Goal: Answer question/provide support: Share knowledge or assist other users

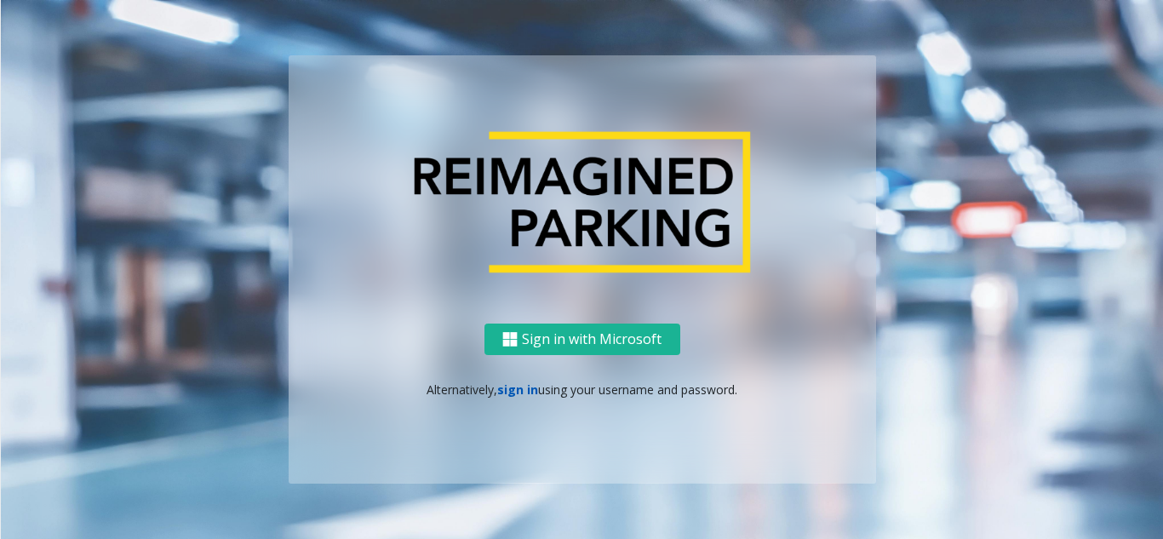
click at [510, 391] on link "sign in" at bounding box center [517, 389] width 41 height 16
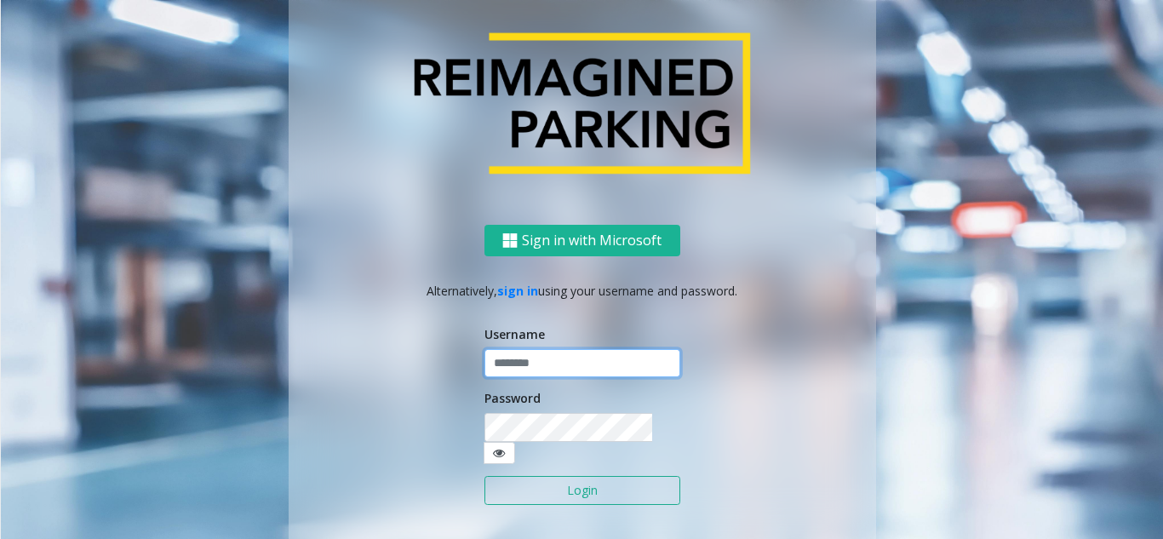
type input "**********"
drag, startPoint x: 537, startPoint y: 365, endPoint x: 535, endPoint y: 374, distance: 8.9
click at [537, 365] on input "**********" at bounding box center [582, 363] width 196 height 29
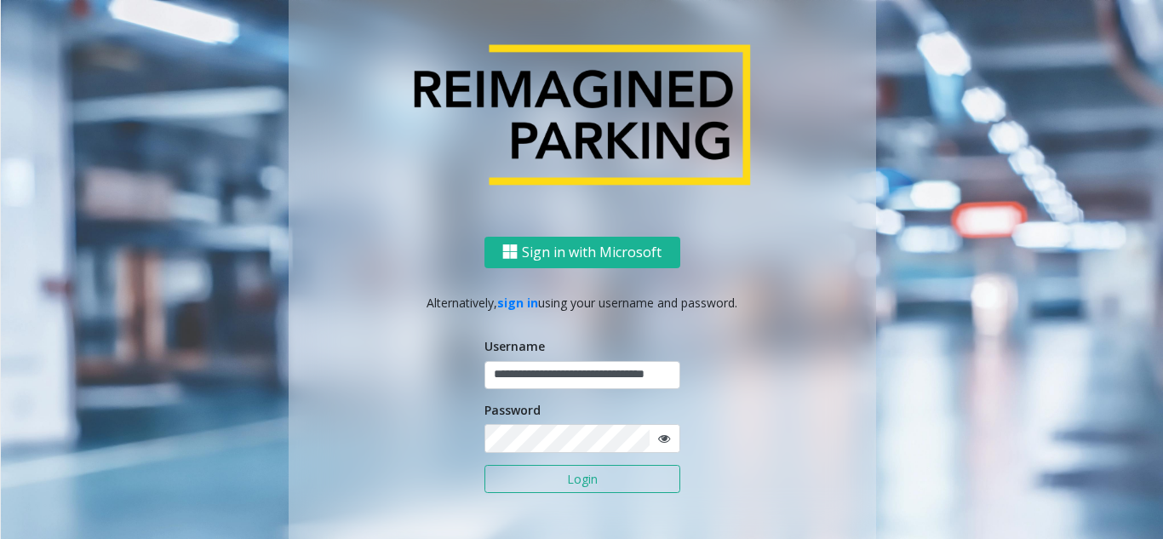
click at [581, 480] on button "Login" at bounding box center [582, 479] width 196 height 29
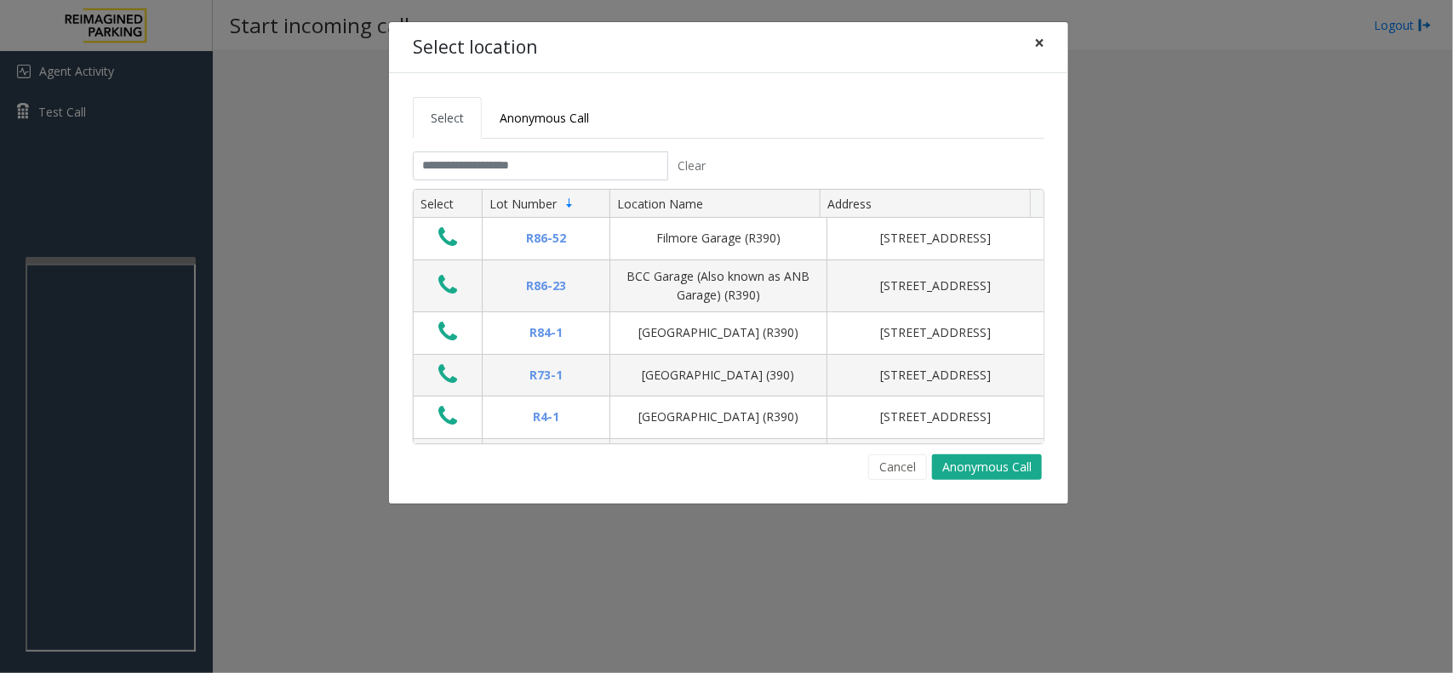
click at [1047, 38] on button "×" at bounding box center [1039, 43] width 34 height 42
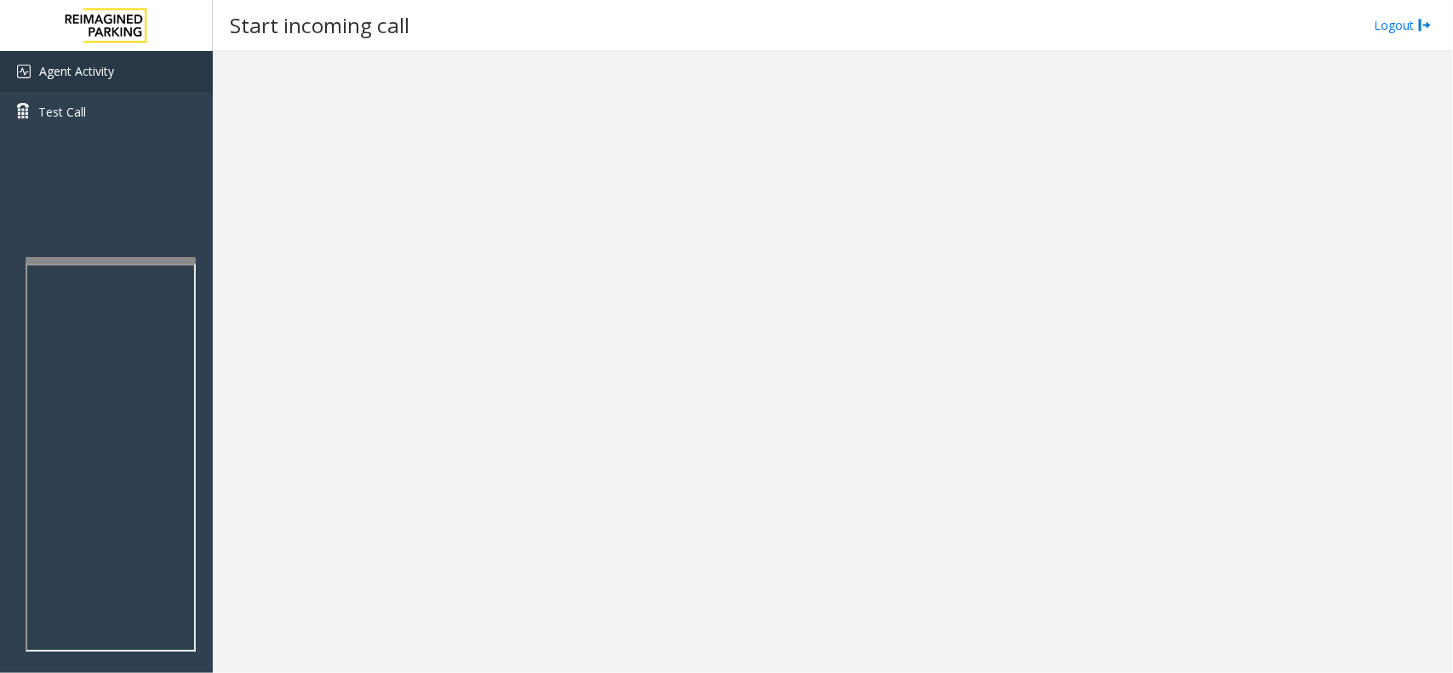
click at [106, 69] on span "Agent Activity" at bounding box center [76, 71] width 75 height 16
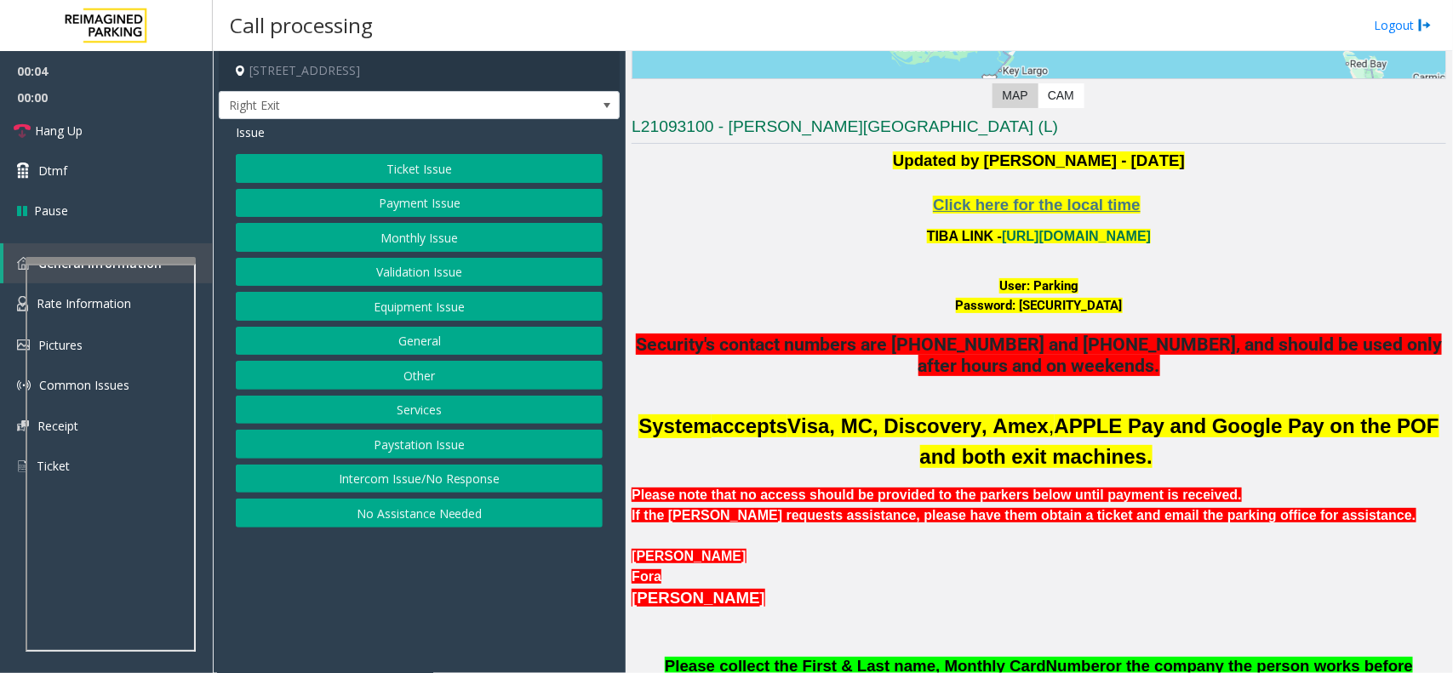
scroll to position [426, 0]
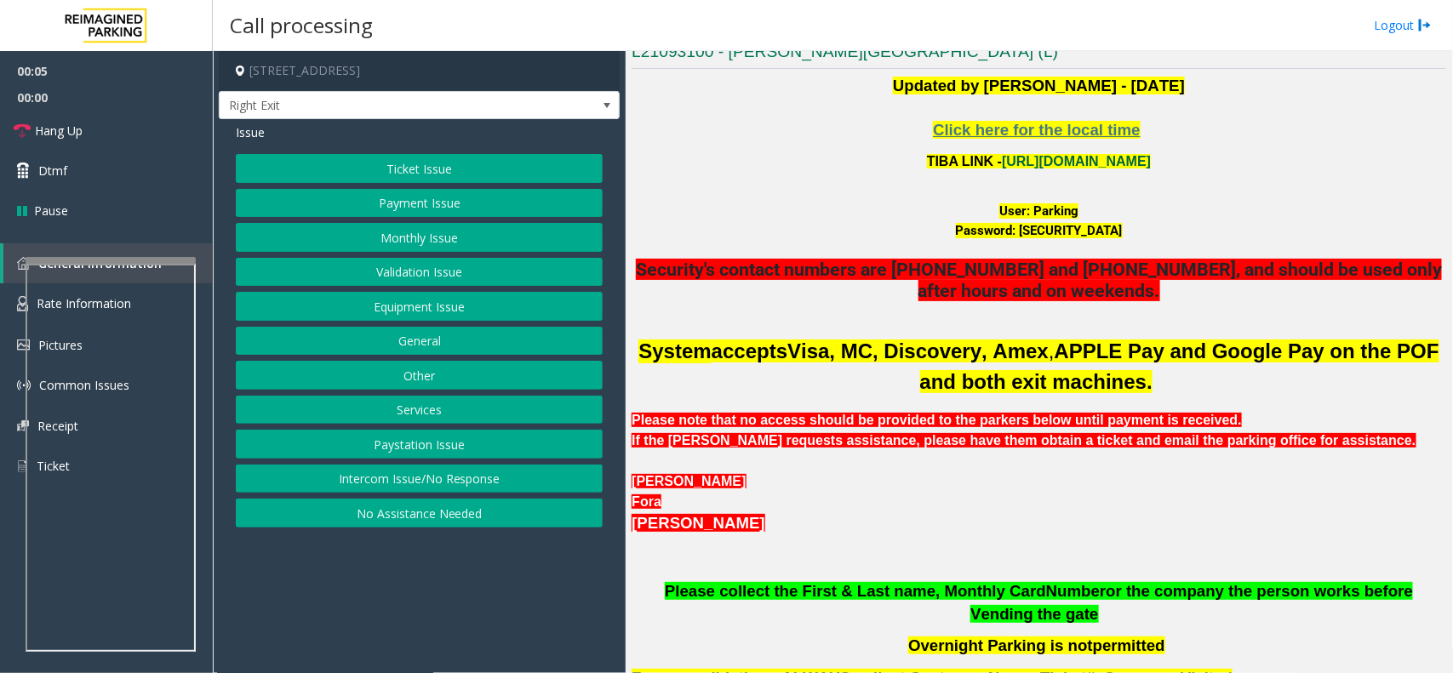
click at [1039, 158] on link "[URL][DOMAIN_NAME]" at bounding box center [1076, 161] width 149 height 14
drag, startPoint x: 1027, startPoint y: 209, endPoint x: 1071, endPoint y: 209, distance: 43.4
click at [1071, 209] on font "User: Parking" at bounding box center [1038, 210] width 79 height 15
copy font "Parking"
click at [394, 244] on button "Monthly Issue" at bounding box center [419, 237] width 367 height 29
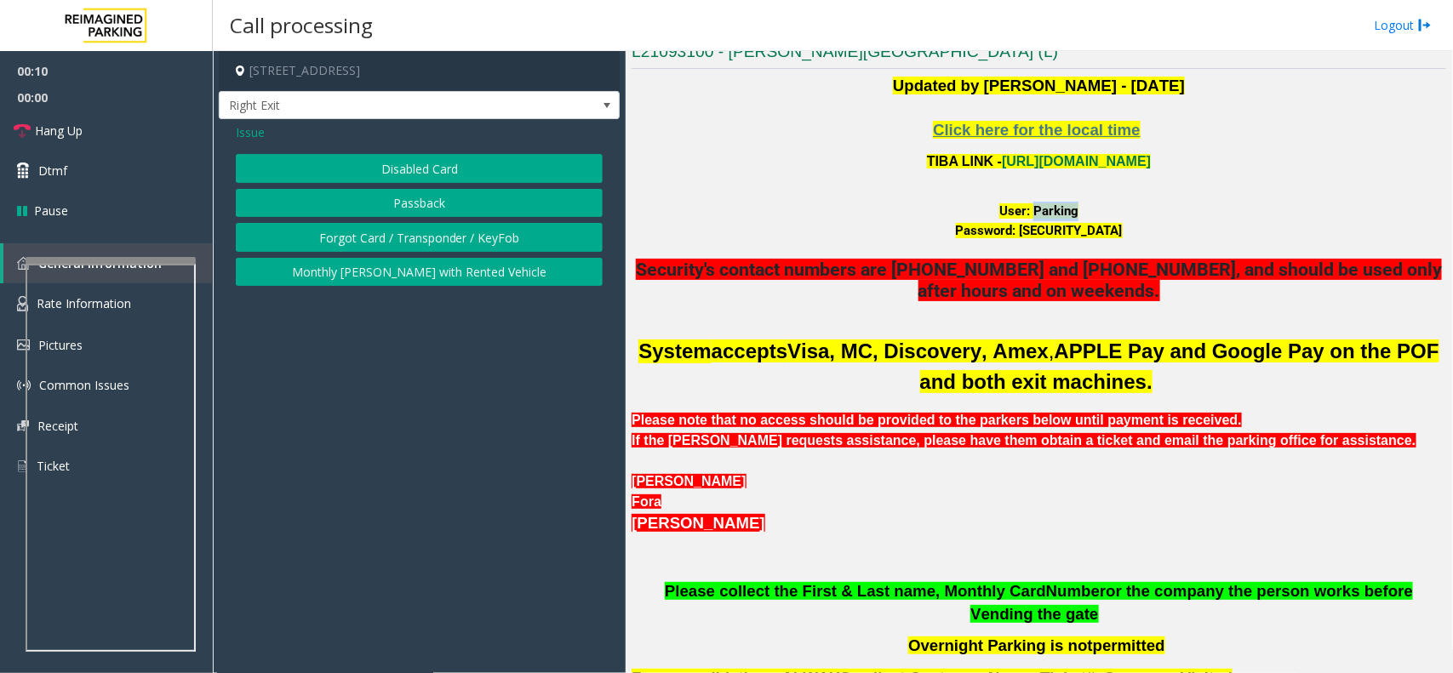
click at [417, 156] on button "Disabled Card" at bounding box center [419, 168] width 367 height 29
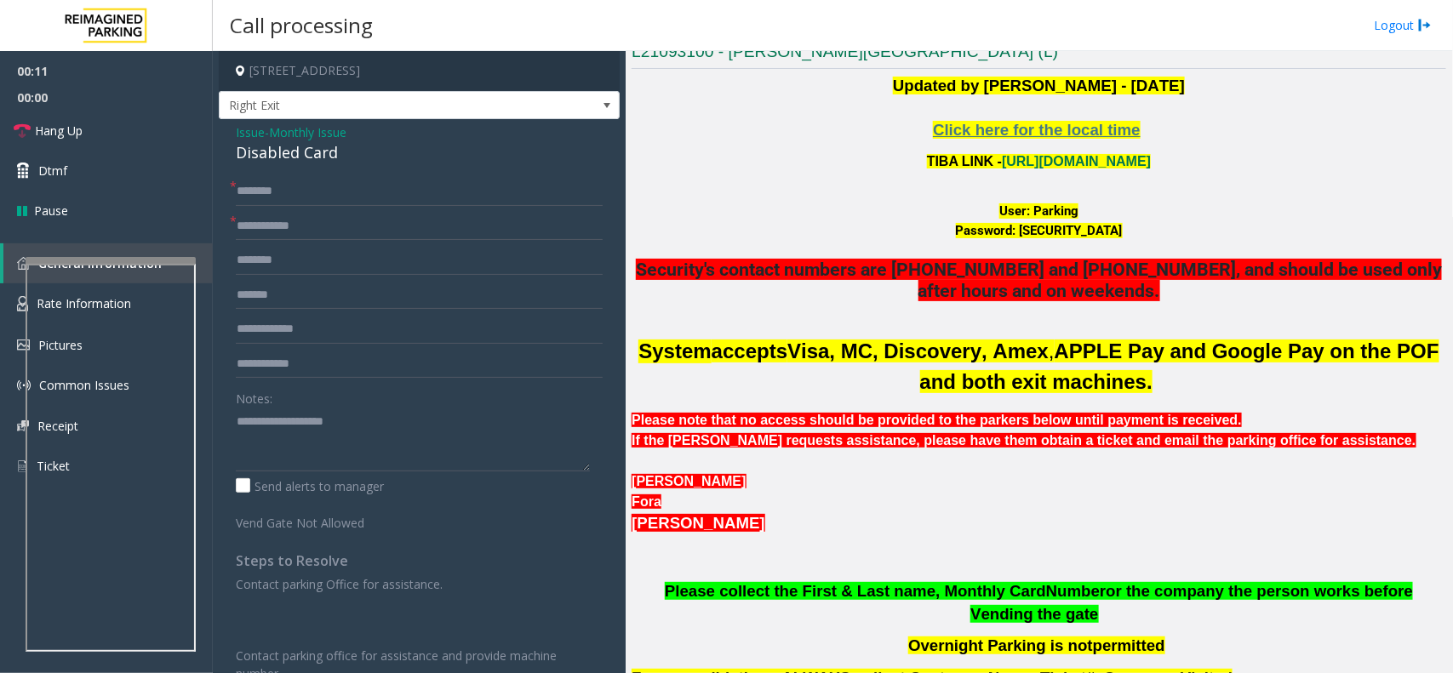
click at [252, 129] on span "Issue" at bounding box center [250, 132] width 29 height 18
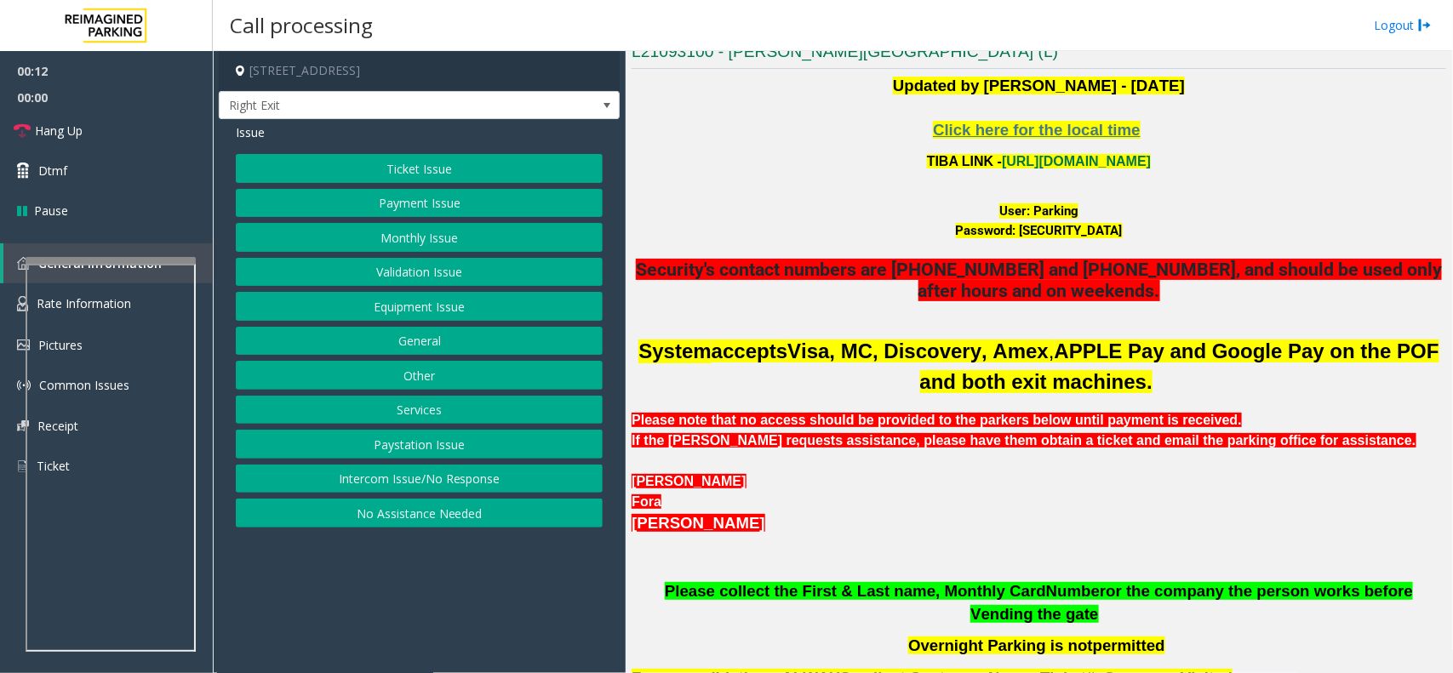
click at [441, 243] on button "Monthly Issue" at bounding box center [419, 237] width 367 height 29
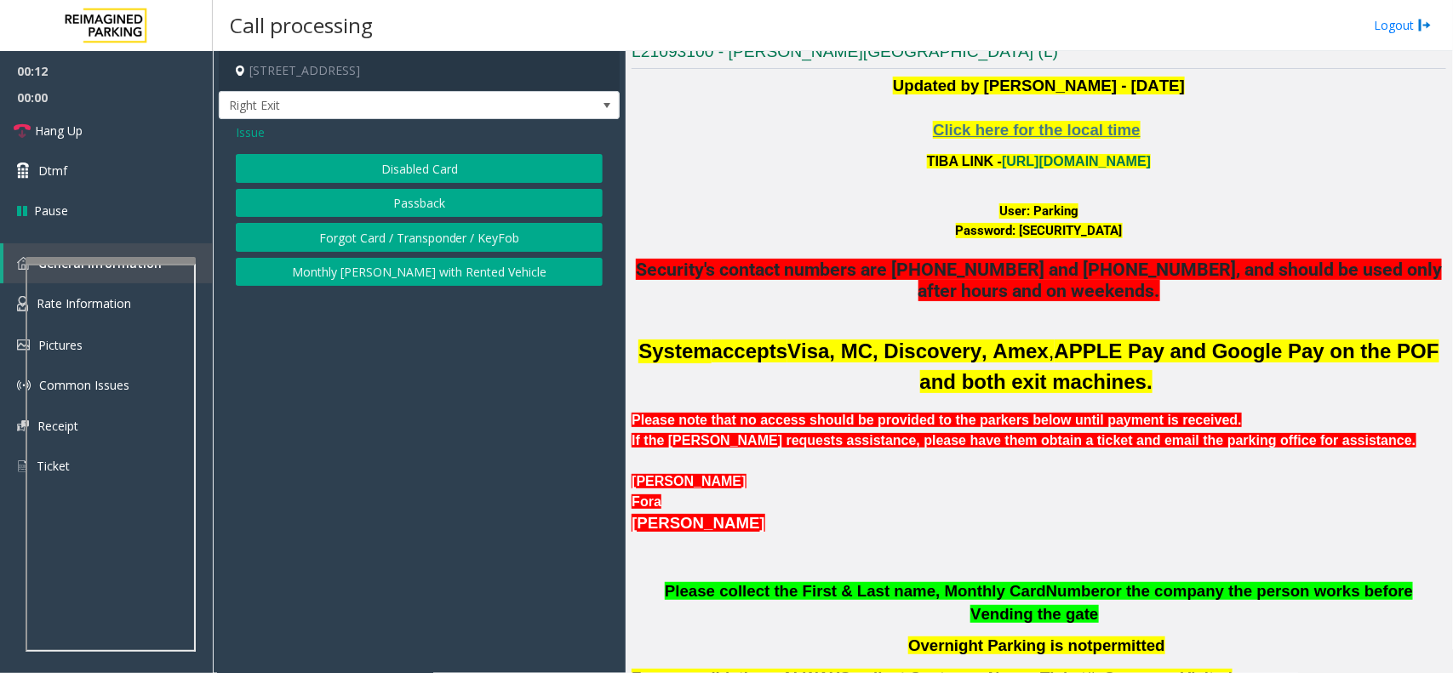
click at [440, 204] on button "Passback" at bounding box center [419, 203] width 367 height 29
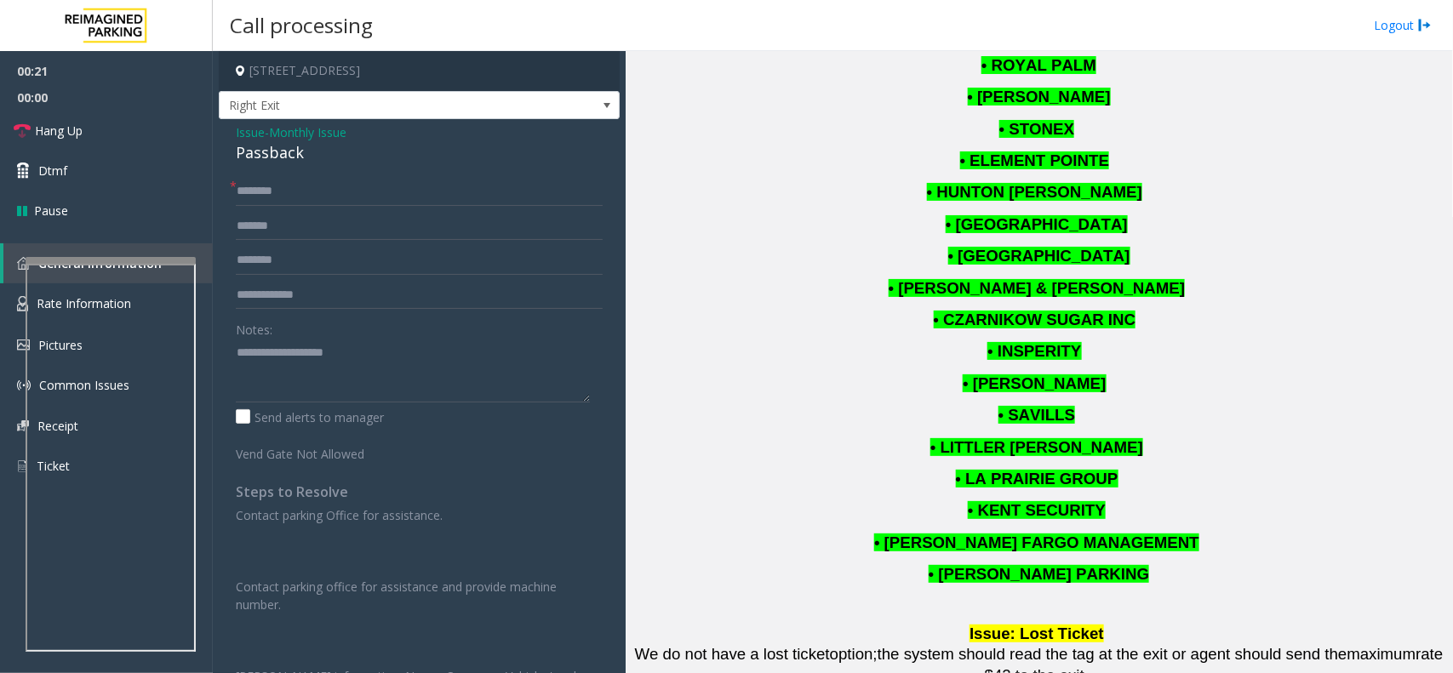
scroll to position [1064, 0]
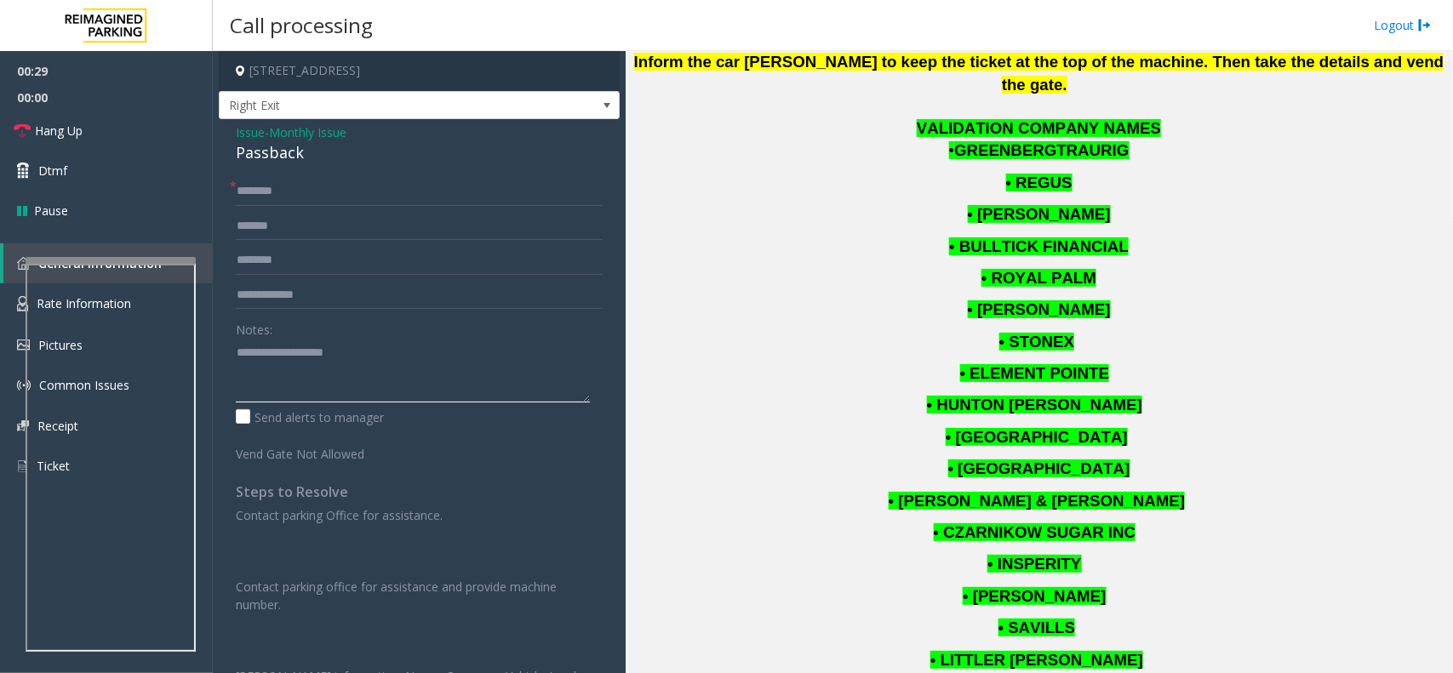
paste textarea "**********"
click at [312, 363] on textarea at bounding box center [413, 371] width 354 height 64
type textarea "**********"
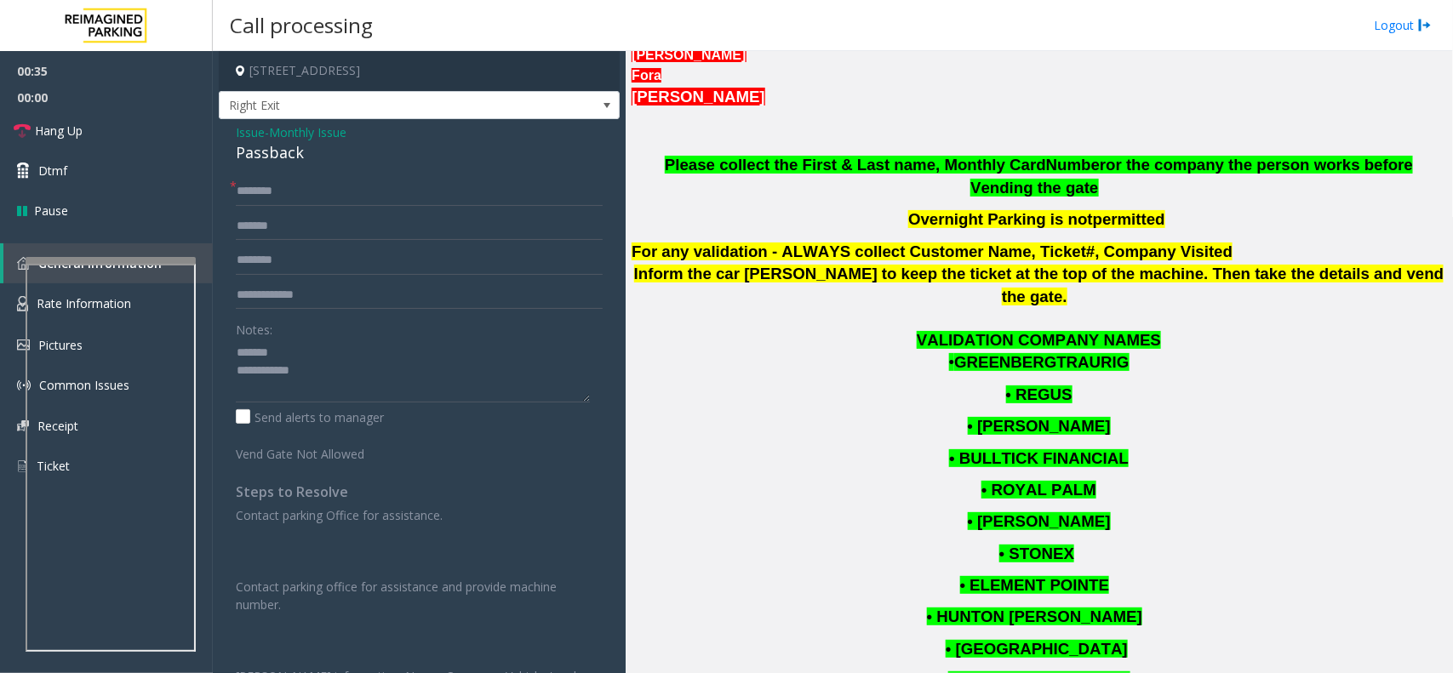
scroll to position [532, 0]
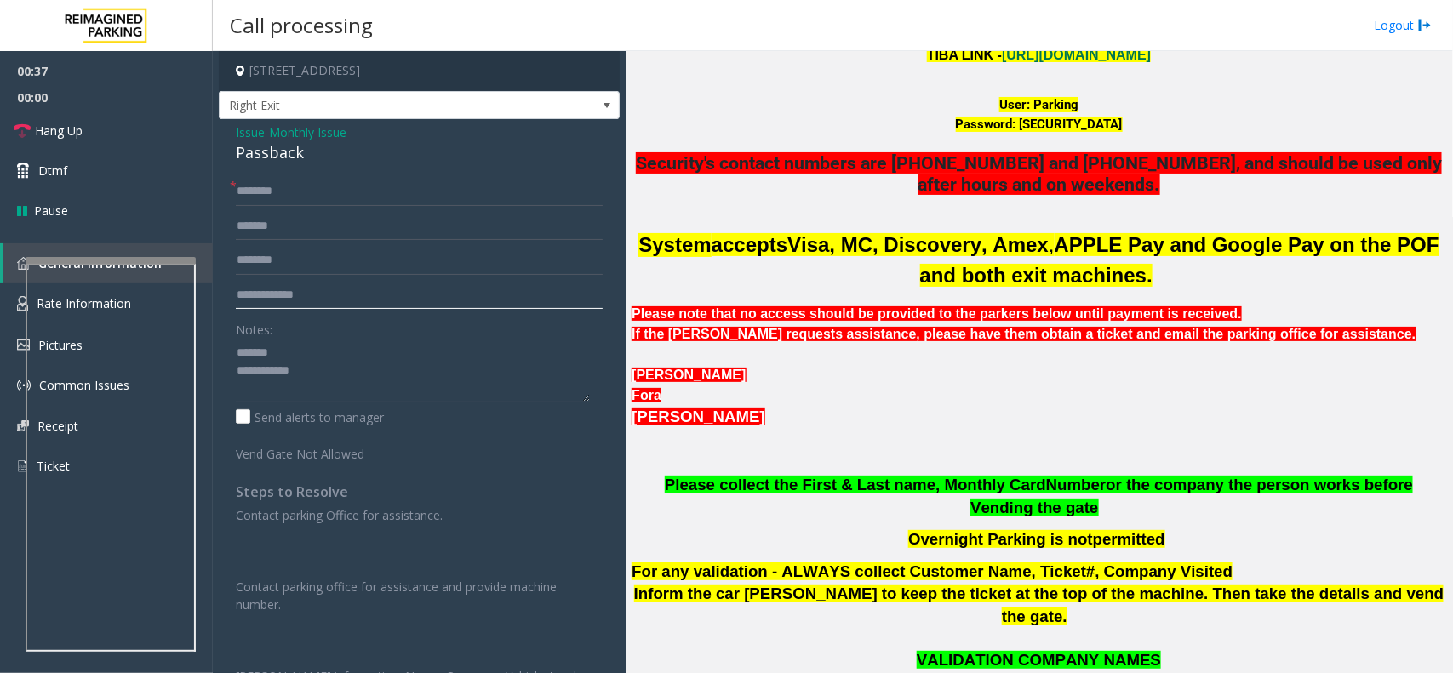
click at [326, 287] on input "text" at bounding box center [419, 295] width 367 height 29
type input "*"
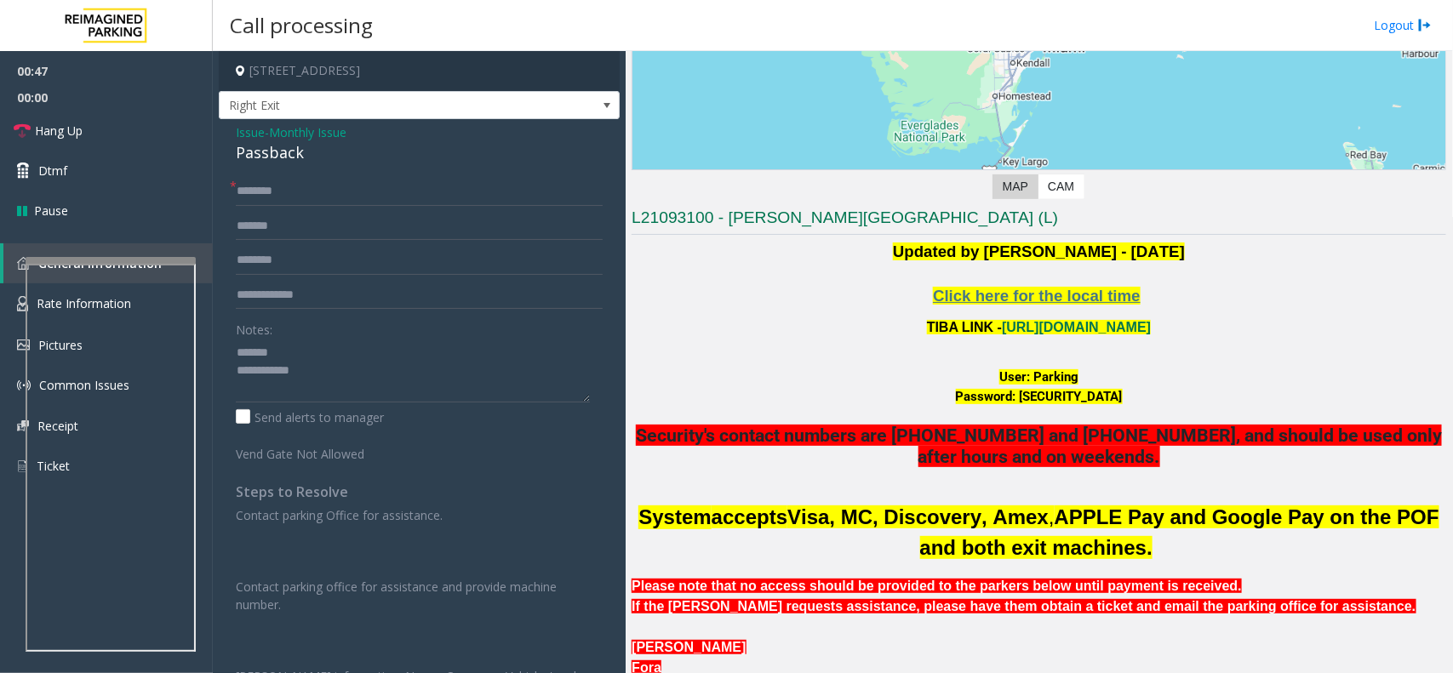
scroll to position [106, 0]
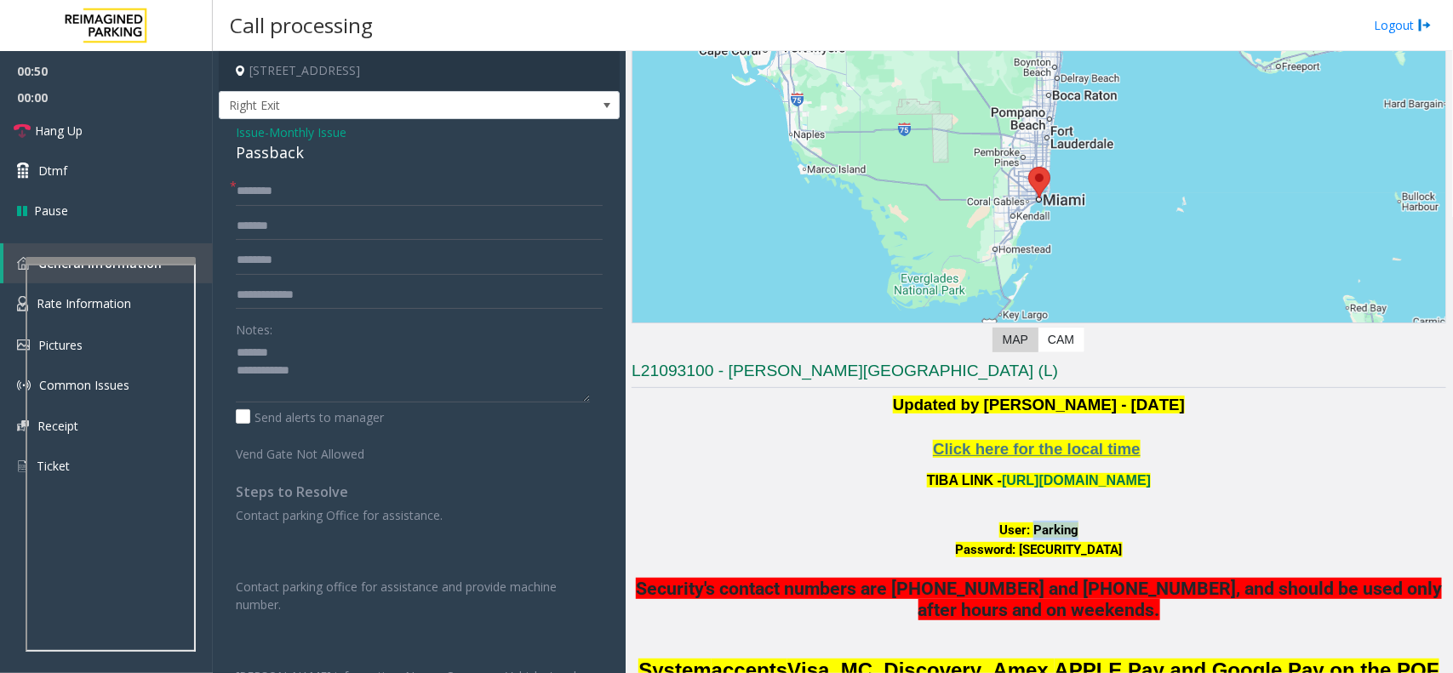
drag, startPoint x: 1027, startPoint y: 529, endPoint x: 1083, endPoint y: 535, distance: 55.6
click at [1083, 509] on div "User: Parking" at bounding box center [1039, 531] width 815 height 20
click at [312, 302] on input "text" at bounding box center [419, 295] width 367 height 29
drag, startPoint x: 251, startPoint y: 300, endPoint x: 295, endPoint y: 312, distance: 45.0
click at [253, 299] on input "******" at bounding box center [419, 295] width 367 height 29
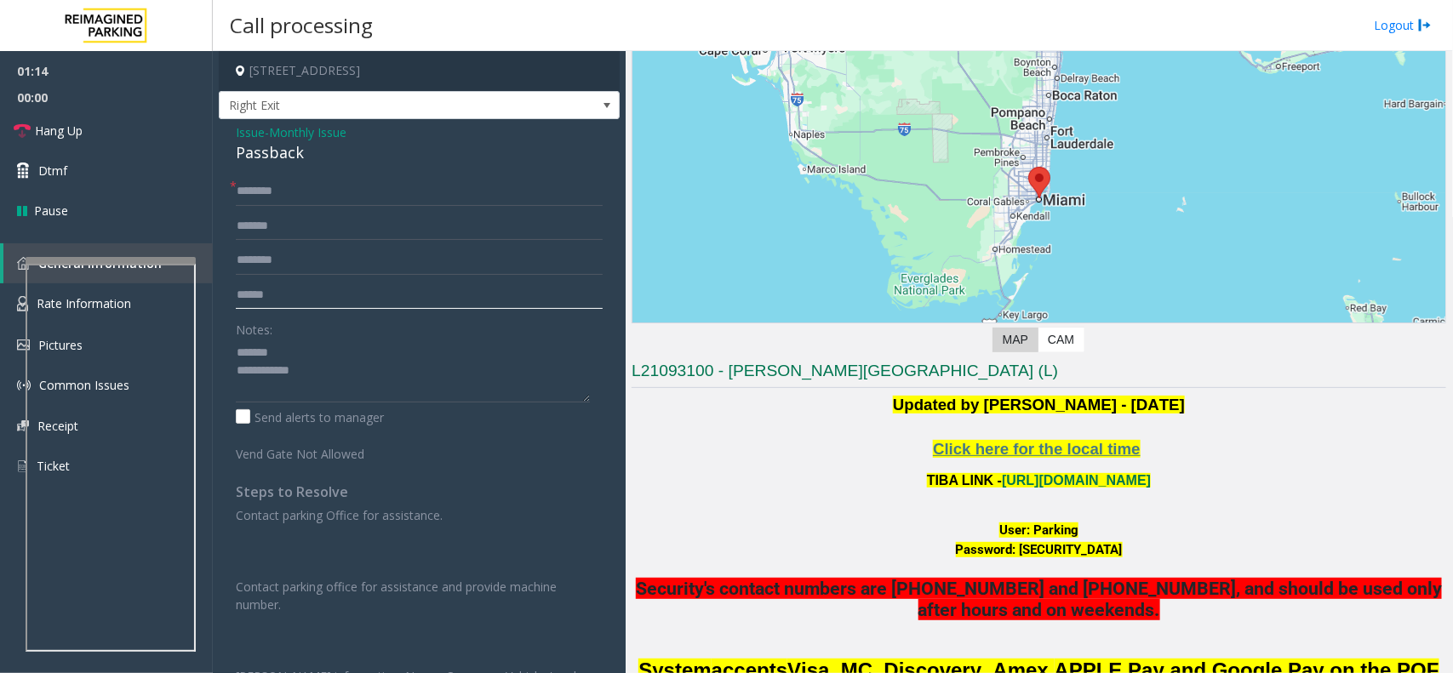
type input "******"
click at [270, 188] on input "text" at bounding box center [419, 191] width 367 height 29
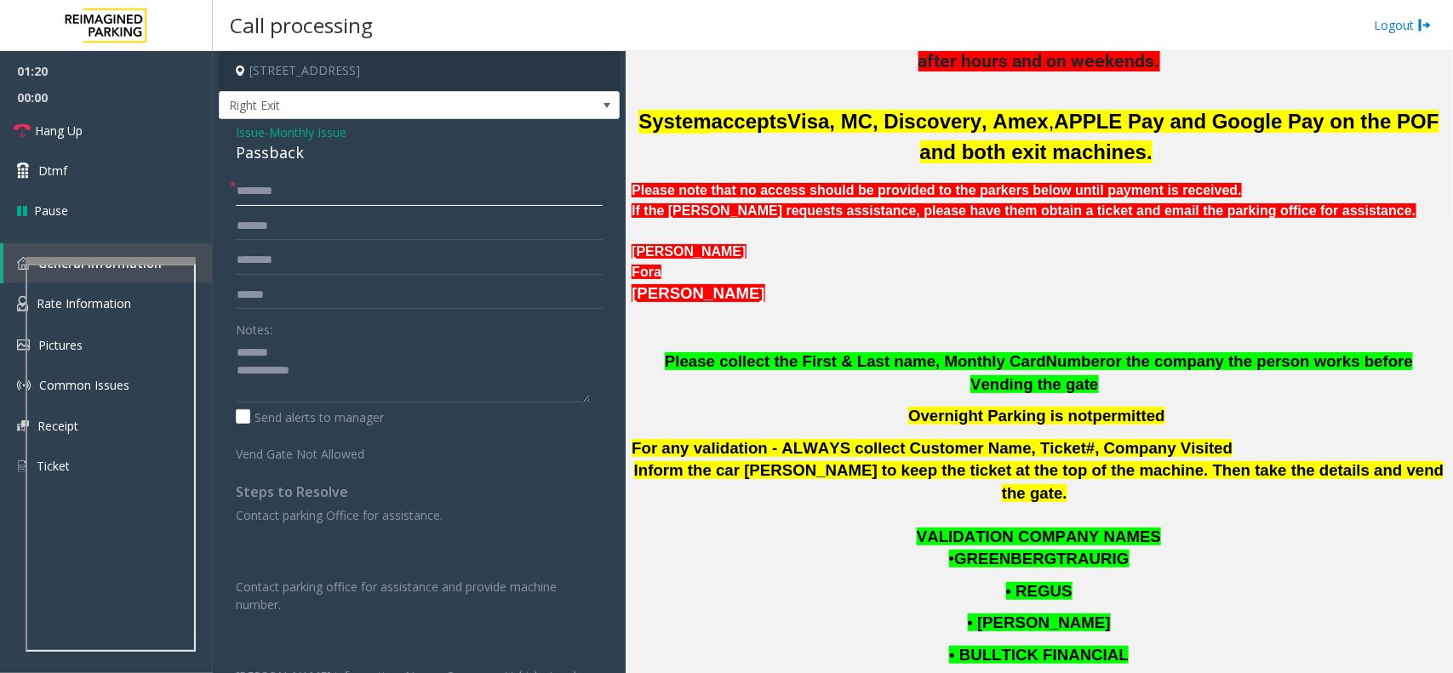
scroll to position [426, 0]
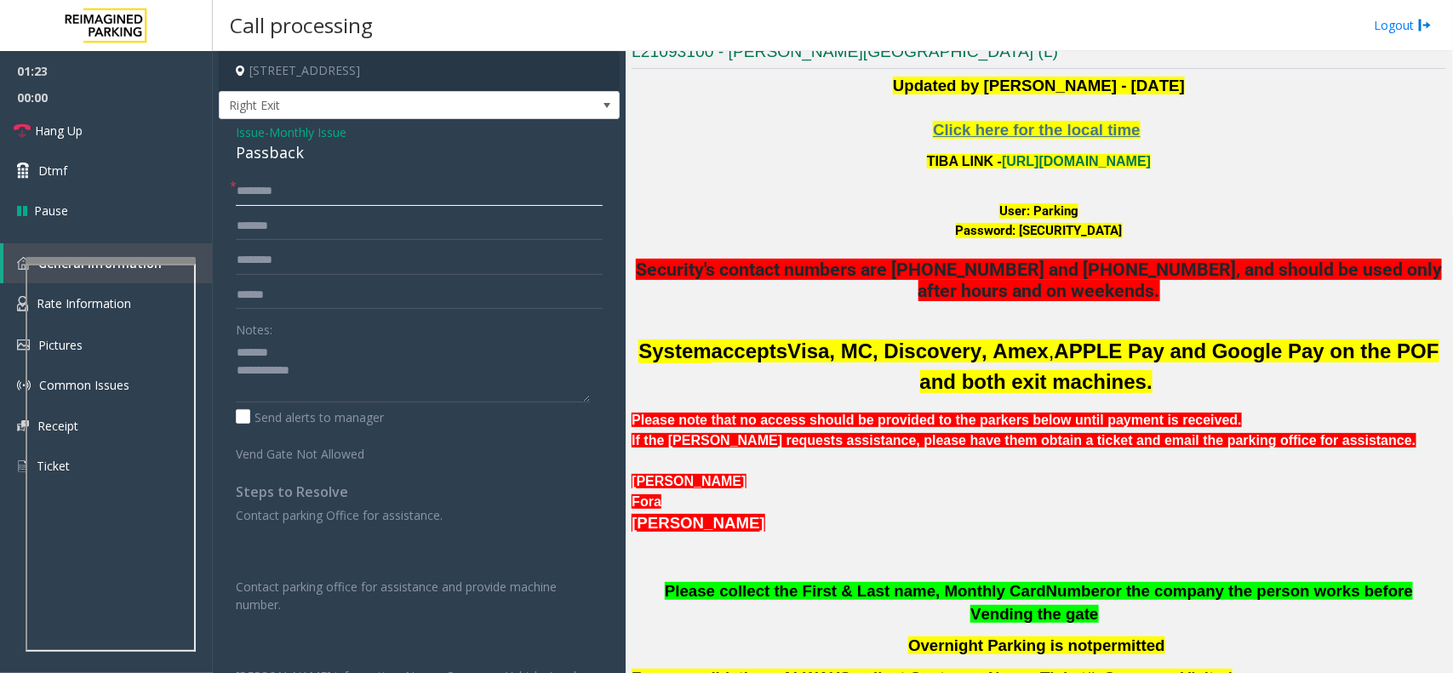
click at [302, 197] on input "text" at bounding box center [419, 191] width 367 height 29
type input "*"
type input "******"
click at [251, 130] on span "Issue" at bounding box center [250, 132] width 29 height 18
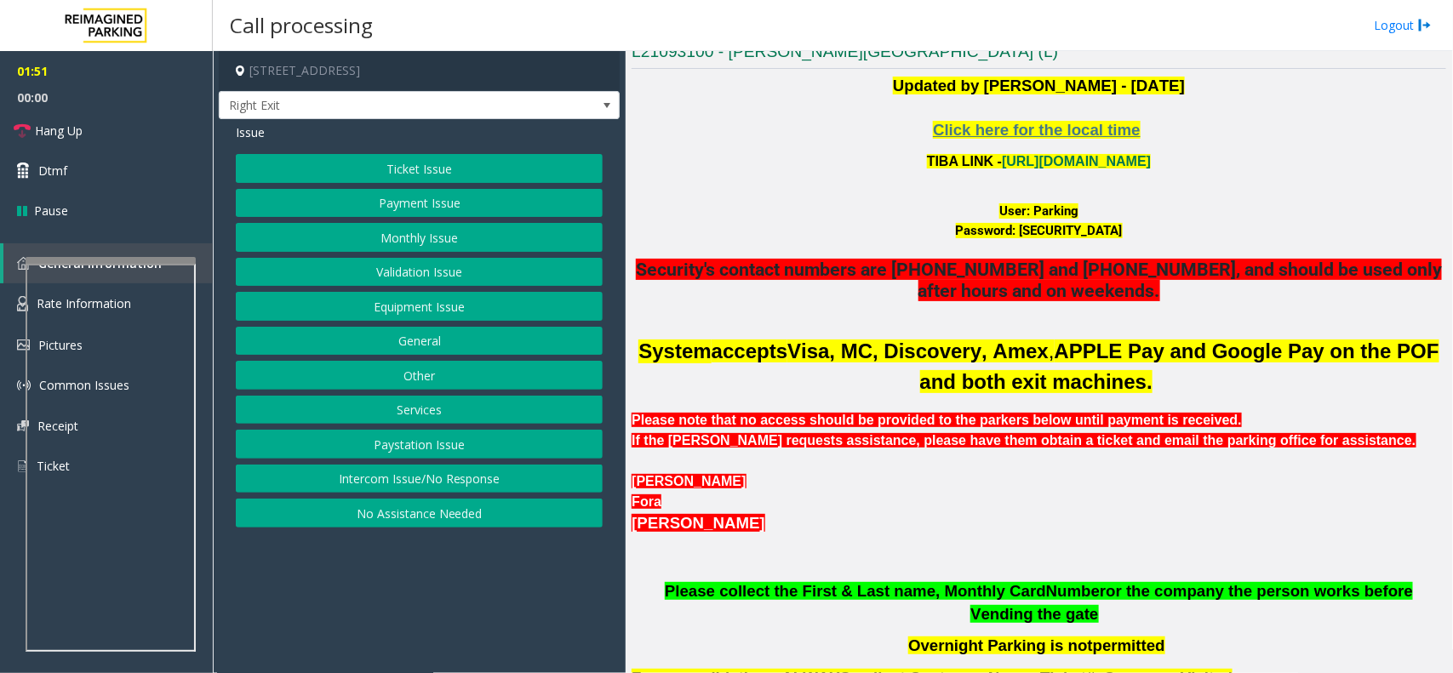
click at [424, 236] on button "Monthly Issue" at bounding box center [419, 237] width 367 height 29
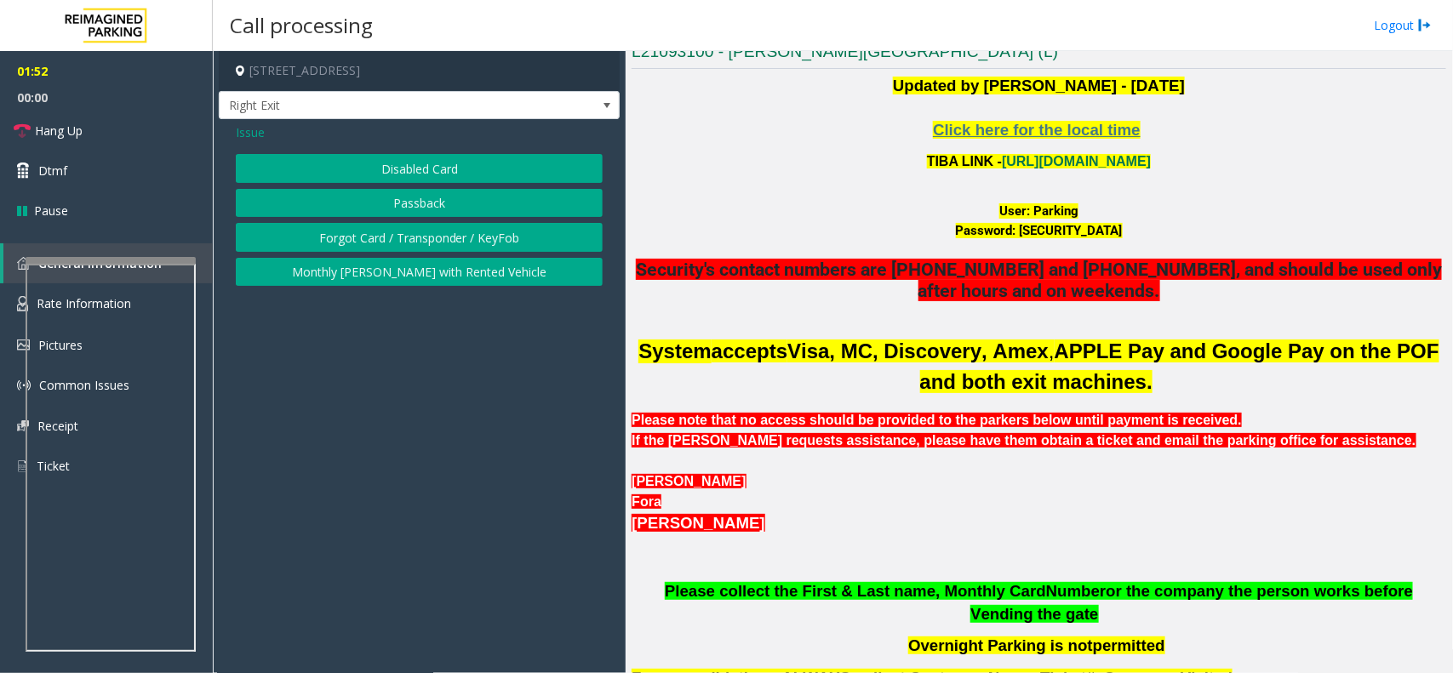
click at [421, 209] on button "Passback" at bounding box center [419, 203] width 367 height 29
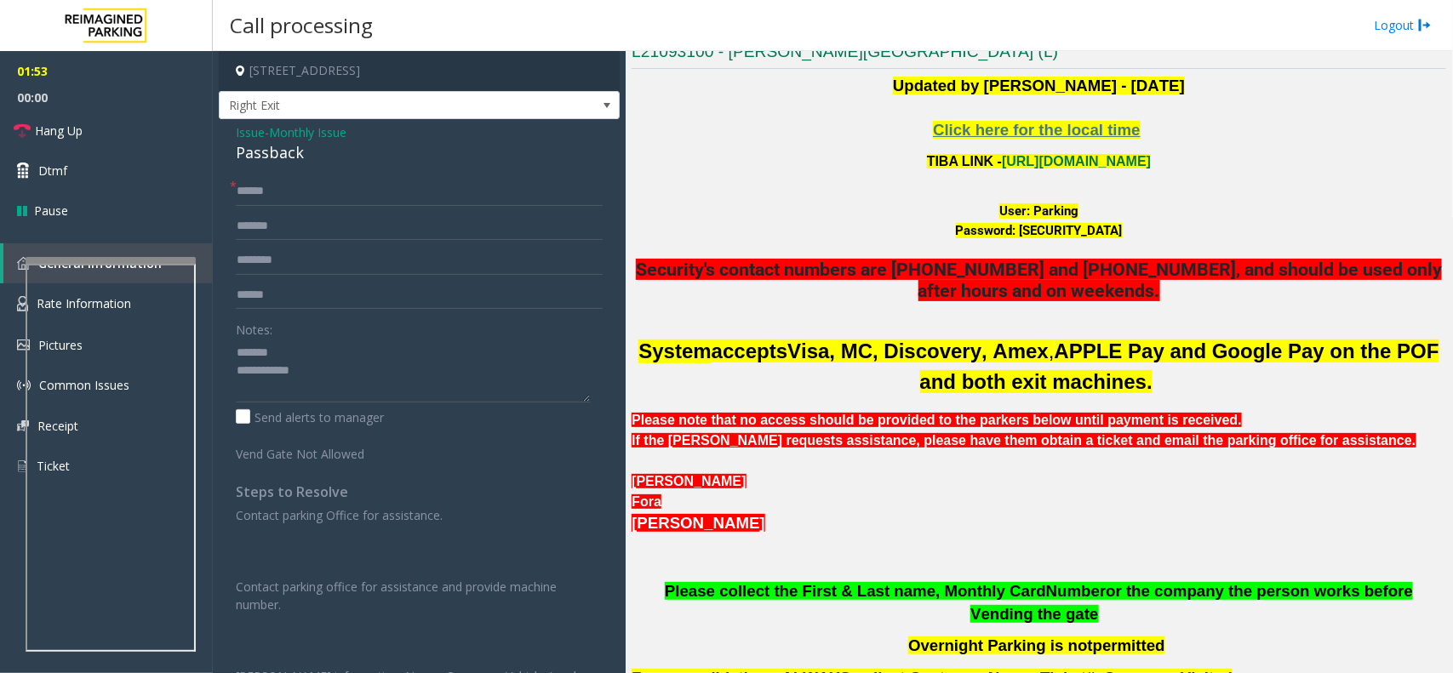
click at [239, 132] on span "Issue" at bounding box center [250, 132] width 29 height 18
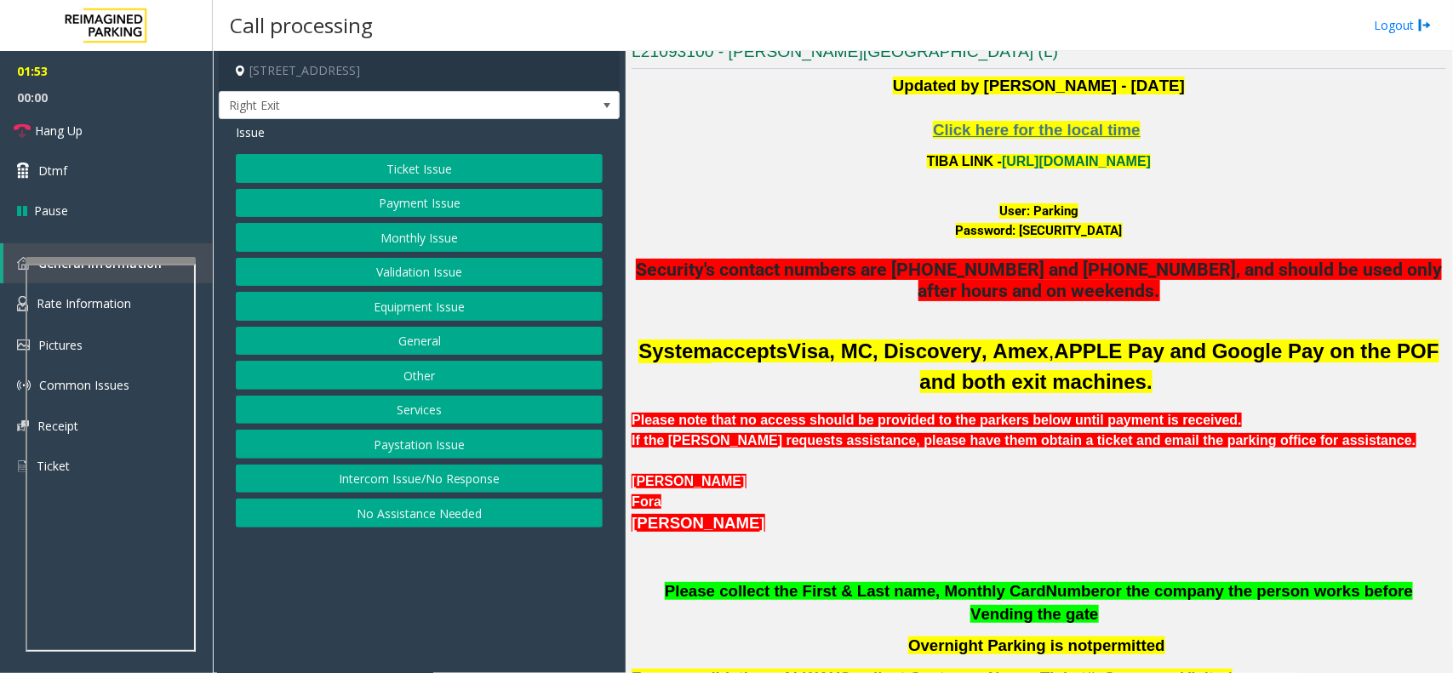
click at [402, 179] on button "Ticket Issue" at bounding box center [419, 168] width 367 height 29
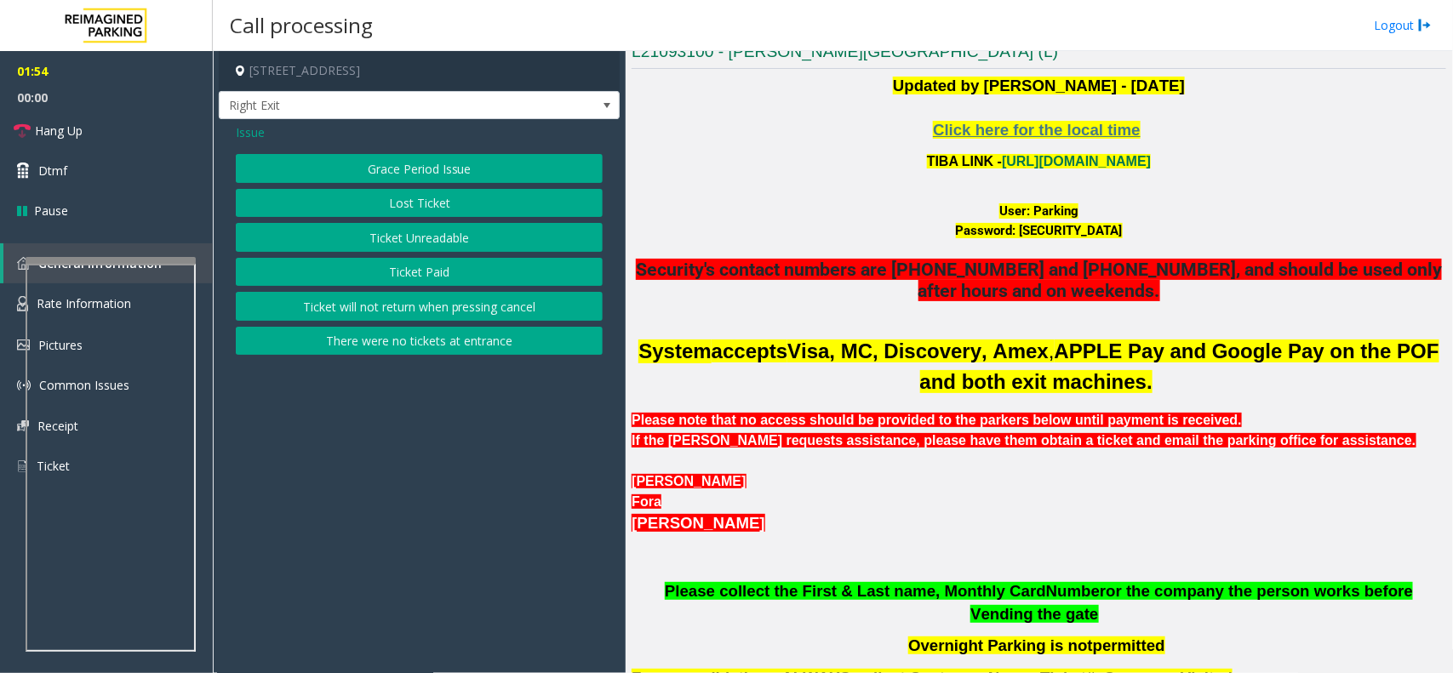
click at [435, 239] on button "Ticket Unreadable" at bounding box center [419, 237] width 367 height 29
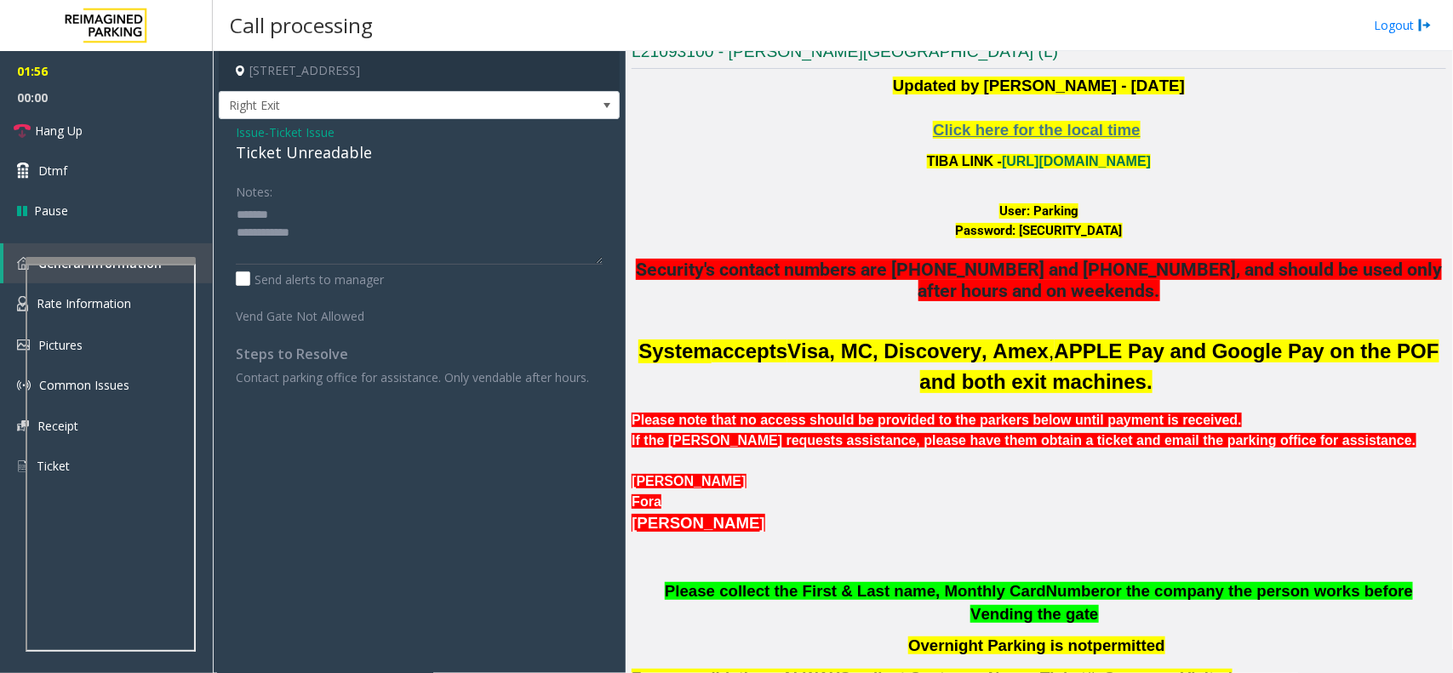
click at [247, 137] on span "Issue" at bounding box center [250, 132] width 29 height 18
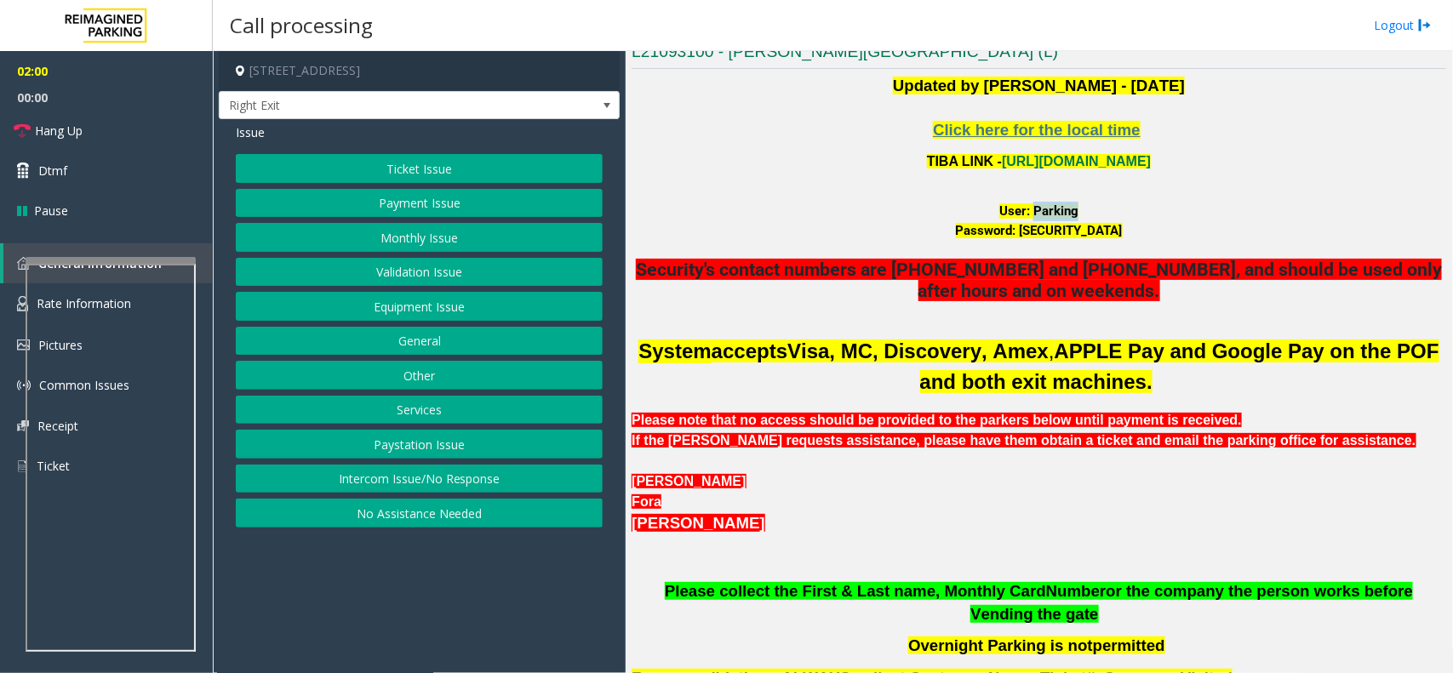
copy font "Parking"
drag, startPoint x: 1030, startPoint y: 214, endPoint x: 1077, endPoint y: 207, distance: 47.3
click at [1077, 207] on div "User: Parking" at bounding box center [1039, 212] width 815 height 20
copy font "P@rking@21093100"
drag, startPoint x: 1006, startPoint y: 231, endPoint x: 1128, endPoint y: 226, distance: 121.8
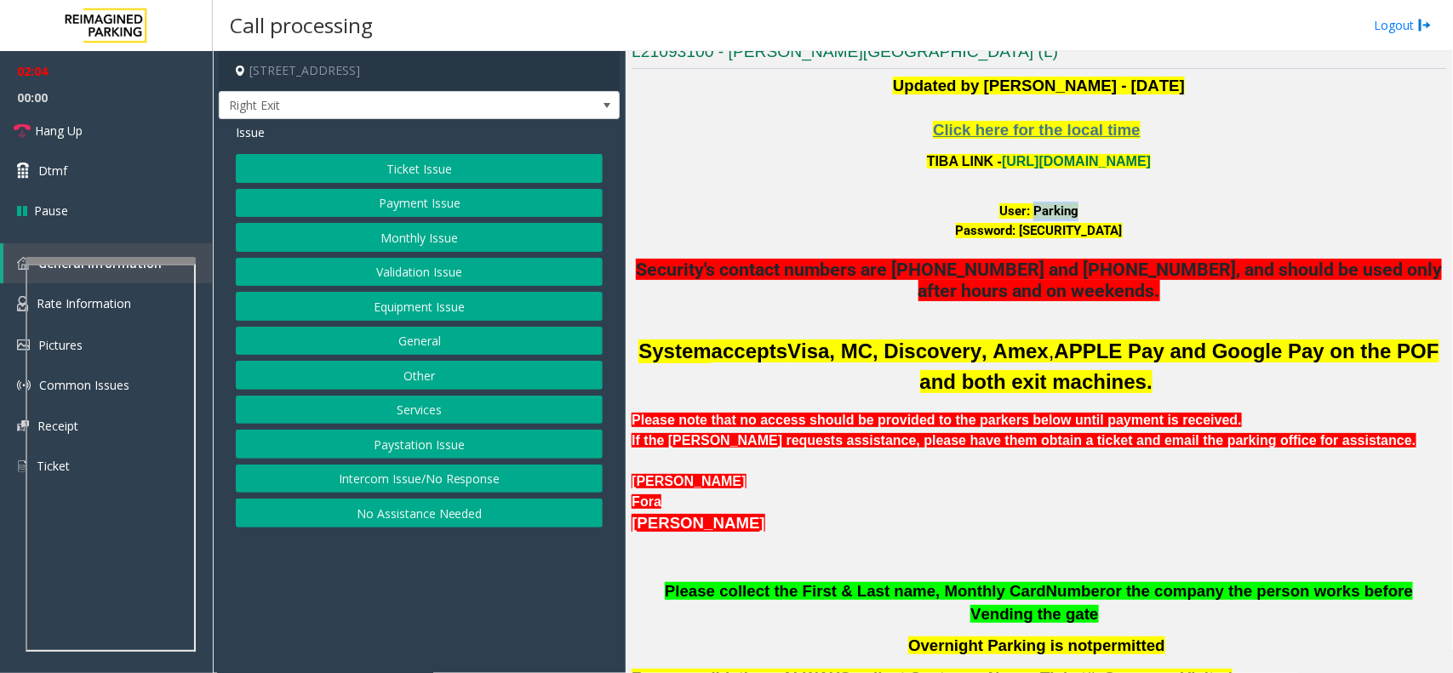
click at [1128, 226] on div "Password: [SECURITY_DATA]" at bounding box center [1039, 231] width 815 height 20
click at [409, 241] on button "Monthly Issue" at bounding box center [419, 237] width 367 height 29
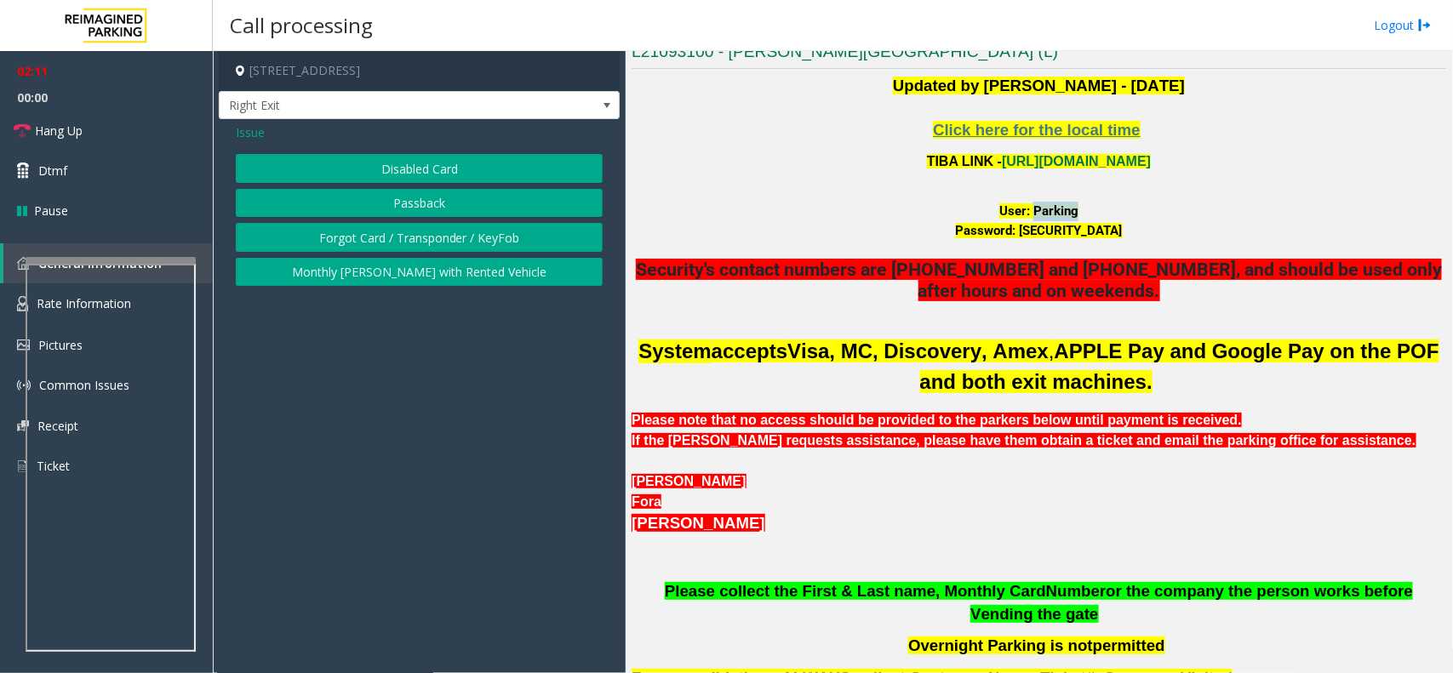
click at [421, 203] on button "Passback" at bounding box center [419, 203] width 367 height 29
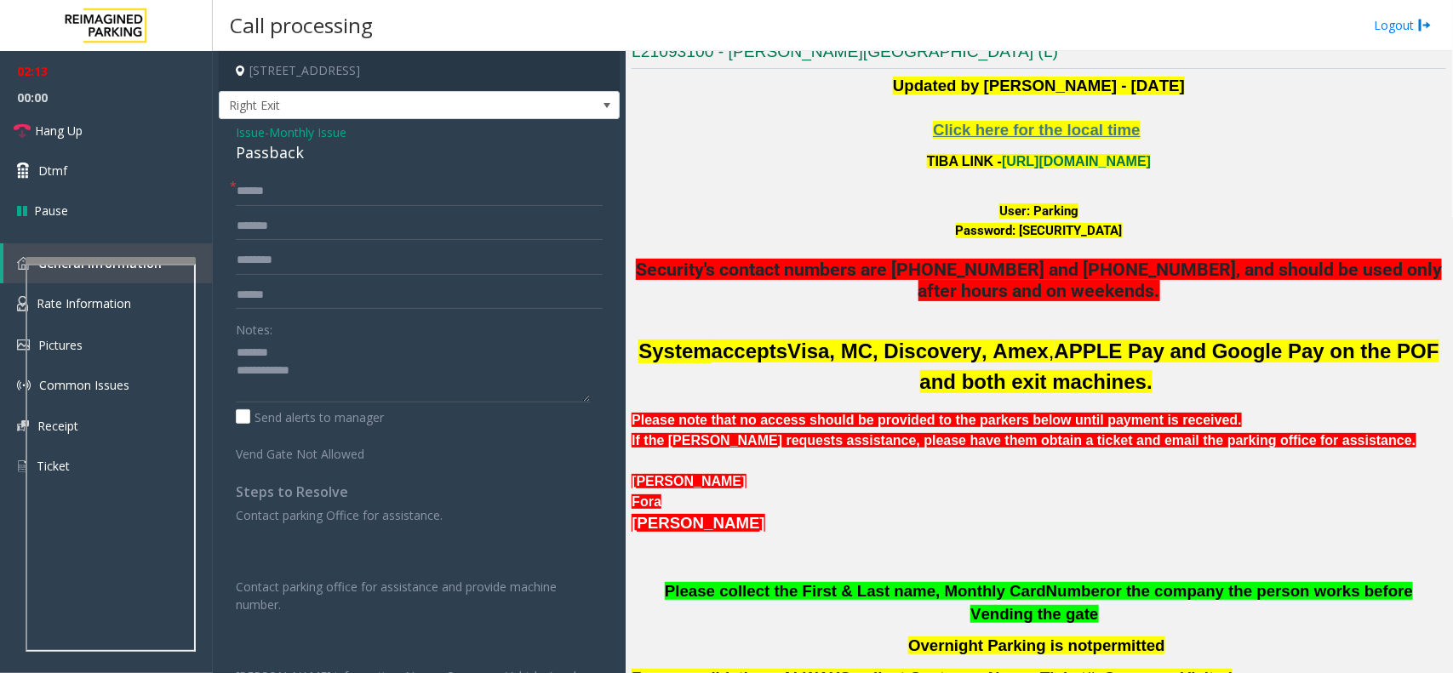
click at [278, 146] on div "Passback" at bounding box center [419, 152] width 367 height 23
copy div "Passback"
click at [366, 350] on textarea at bounding box center [413, 371] width 354 height 64
paste textarea "********"
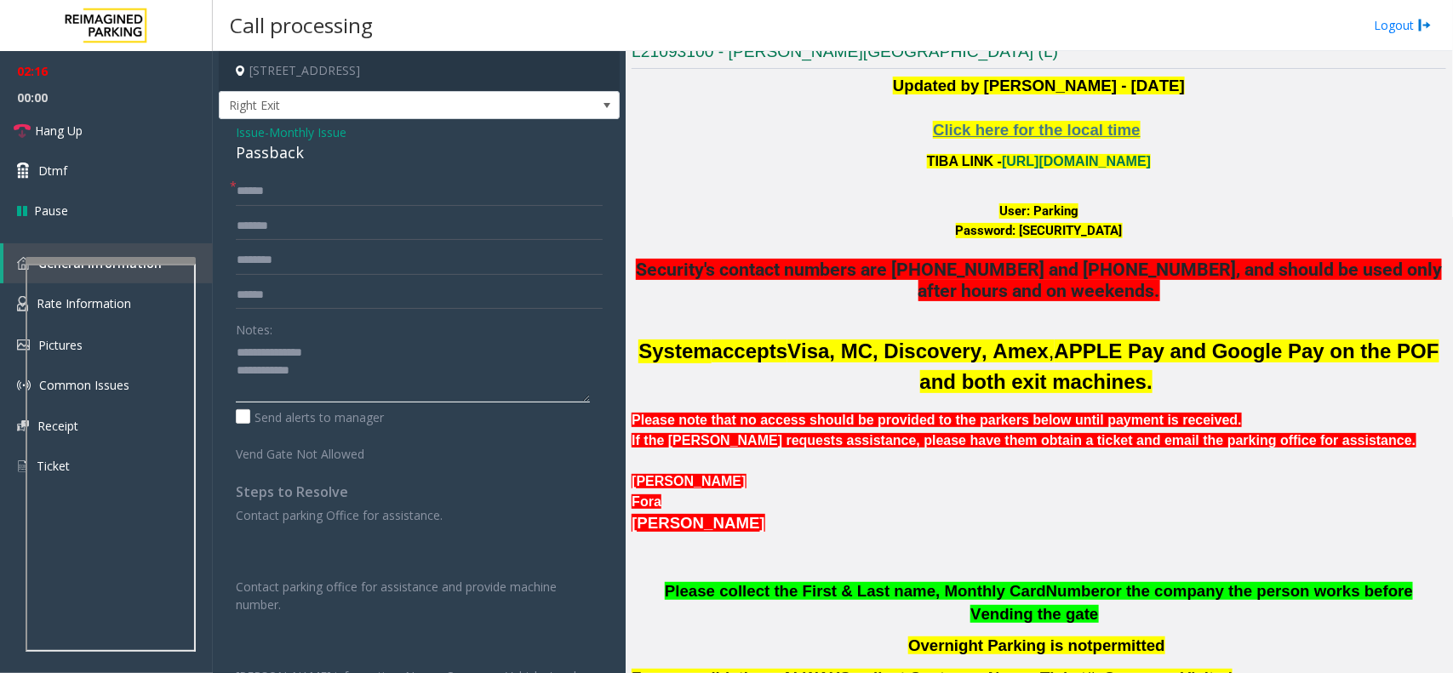
type textarea "**********"
drag, startPoint x: 350, startPoint y: 373, endPoint x: 376, endPoint y: 376, distance: 26.6
click at [350, 373] on textarea at bounding box center [413, 371] width 354 height 64
click at [1135, 509] on p at bounding box center [1039, 557] width 815 height 45
click at [287, 232] on input "text" at bounding box center [419, 226] width 367 height 29
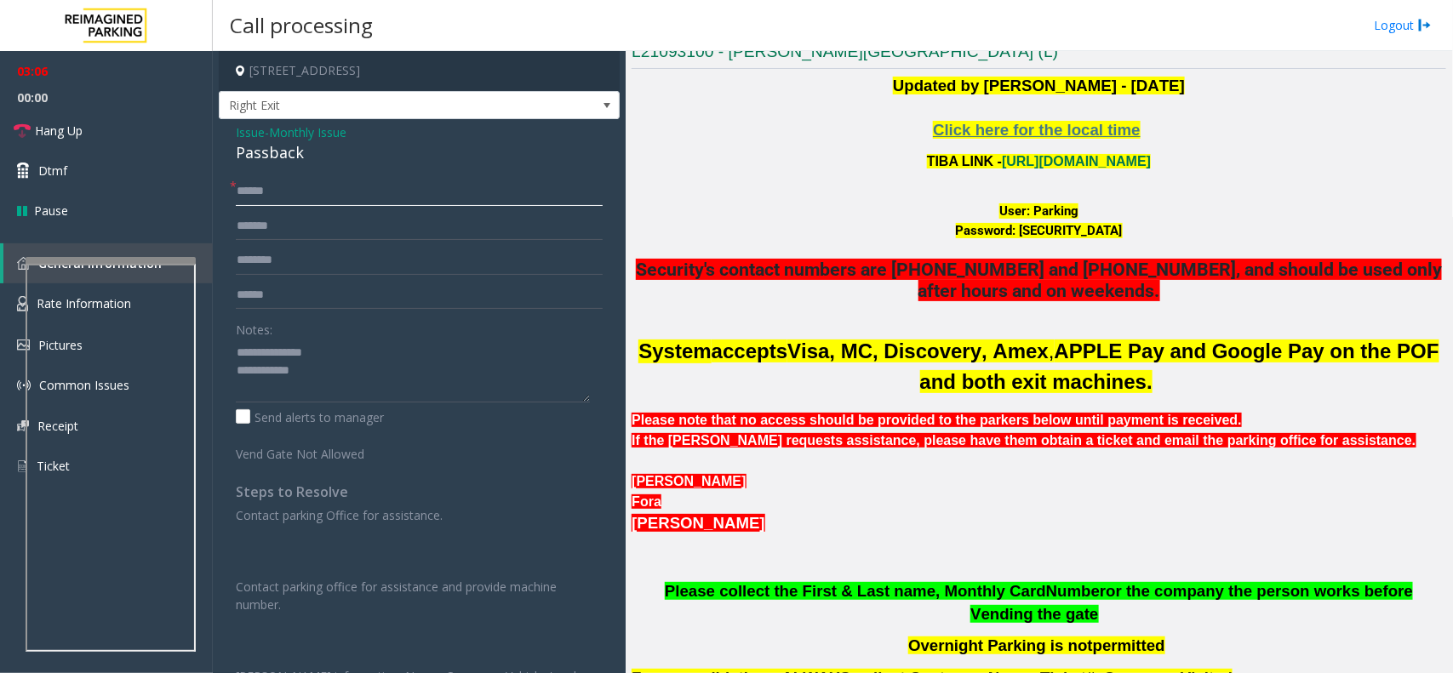
click at [291, 189] on input "******" at bounding box center [419, 191] width 367 height 29
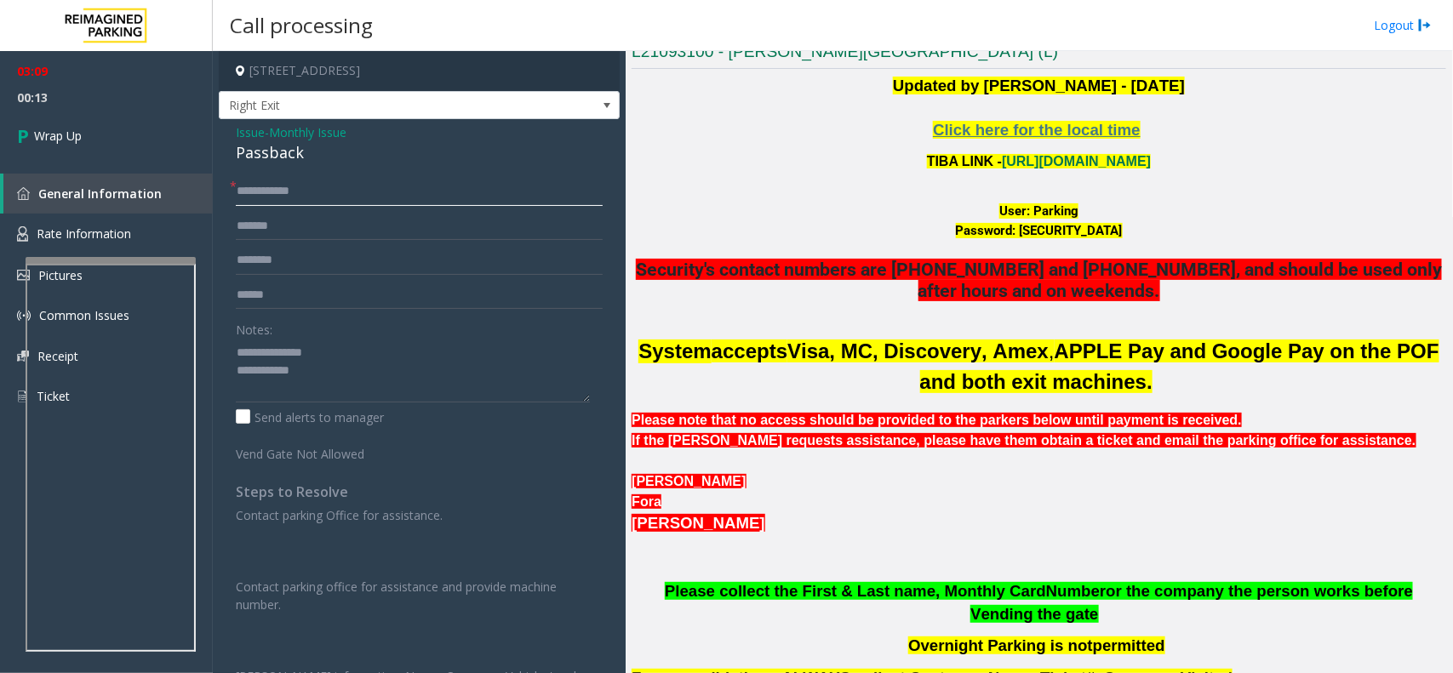
type input "**********"
click at [342, 358] on textarea at bounding box center [413, 371] width 354 height 64
click at [339, 377] on textarea at bounding box center [413, 371] width 354 height 64
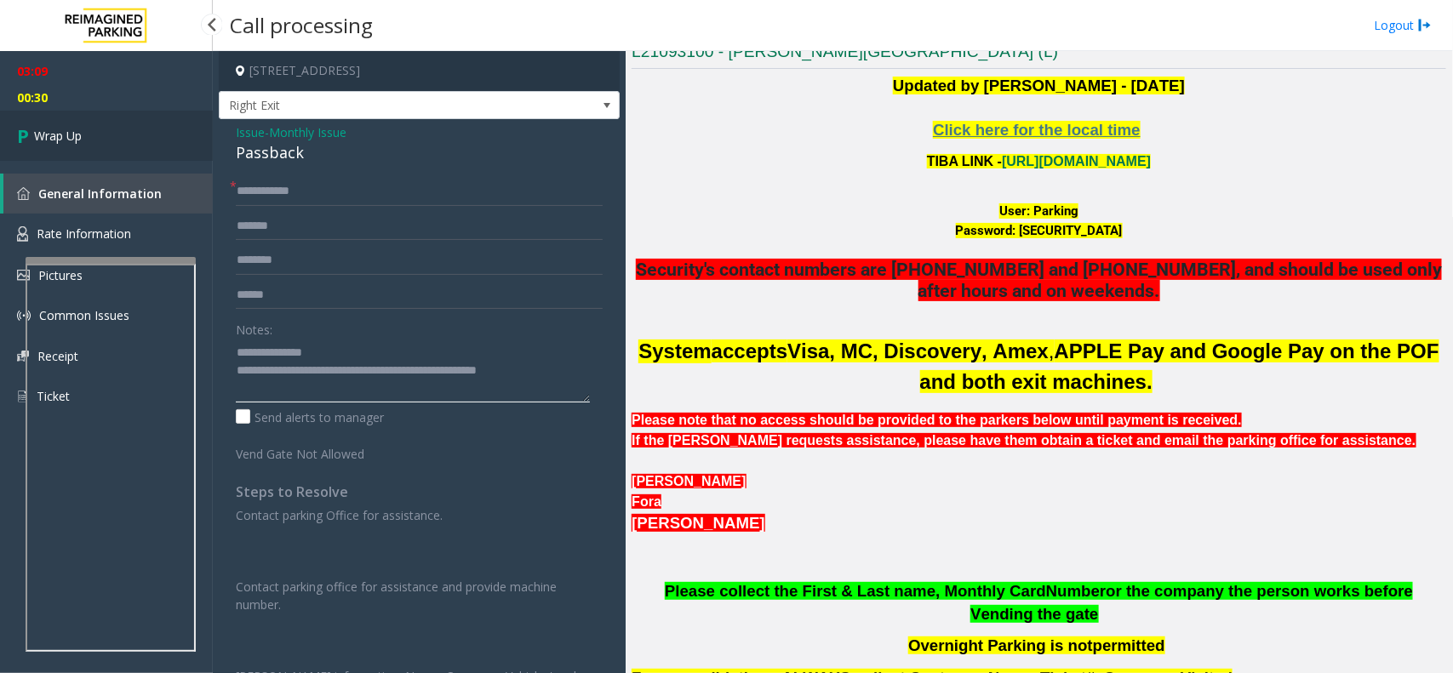
type textarea "**********"
click at [79, 117] on link "Wrap Up" at bounding box center [106, 136] width 213 height 50
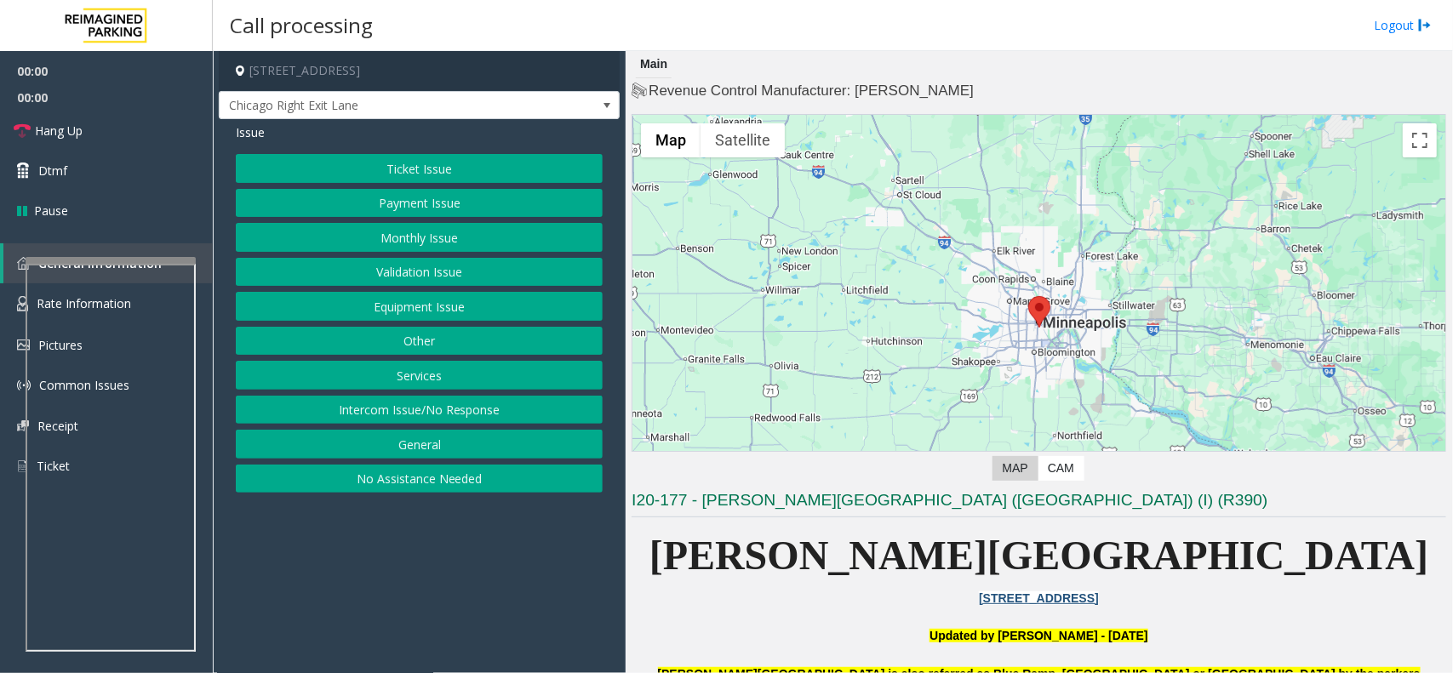
click at [1162, 509] on html "00:00 00:00 Hang Up Dtmf Pause General Information Rate Information Pictures Co…" at bounding box center [726, 336] width 1453 height 673
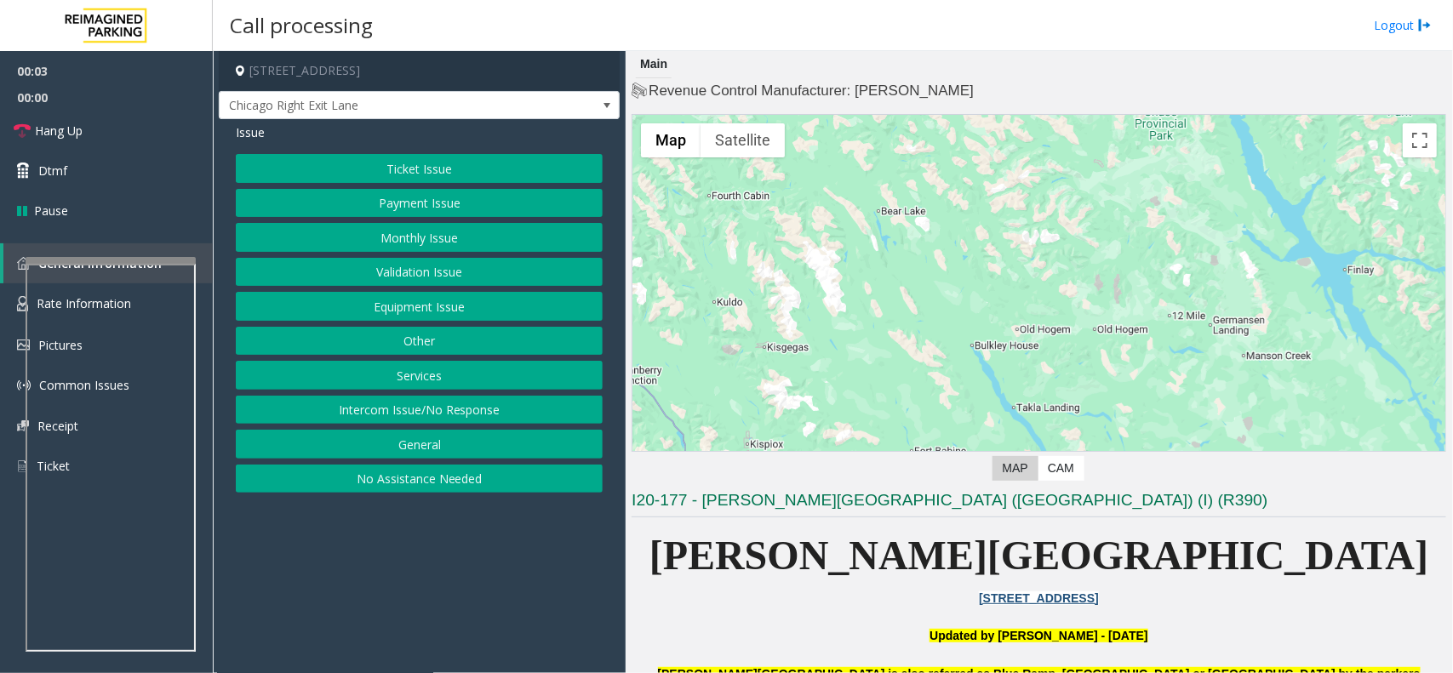
click at [385, 298] on button "Equipment Issue" at bounding box center [419, 306] width 367 height 29
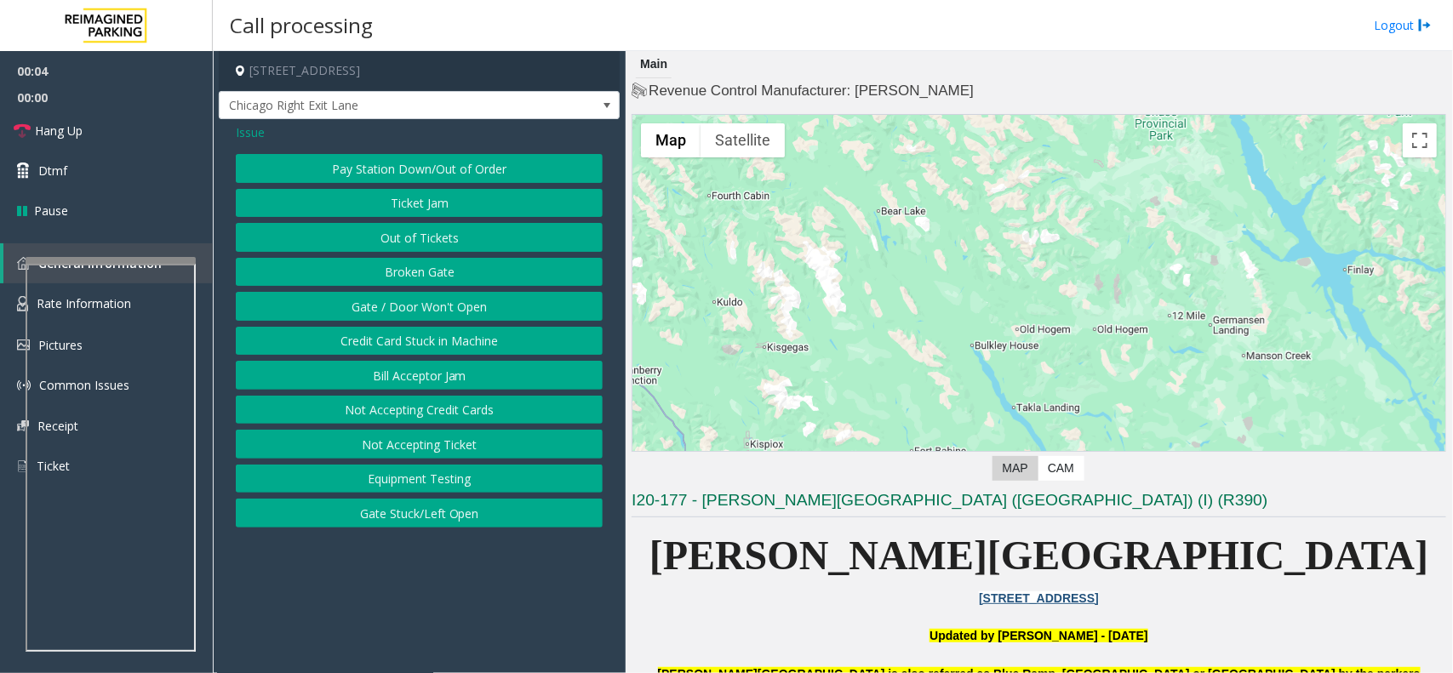
click at [410, 304] on button "Gate / Door Won't Open" at bounding box center [419, 306] width 367 height 29
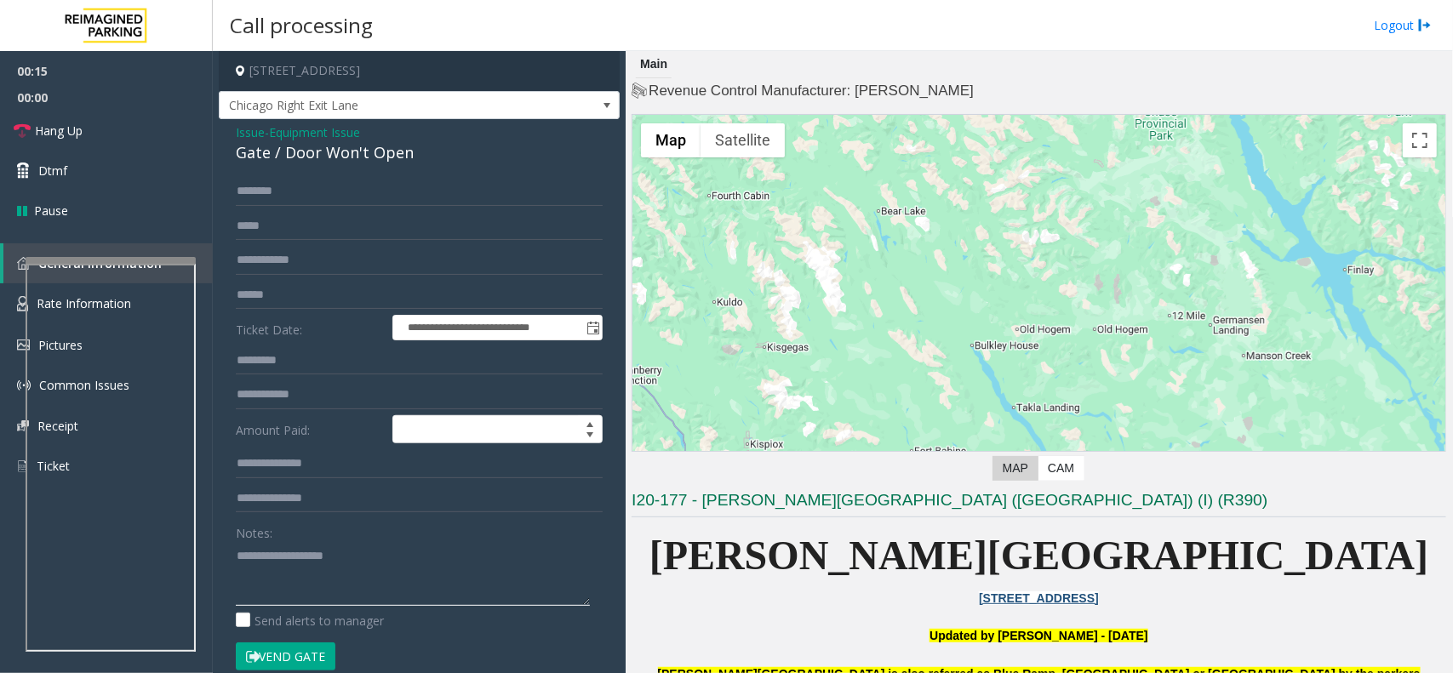
click at [439, 509] on textarea at bounding box center [413, 574] width 354 height 64
paste textarea "**********"
type textarea "**********"
click at [388, 157] on div "Gate / Door Won't Open" at bounding box center [419, 152] width 367 height 23
click at [252, 136] on span "Issue" at bounding box center [250, 132] width 29 height 18
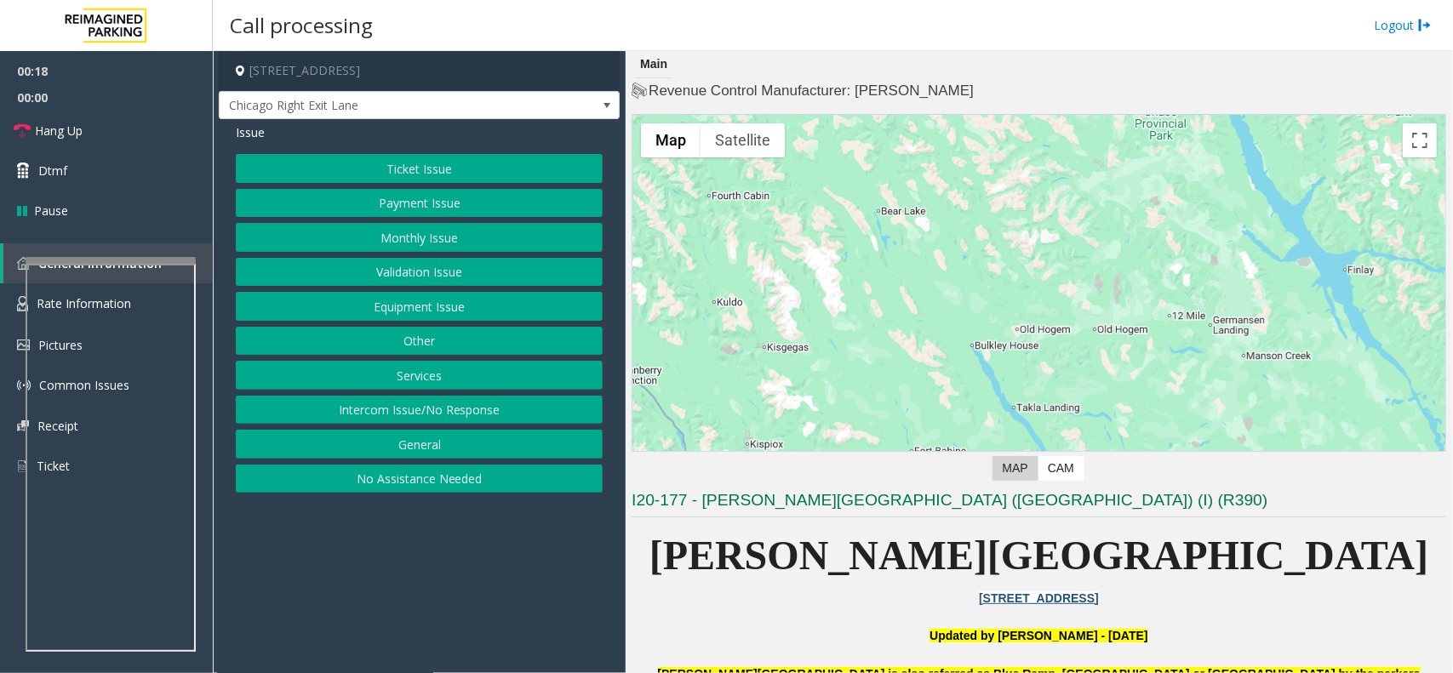
click at [414, 406] on button "Intercom Issue/No Response" at bounding box center [419, 410] width 367 height 29
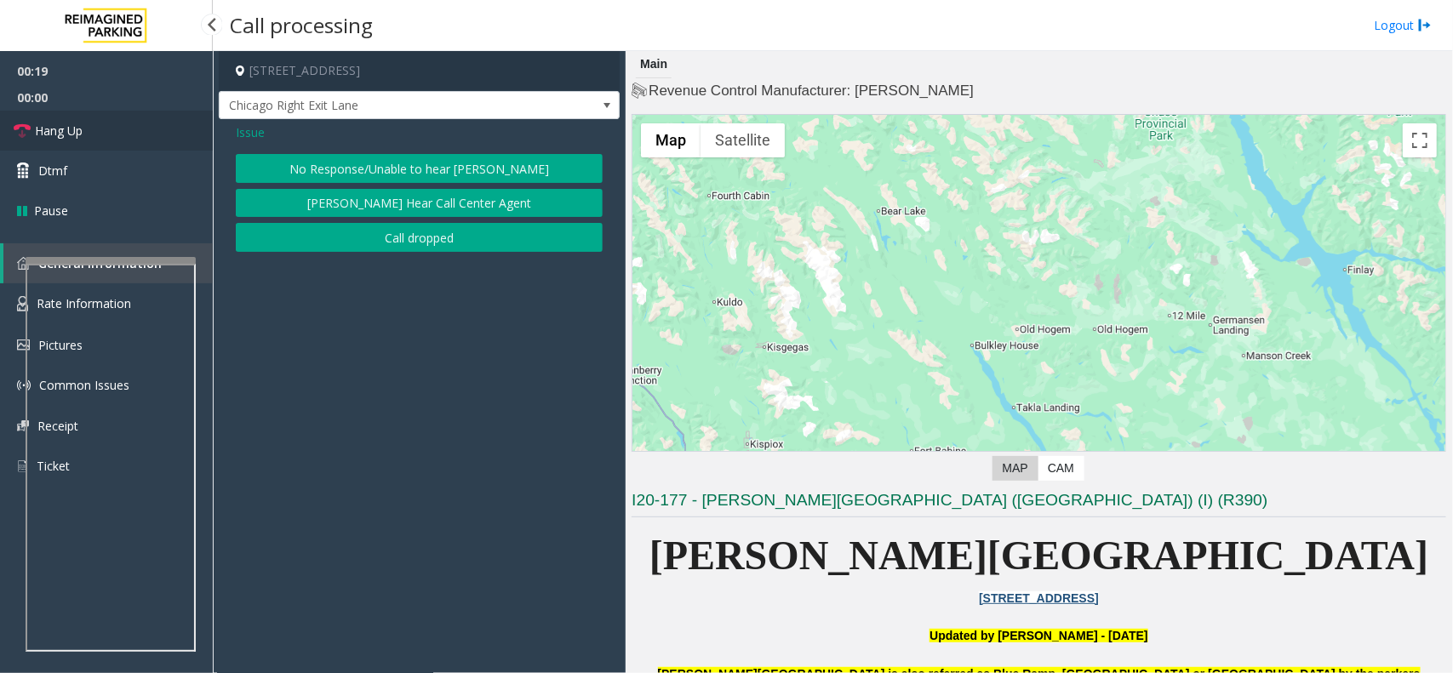
click at [61, 115] on link "Hang Up" at bounding box center [106, 131] width 213 height 40
click at [422, 156] on button "No Response/Unable to hear [PERSON_NAME]" at bounding box center [419, 168] width 367 height 29
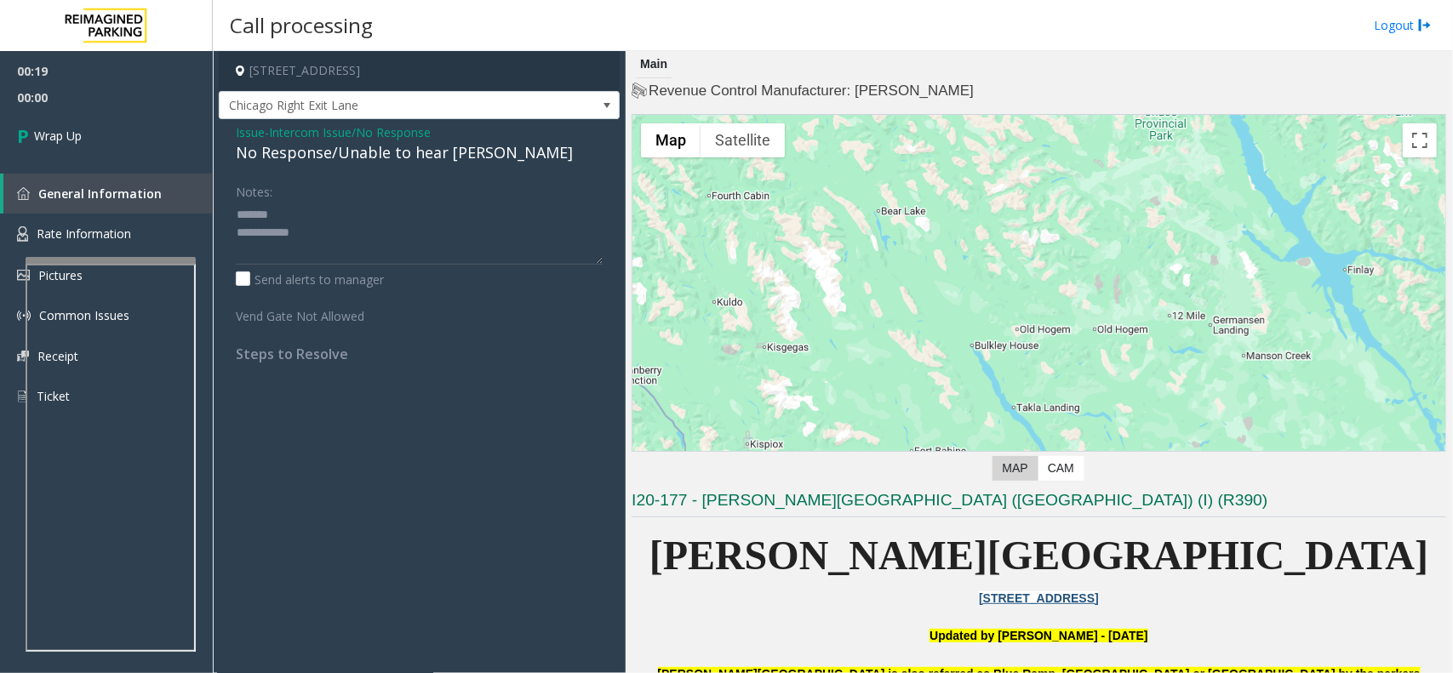
click at [364, 150] on div "No Response/Unable to hear [PERSON_NAME]" at bounding box center [419, 152] width 367 height 23
copy div "No Response/Unable to hear [PERSON_NAME]"
drag, startPoint x: 371, startPoint y: 188, endPoint x: 370, endPoint y: 198, distance: 10.3
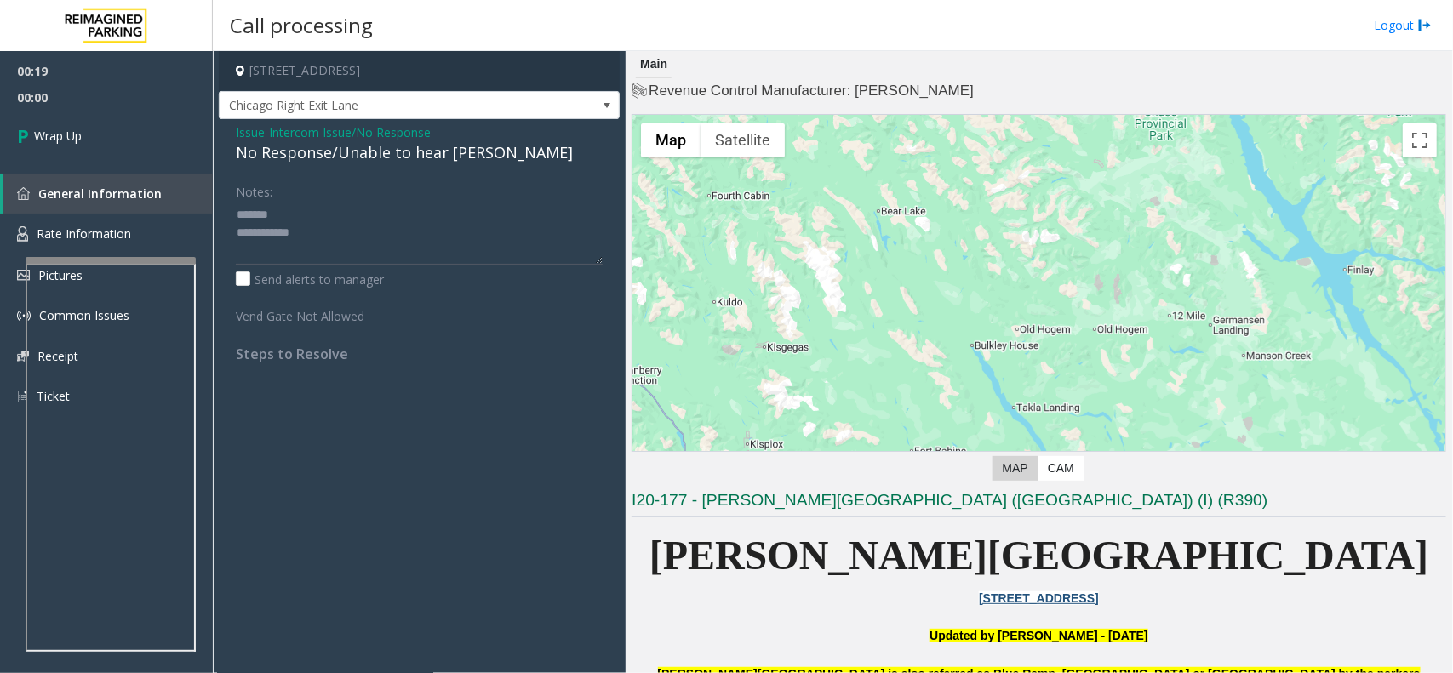
click at [372, 192] on div "Notes:" at bounding box center [419, 221] width 367 height 88
click at [370, 203] on textarea at bounding box center [419, 233] width 367 height 64
click at [373, 231] on textarea at bounding box center [419, 233] width 367 height 64
paste textarea "**********"
click at [355, 150] on div "No Response/Unable to hear [PERSON_NAME]" at bounding box center [419, 152] width 367 height 23
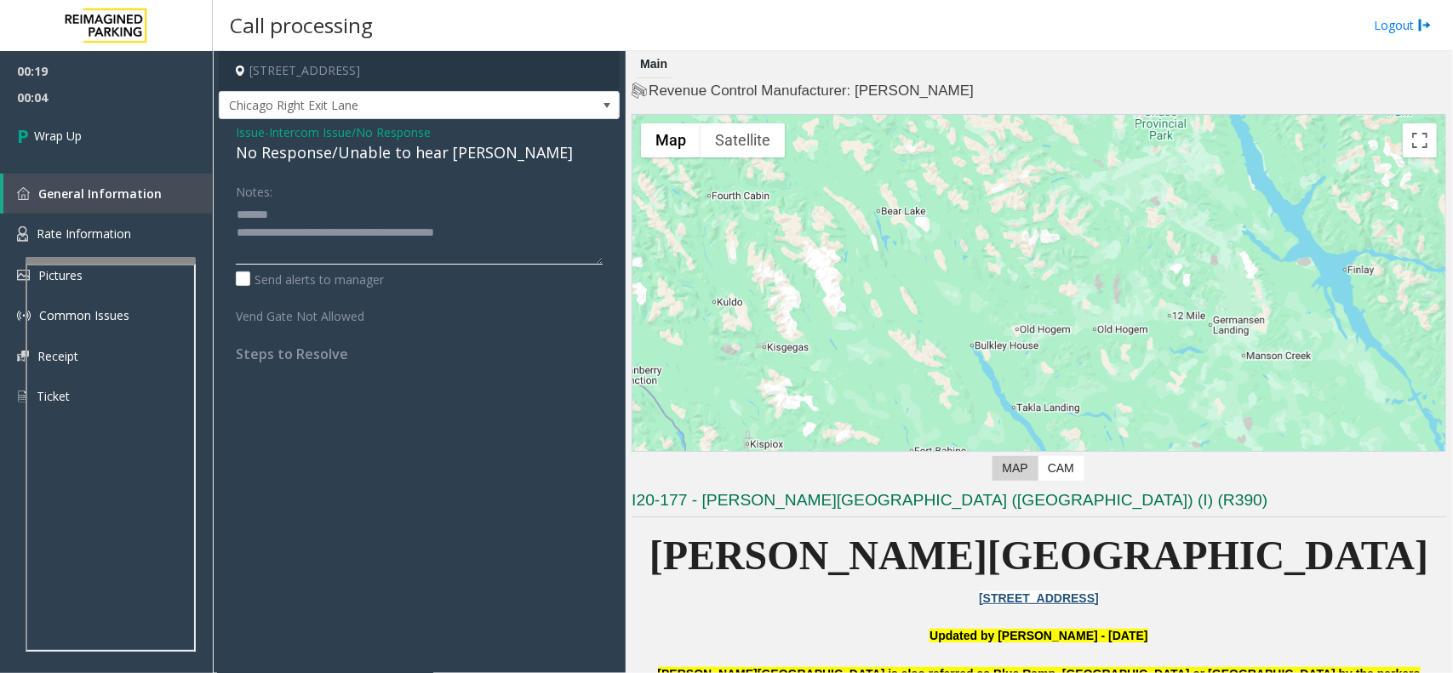
drag, startPoint x: 300, startPoint y: 237, endPoint x: 218, endPoint y: 204, distance: 88.7
click at [219, 204] on div "Issue - Intercom Issue/No Response No Response/Unable to hear [PERSON_NAME] Not…" at bounding box center [419, 249] width 401 height 260
type textarea "**********"
click at [119, 136] on link "Wrap Up" at bounding box center [106, 136] width 213 height 50
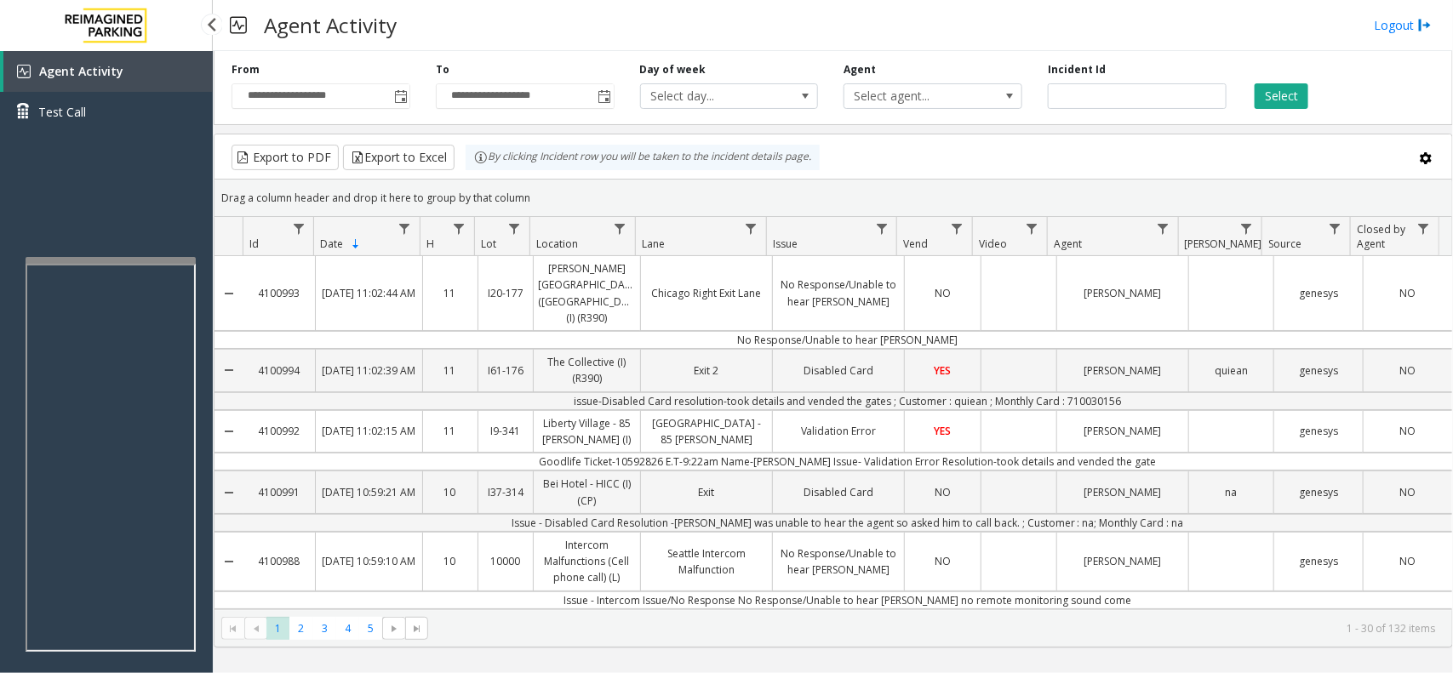
click at [100, 73] on span "Agent Activity" at bounding box center [81, 71] width 84 height 16
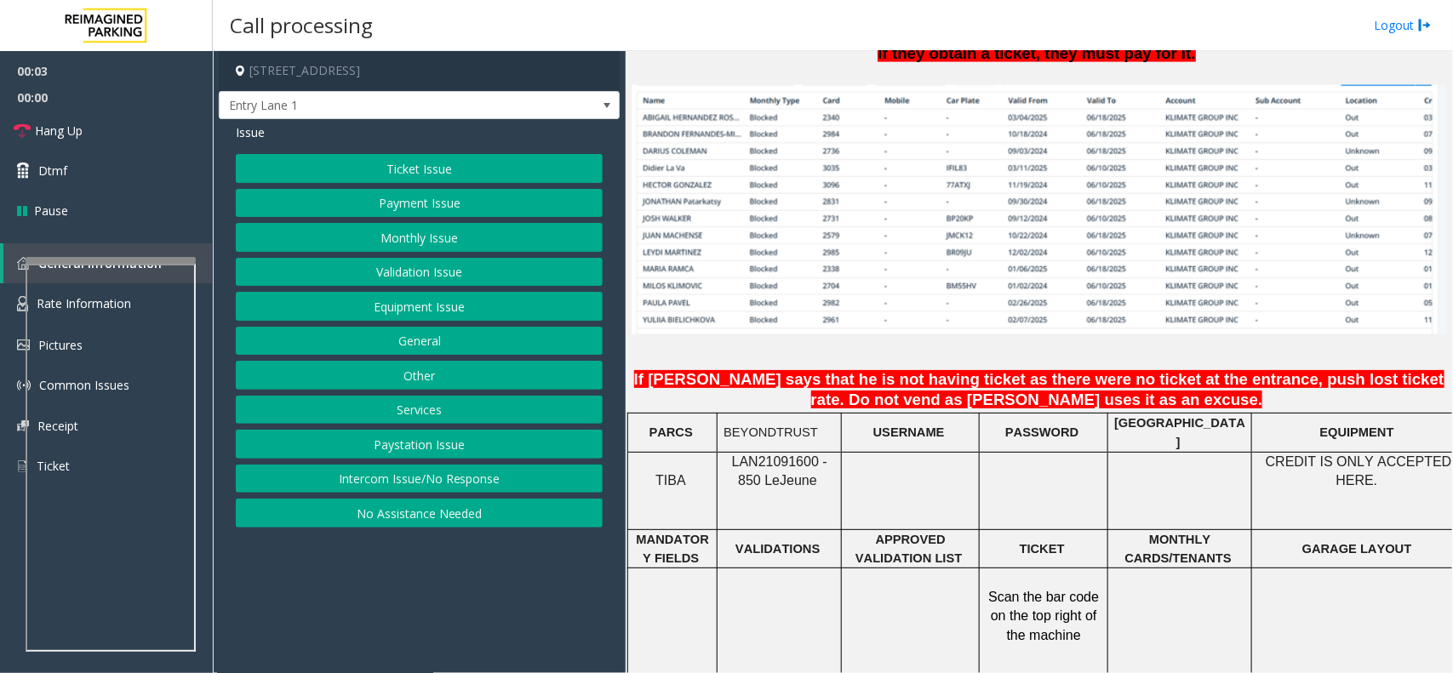
scroll to position [1383, 0]
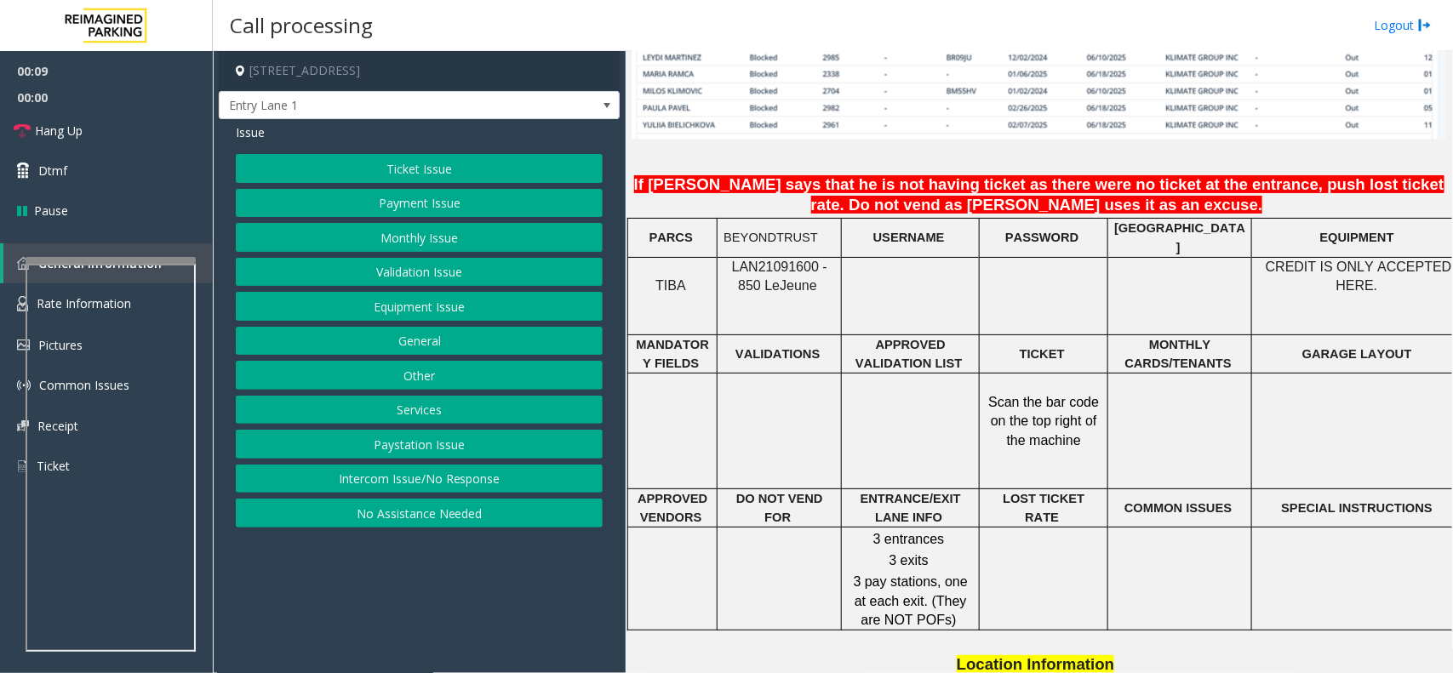
drag, startPoint x: 423, startPoint y: 487, endPoint x: 428, endPoint y: 315, distance: 172.0
click at [423, 487] on button "Intercom Issue/No Response" at bounding box center [419, 479] width 367 height 29
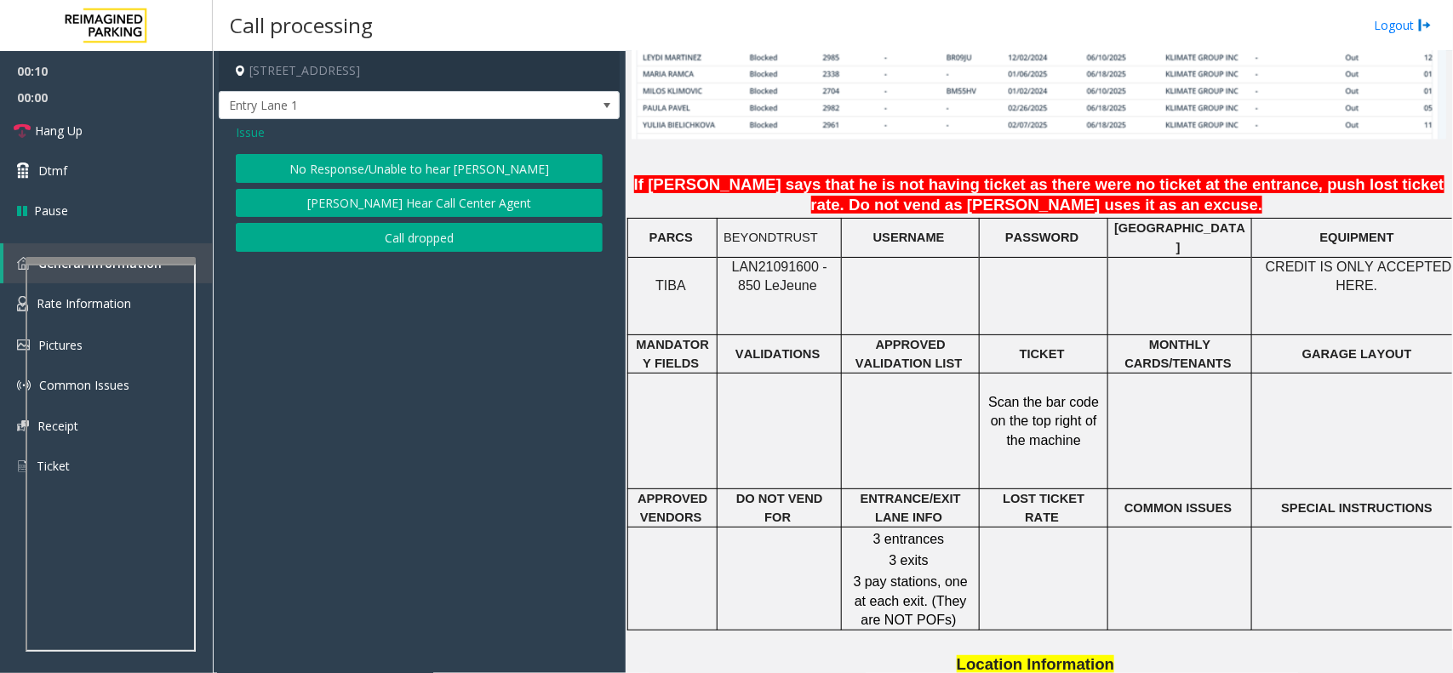
click at [424, 173] on button "No Response/Unable to hear [PERSON_NAME]" at bounding box center [419, 168] width 367 height 29
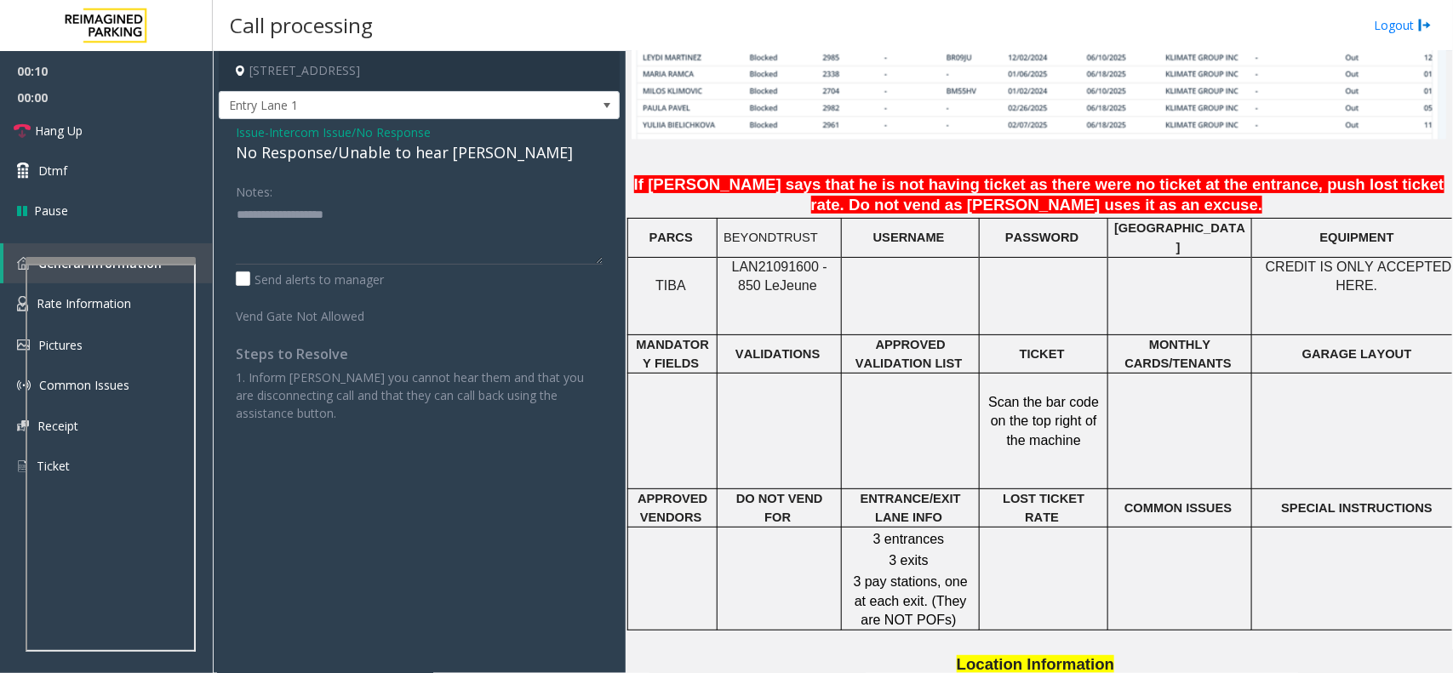
click at [415, 163] on div "No Response/Unable to hear [PERSON_NAME]" at bounding box center [419, 152] width 367 height 23
click at [417, 163] on div "No Response/Unable to hear [PERSON_NAME]" at bounding box center [419, 152] width 367 height 23
type textarea "**********"
click at [106, 129] on link "Hang Up" at bounding box center [106, 131] width 213 height 40
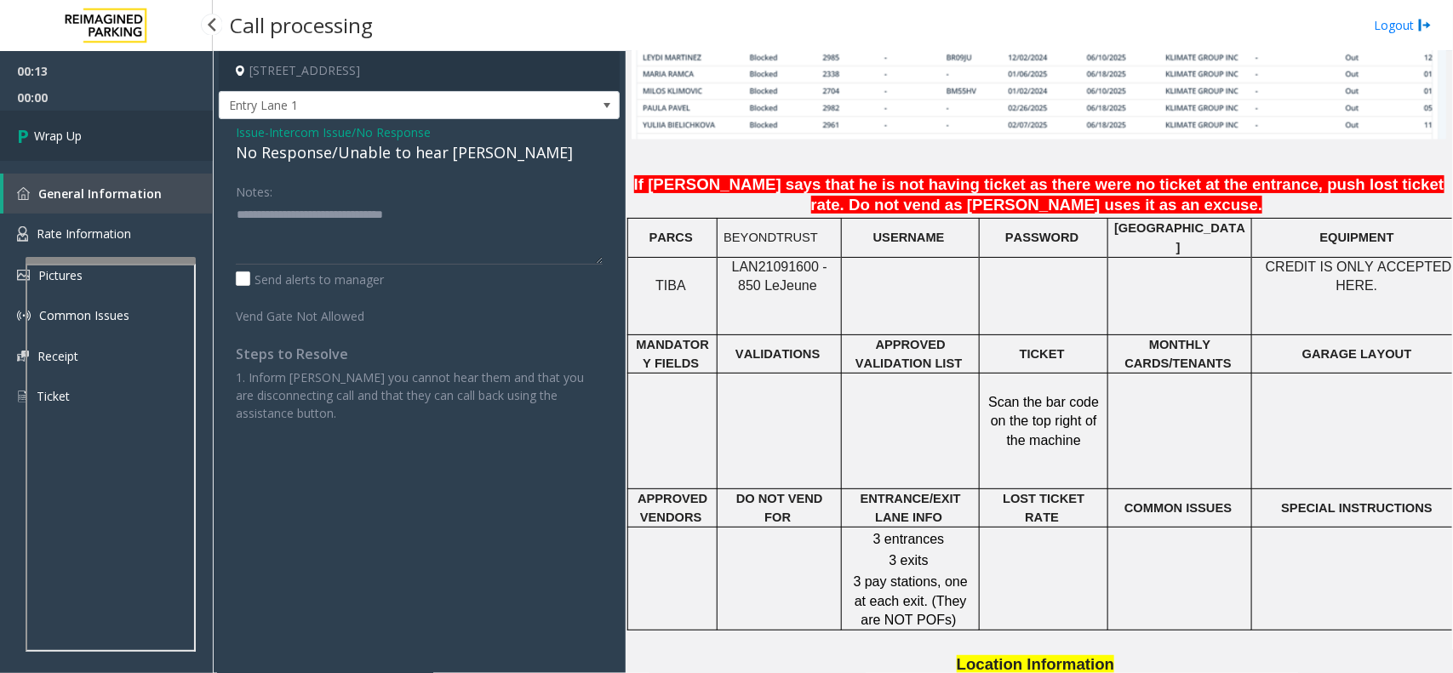
click at [129, 117] on link "Wrap Up" at bounding box center [106, 136] width 213 height 50
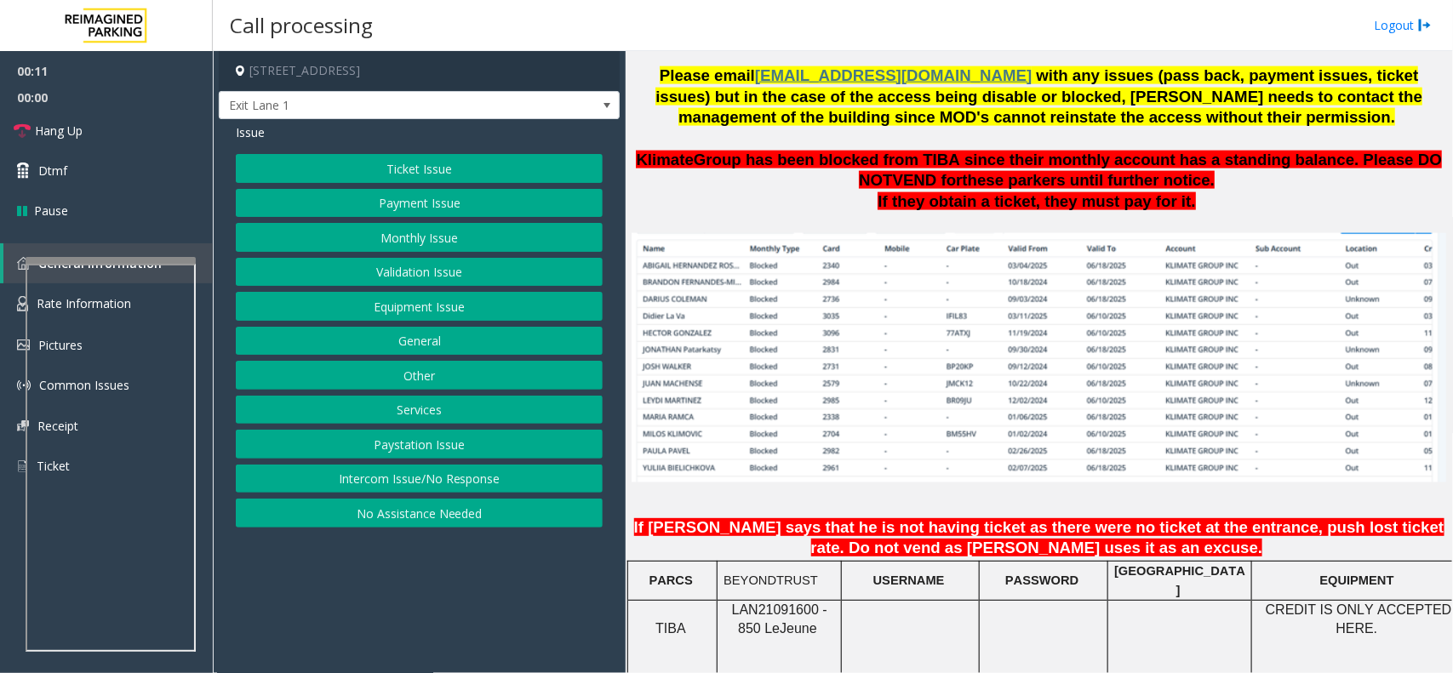
scroll to position [1383, 0]
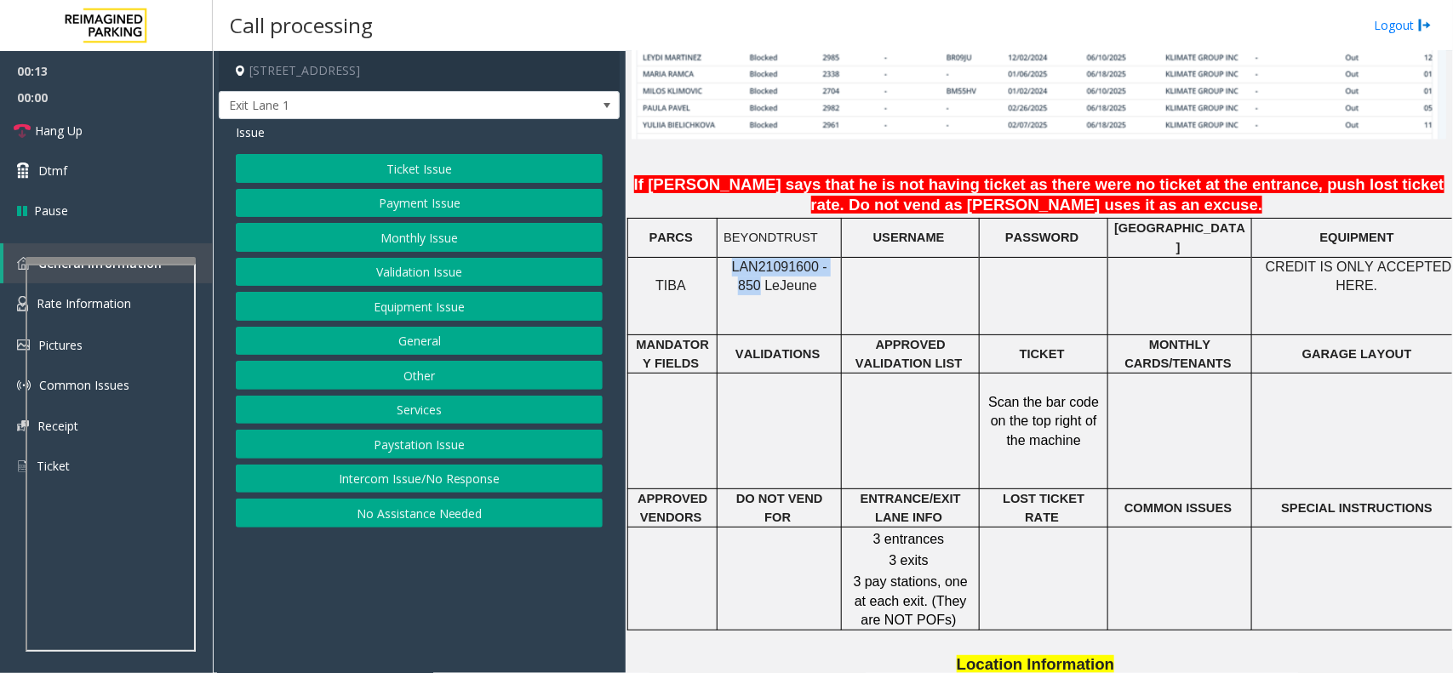
copy span "LAN21091600 - 850"
drag, startPoint x: 834, startPoint y: 264, endPoint x: 726, endPoint y: 261, distance: 108.1
click at [721, 260] on div "LAN21091600 - 850 Le Jeune" at bounding box center [779, 277] width 123 height 38
click at [363, 484] on button "Intercom Issue/No Response" at bounding box center [419, 479] width 367 height 29
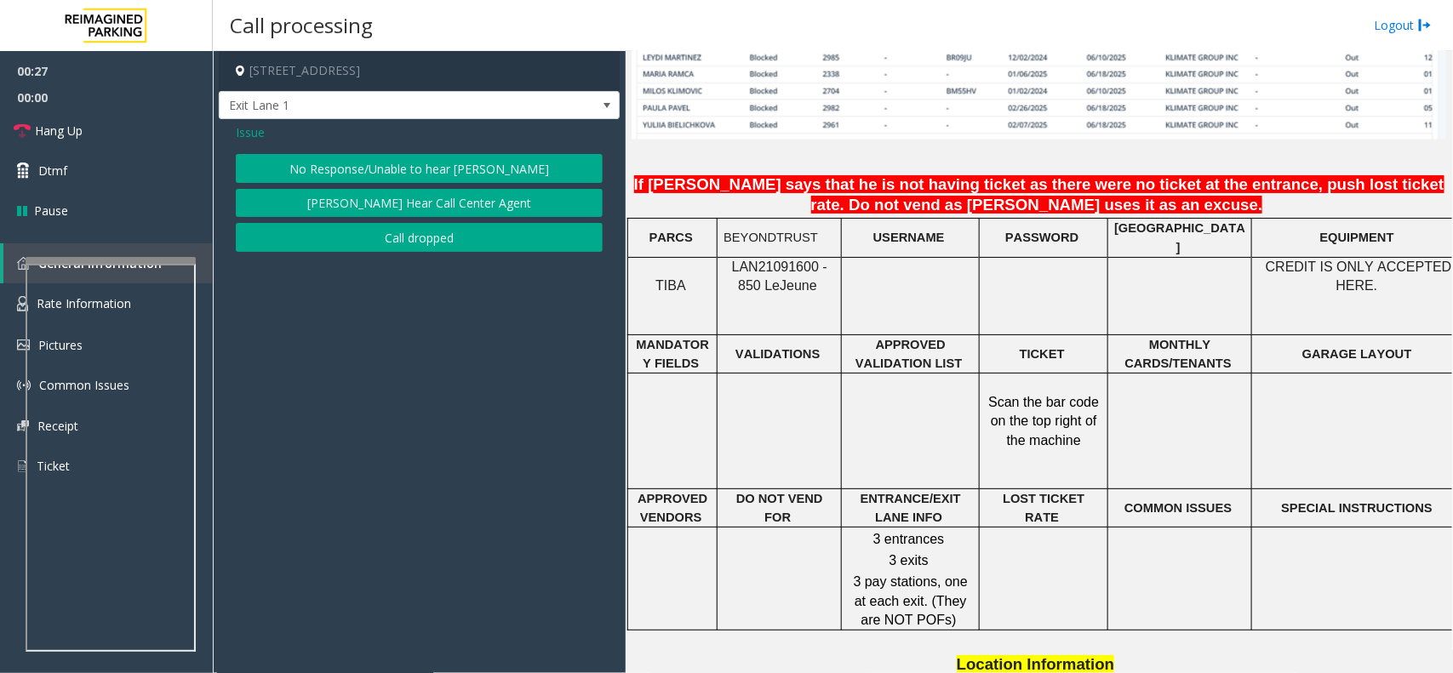
click at [257, 126] on span "Issue" at bounding box center [250, 132] width 29 height 18
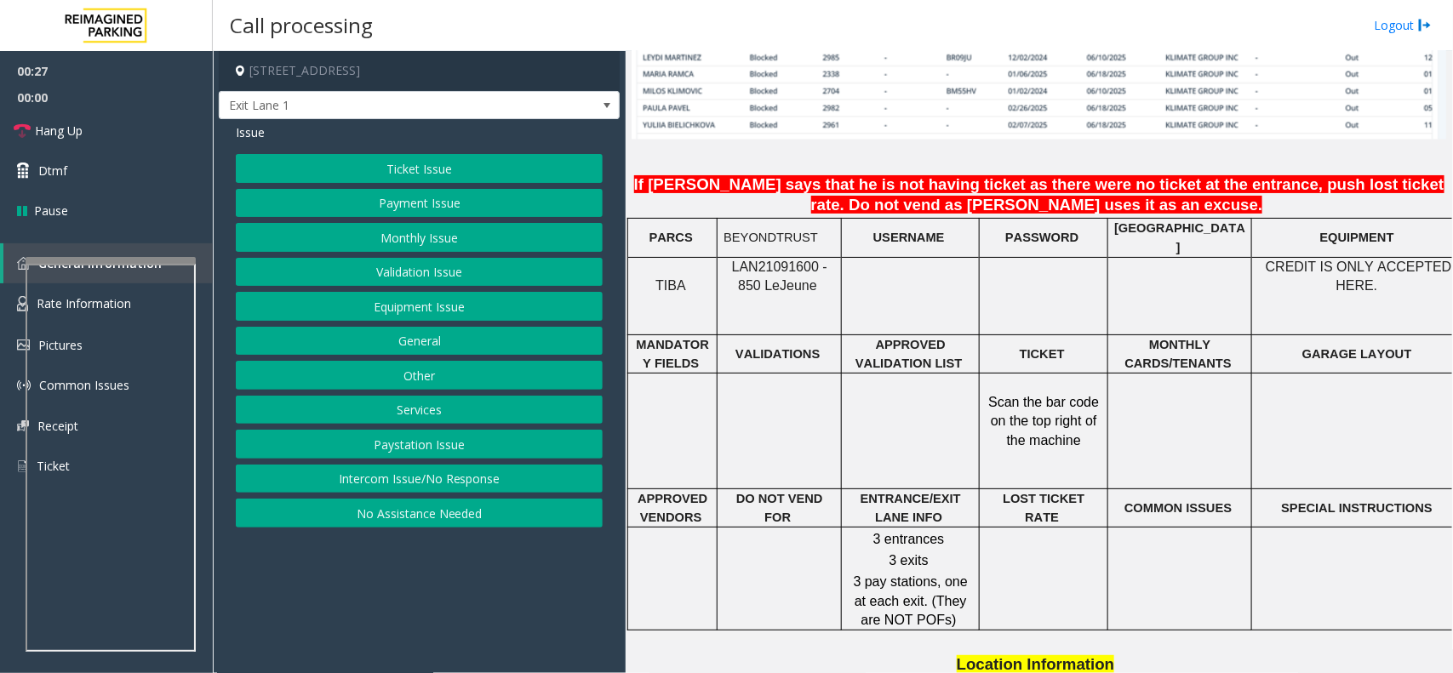
click at [417, 312] on button "Equipment Issue" at bounding box center [419, 306] width 367 height 29
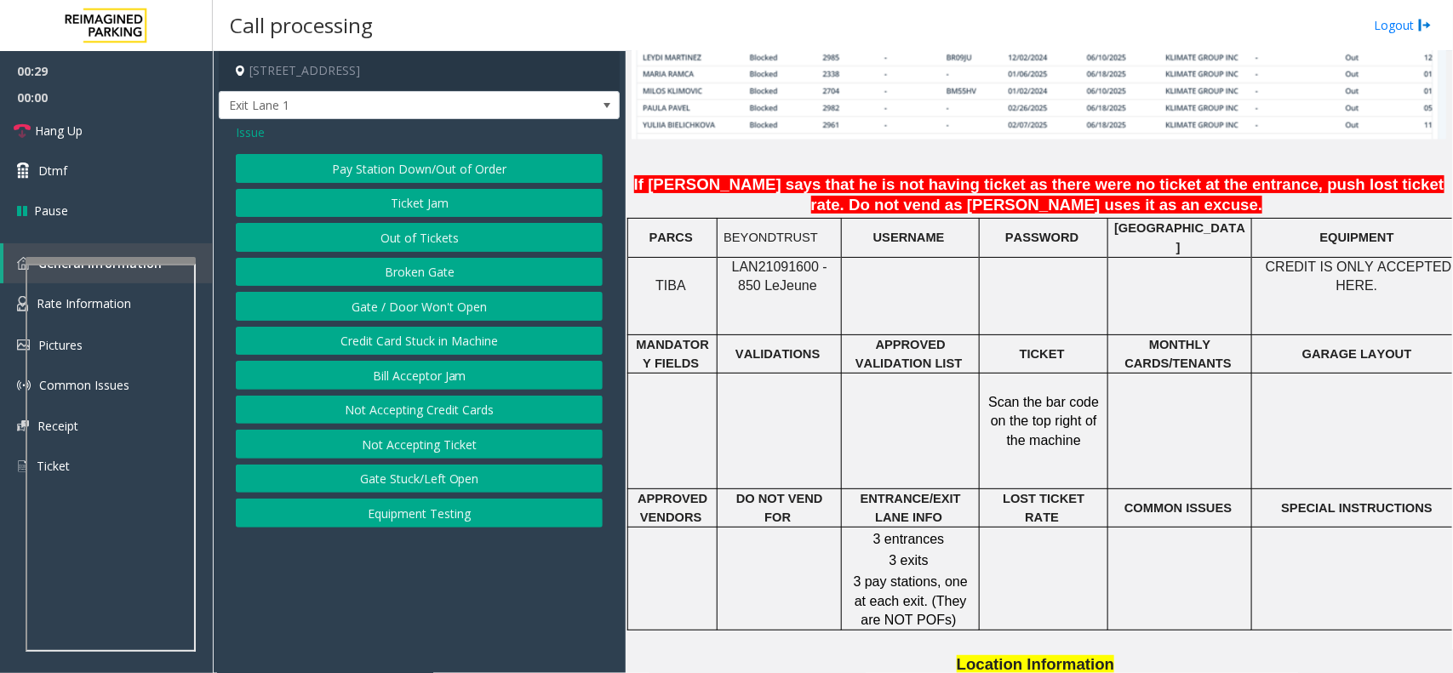
click at [422, 341] on button "Credit Card Stuck in Machine" at bounding box center [419, 341] width 367 height 29
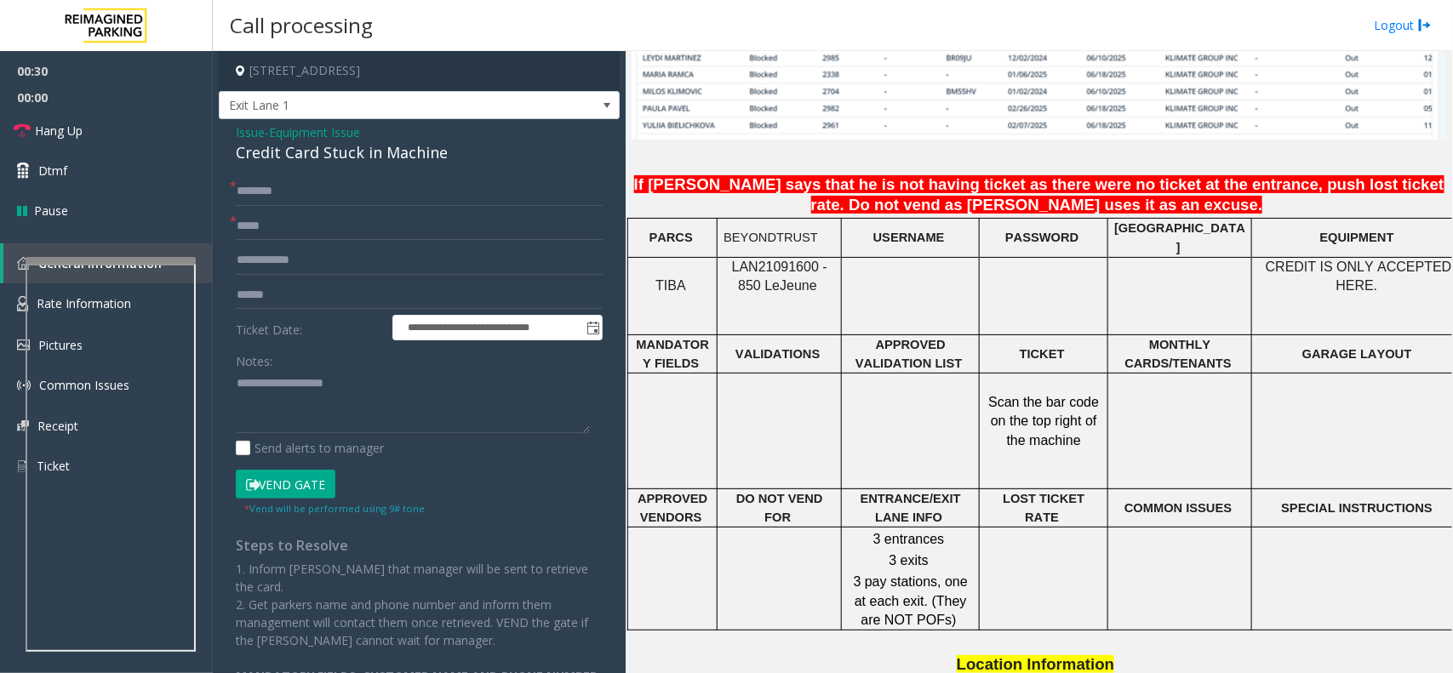
click at [237, 128] on span "Issue" at bounding box center [250, 132] width 29 height 18
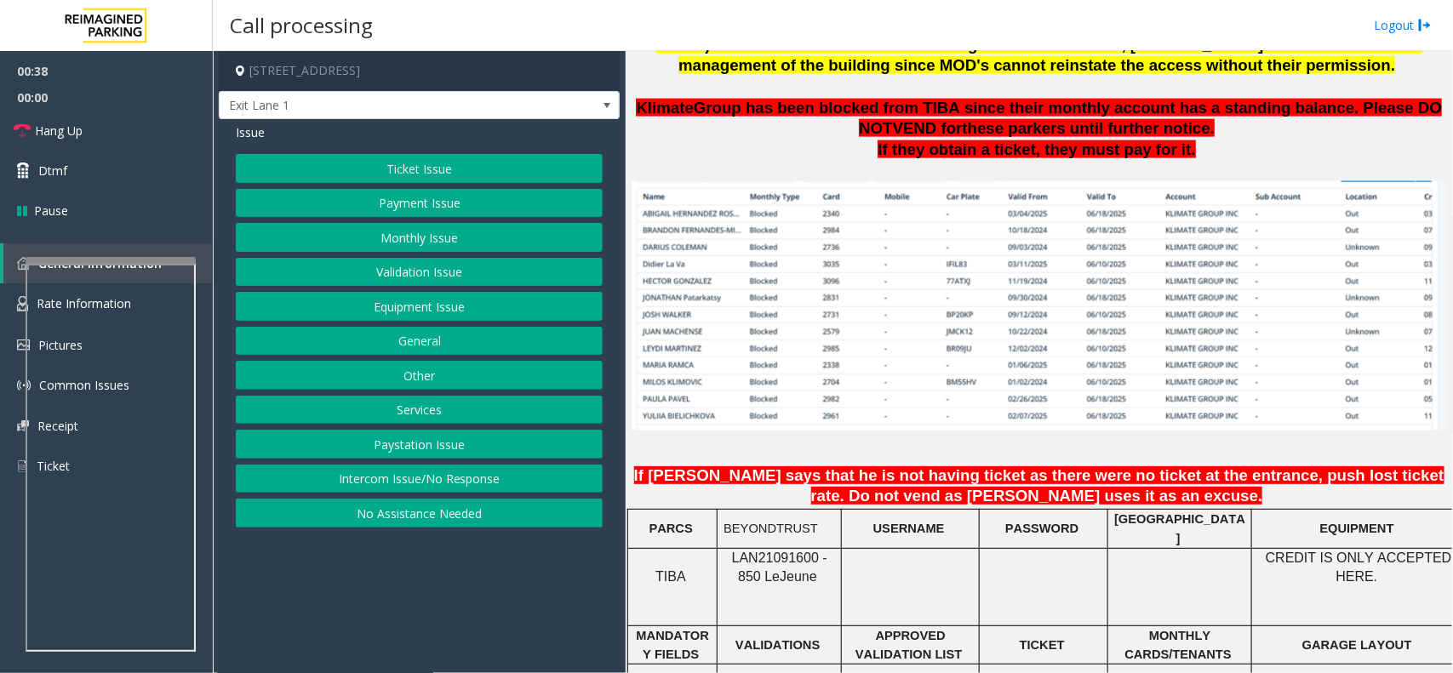
scroll to position [1064, 0]
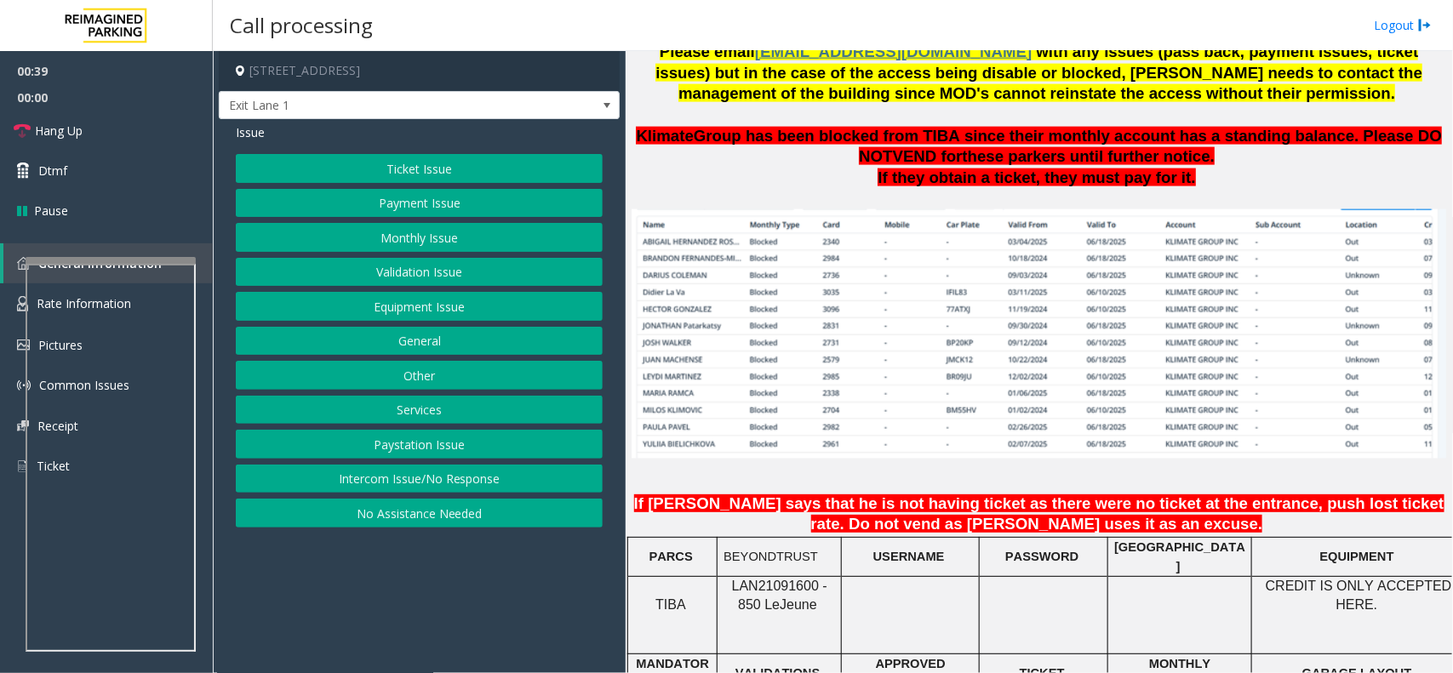
click at [907, 509] on td "USERNAME" at bounding box center [911, 557] width 138 height 39
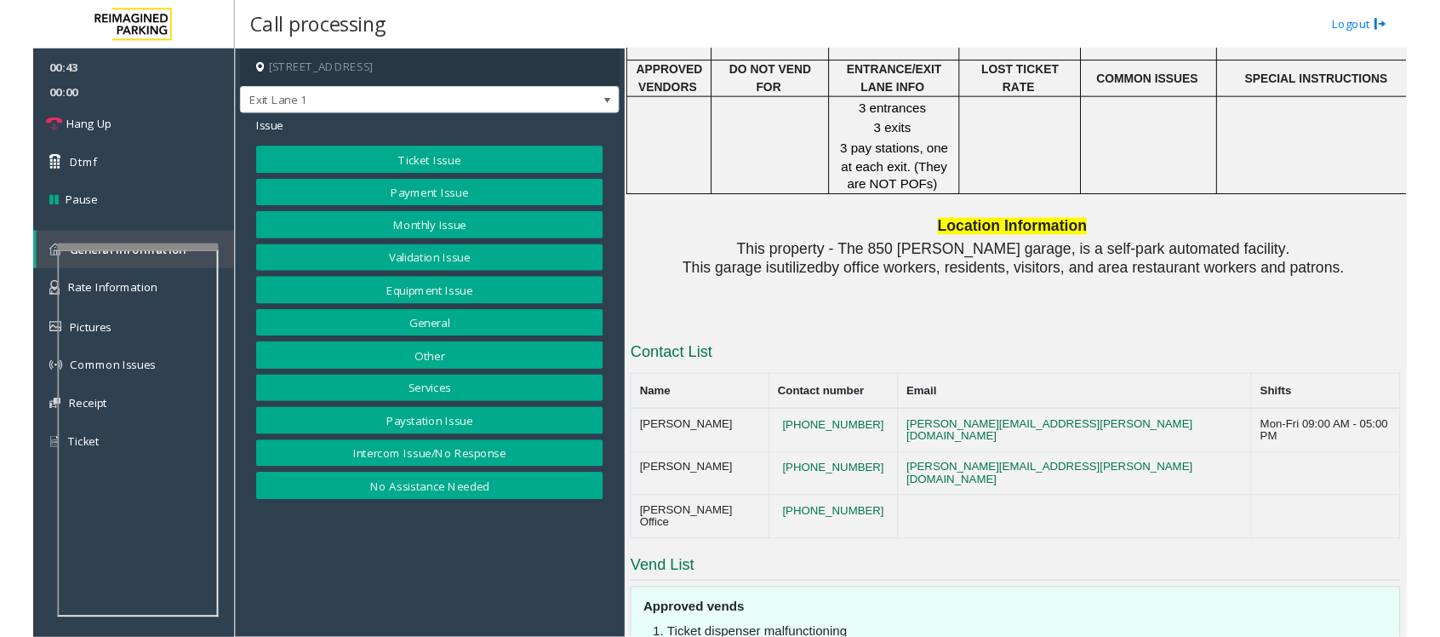
scroll to position [1977, 0]
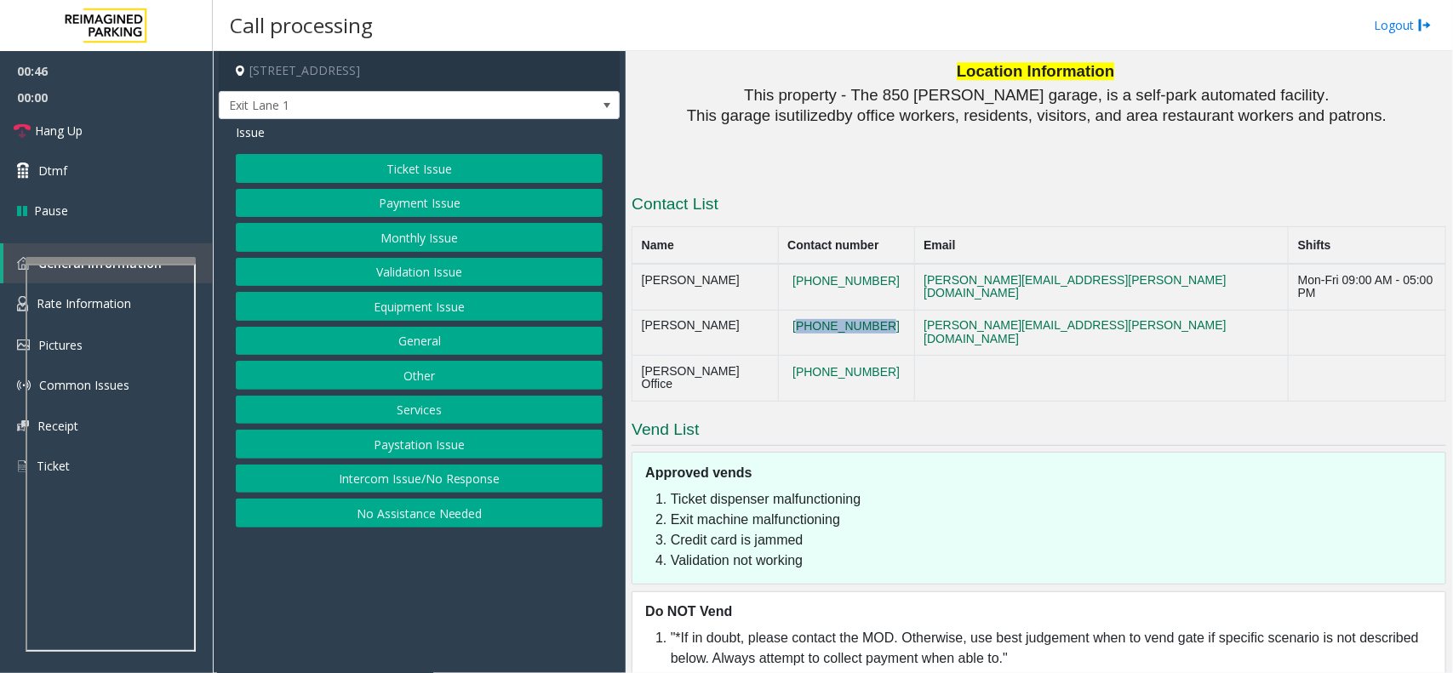
copy button "[PHONE_NUMBER]"
drag, startPoint x: 903, startPoint y: 299, endPoint x: 803, endPoint y: 316, distance: 101.9
click at [803, 310] on td "[PHONE_NUMBER]" at bounding box center [846, 333] width 136 height 46
click at [372, 305] on button "Equipment Issue" at bounding box center [419, 306] width 367 height 29
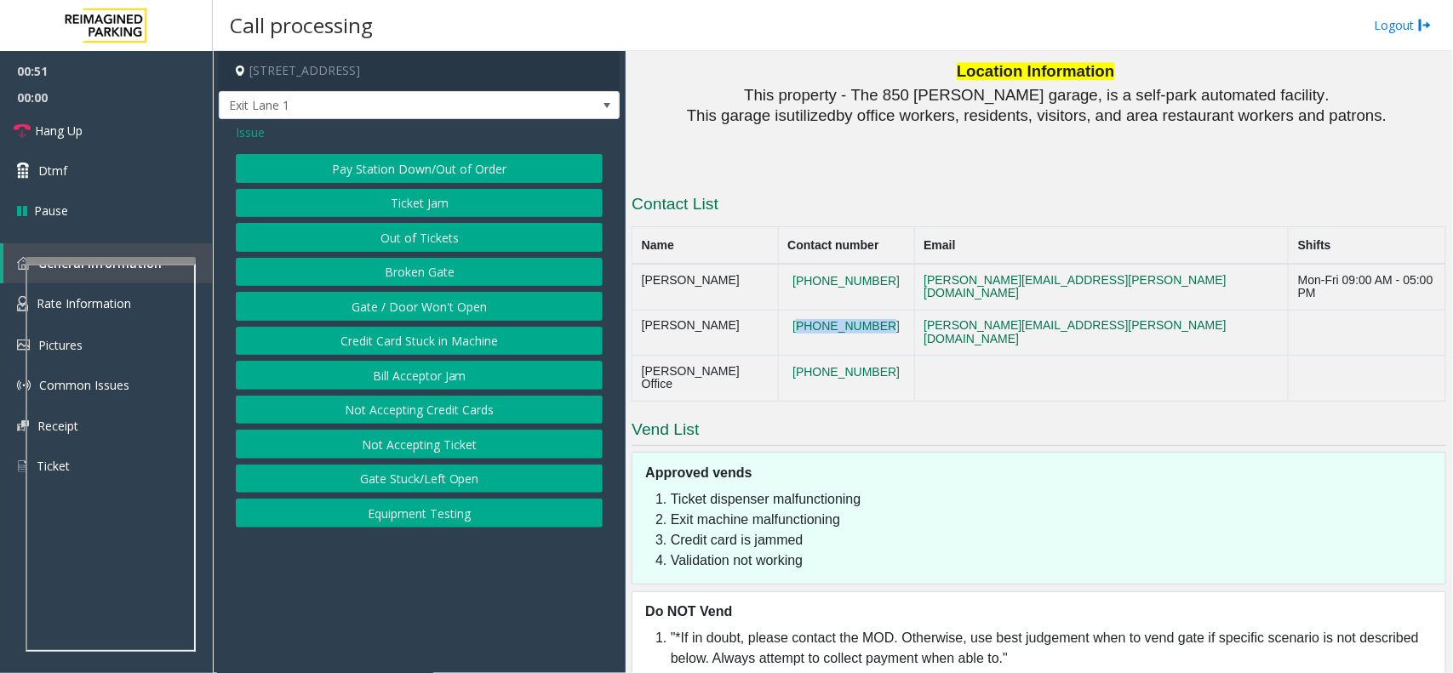
click at [436, 313] on button "Gate / Door Won't Open" at bounding box center [419, 306] width 367 height 29
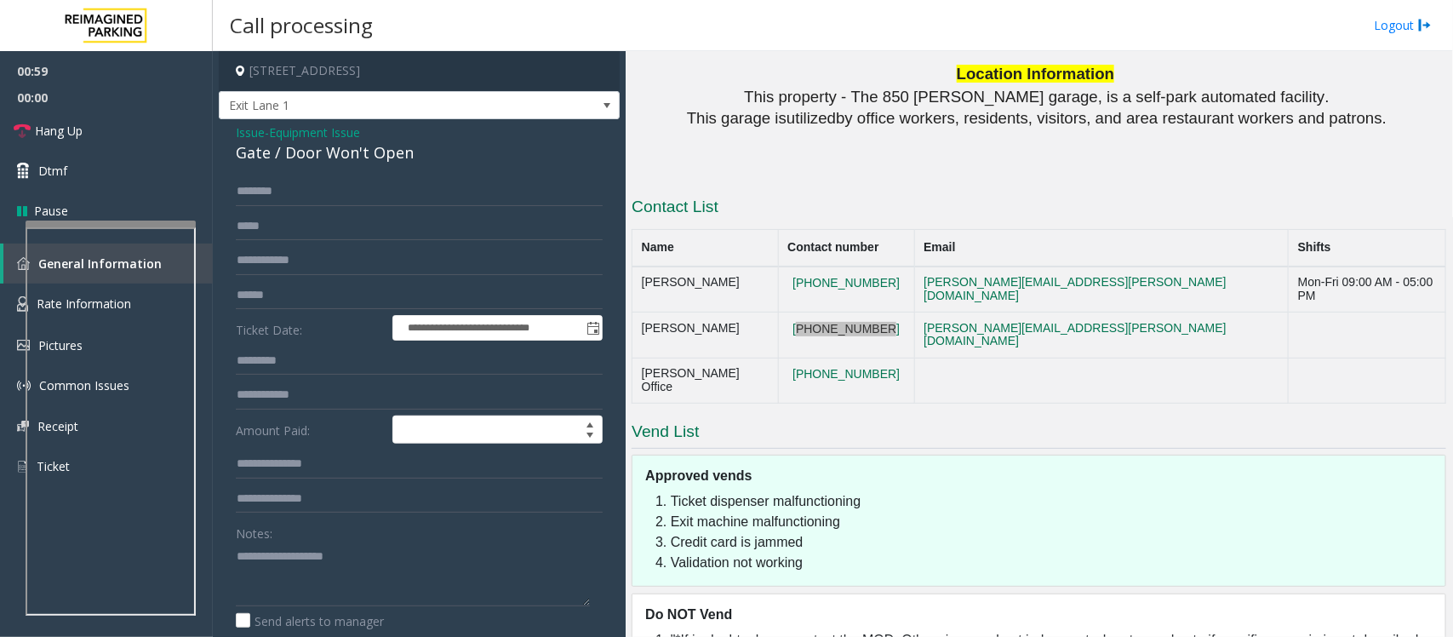
scroll to position [1959, 0]
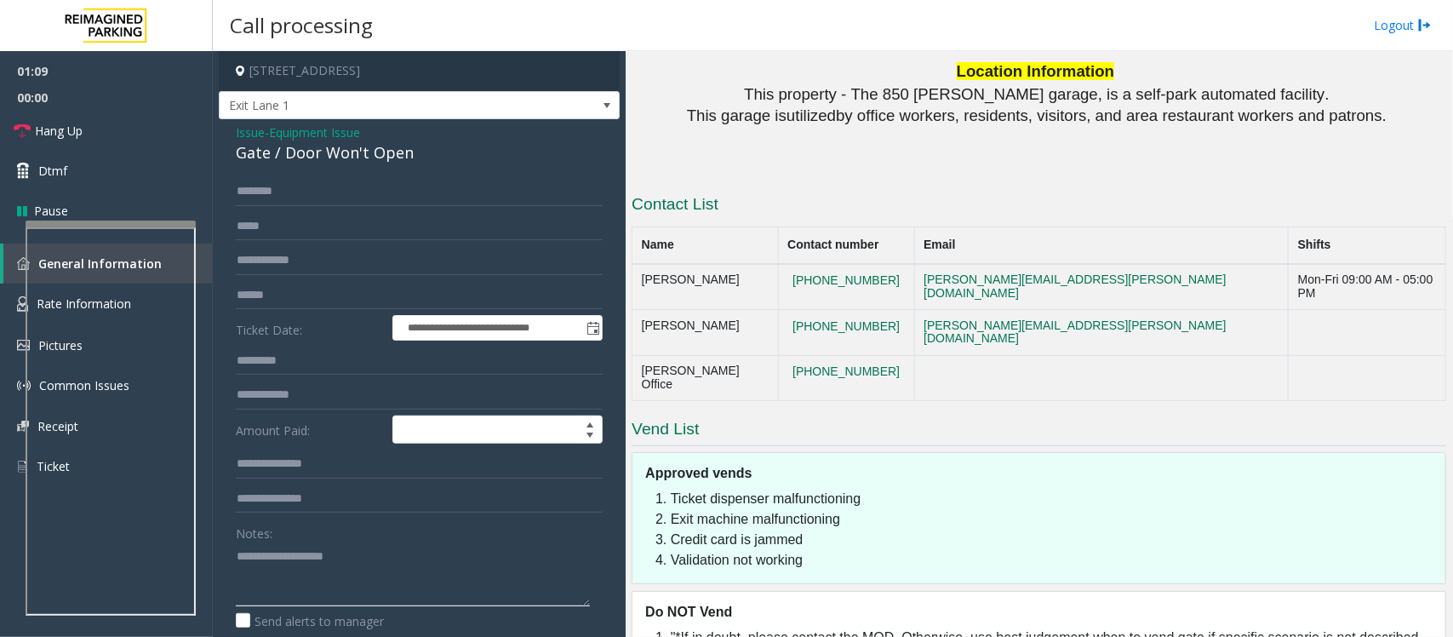
drag, startPoint x: 299, startPoint y: 572, endPoint x: 312, endPoint y: 560, distance: 17.5
click at [299, 509] on textarea at bounding box center [413, 574] width 354 height 64
paste textarea "**********"
click at [306, 509] on textarea at bounding box center [413, 574] width 354 height 64
click at [315, 509] on textarea at bounding box center [413, 574] width 354 height 64
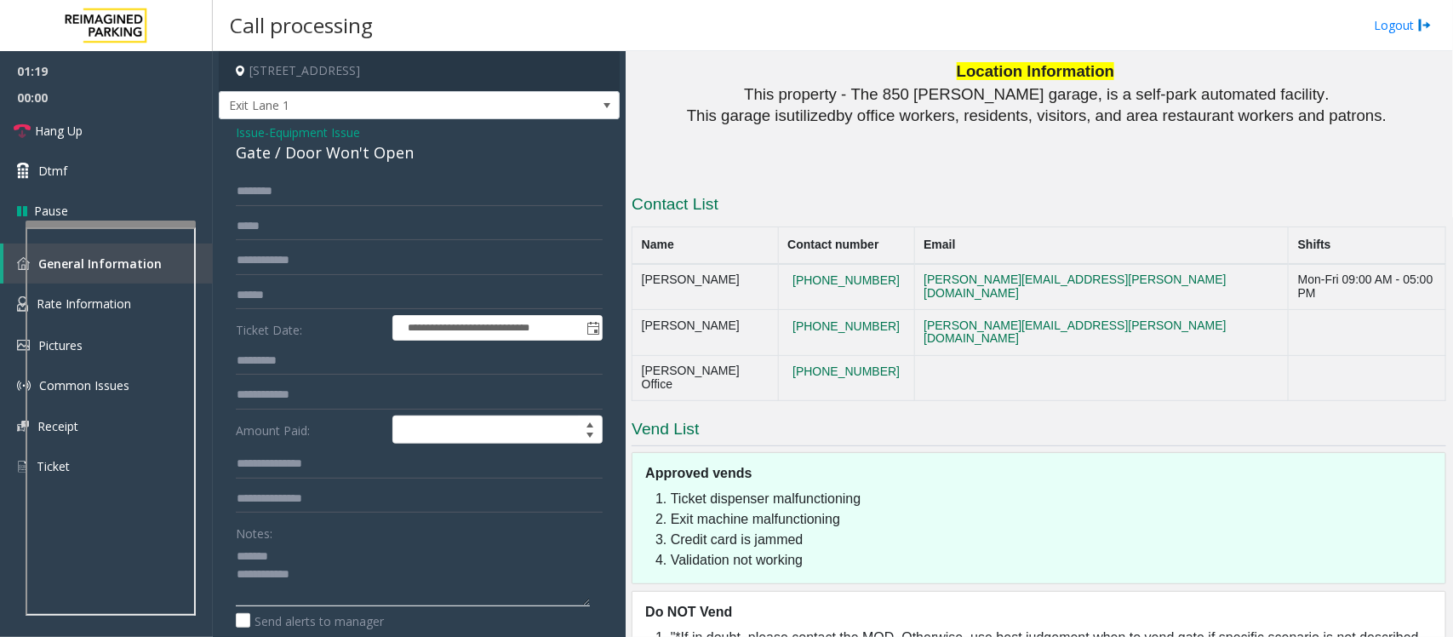
paste textarea "**********"
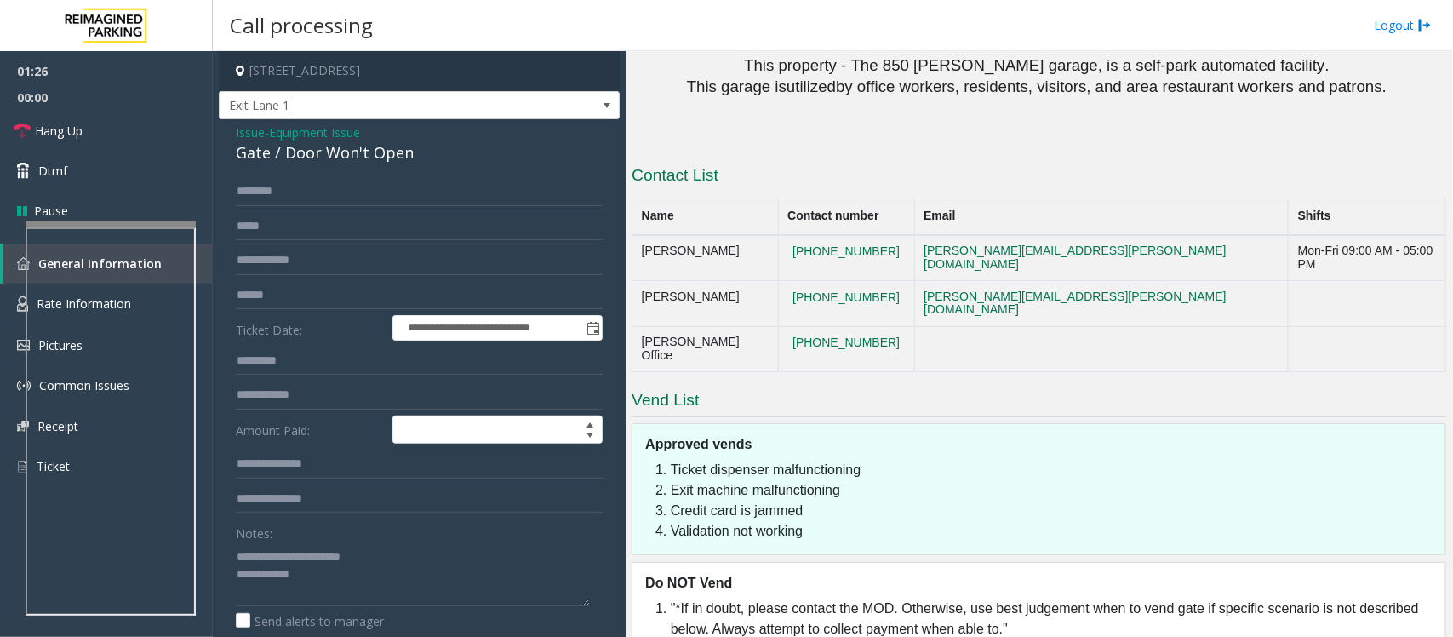
scroll to position [1995, 0]
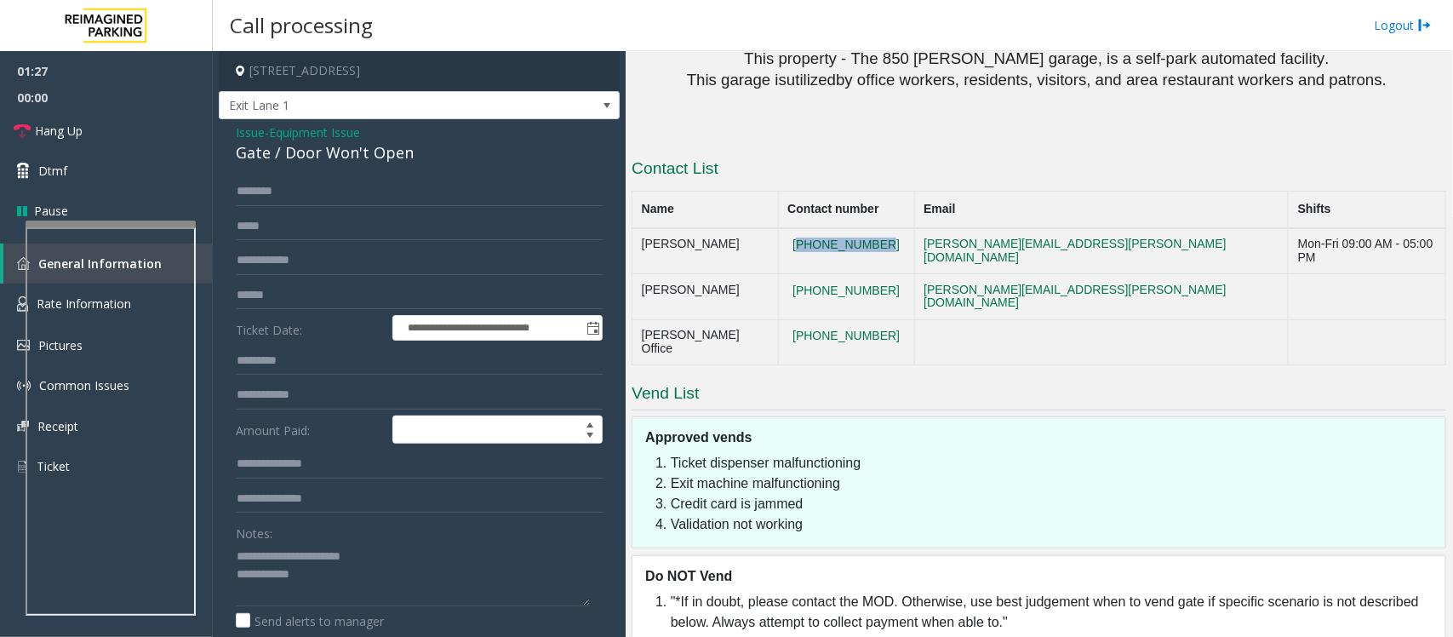
copy button "[PHONE_NUMBER]"
drag, startPoint x: 886, startPoint y: 238, endPoint x: 792, endPoint y: 244, distance: 94.7
click at [792, 244] on td "[PHONE_NUMBER]" at bounding box center [846, 251] width 136 height 46
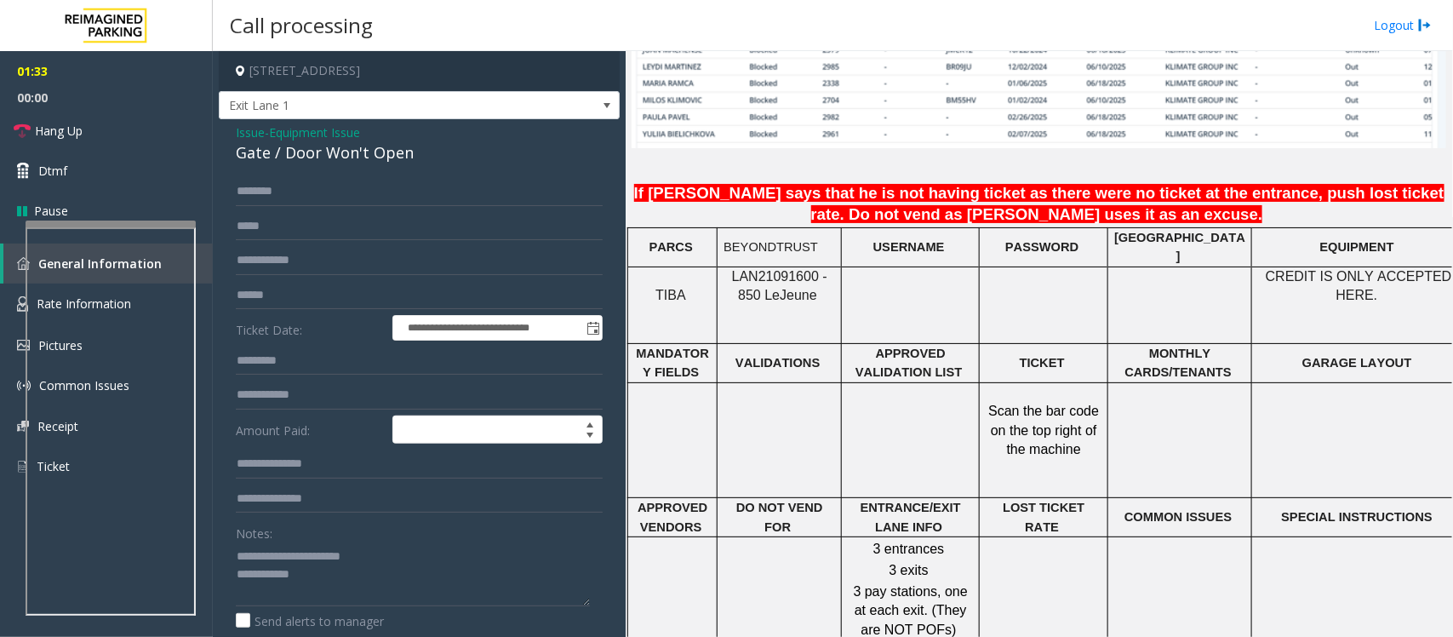
scroll to position [1356, 149]
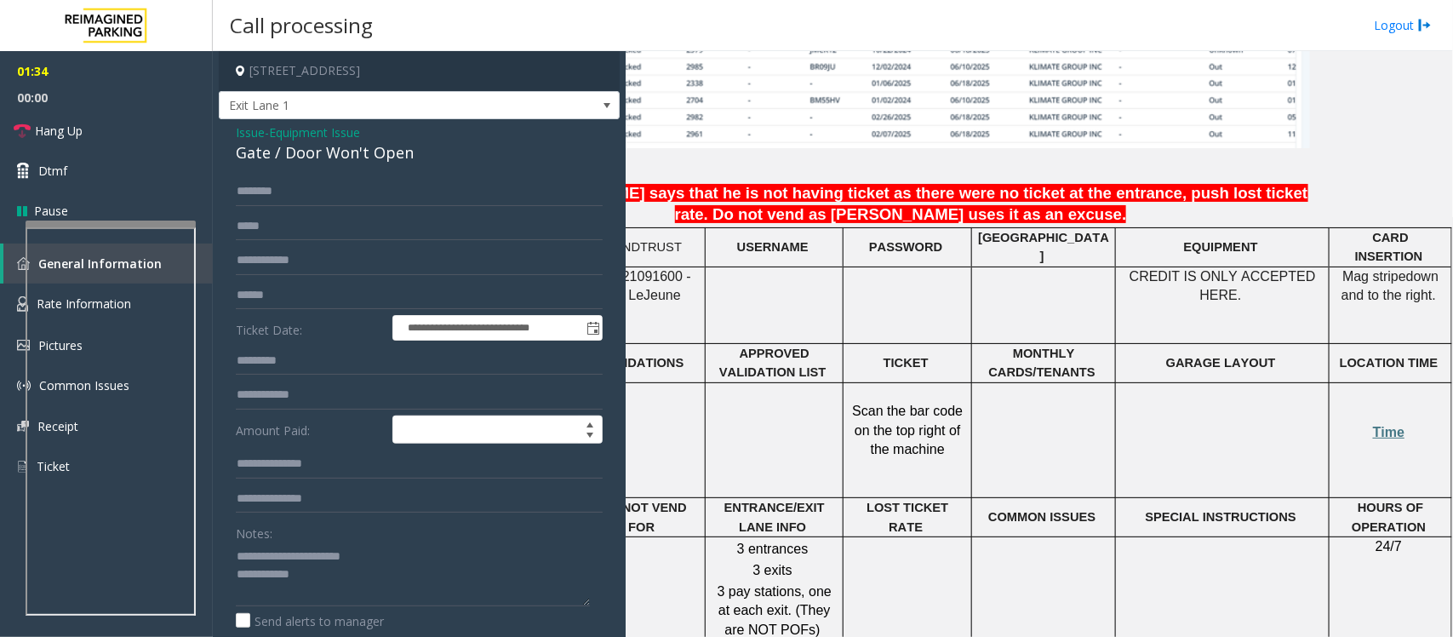
click at [1162, 436] on p "Time" at bounding box center [1391, 432] width 110 height 19
click at [1162, 425] on span "Time" at bounding box center [1388, 432] width 31 height 14
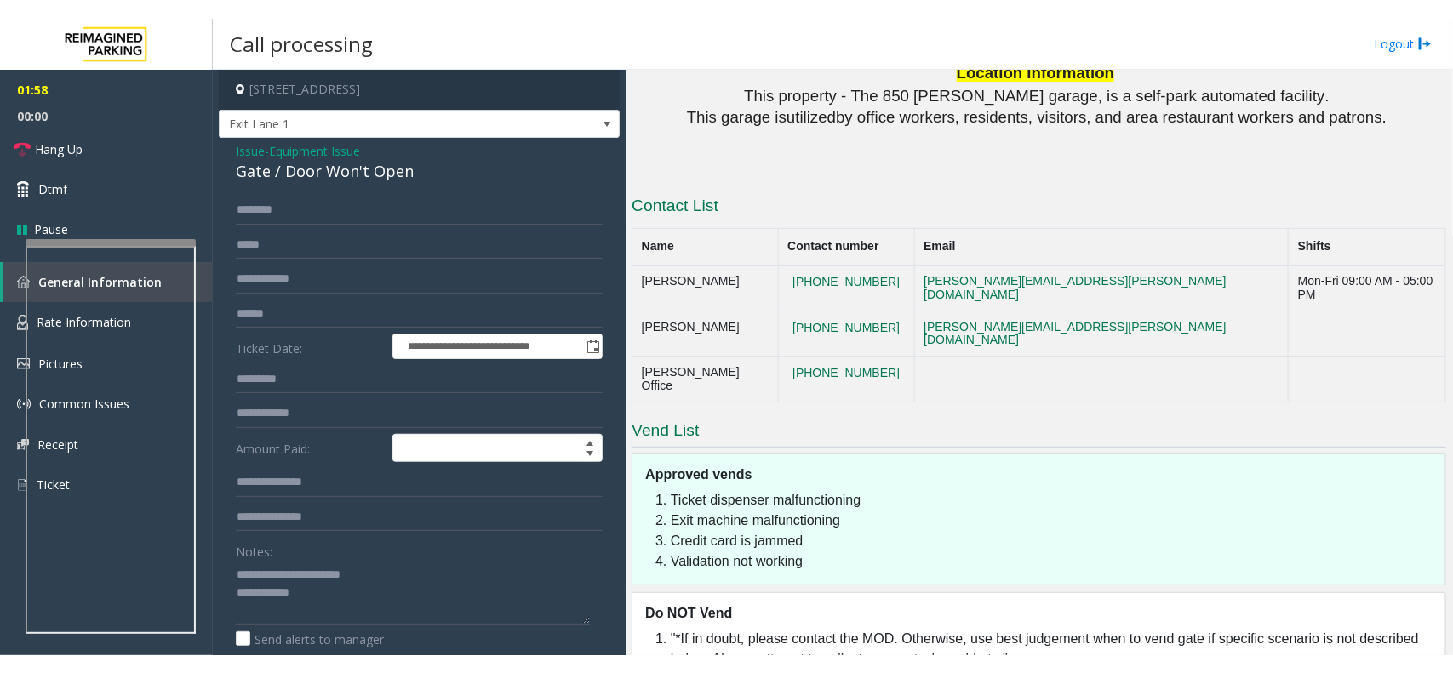
scroll to position [1995, 0]
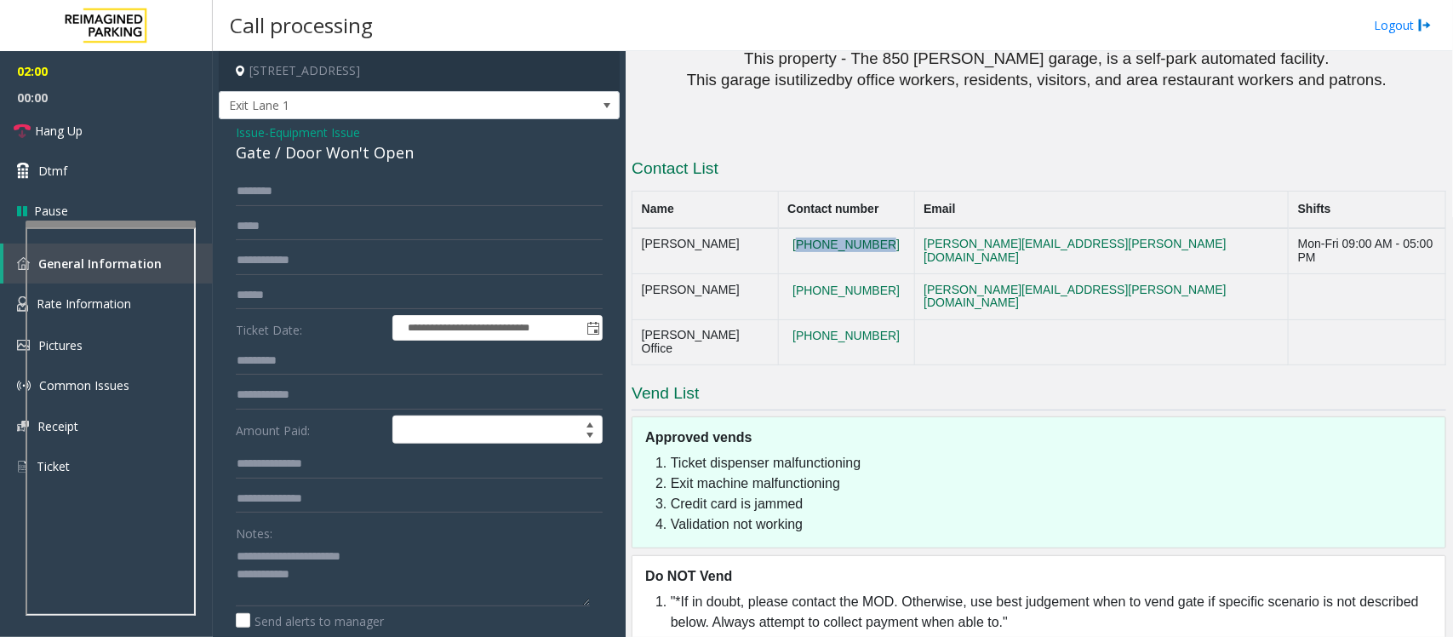
copy button "[PHONE_NUMBER]"
drag, startPoint x: 868, startPoint y: 244, endPoint x: 794, endPoint y: 244, distance: 74.1
click at [794, 244] on td "[PHONE_NUMBER]" at bounding box center [846, 251] width 136 height 46
click at [427, 509] on textarea at bounding box center [413, 574] width 354 height 64
click at [449, 509] on textarea at bounding box center [413, 574] width 354 height 64
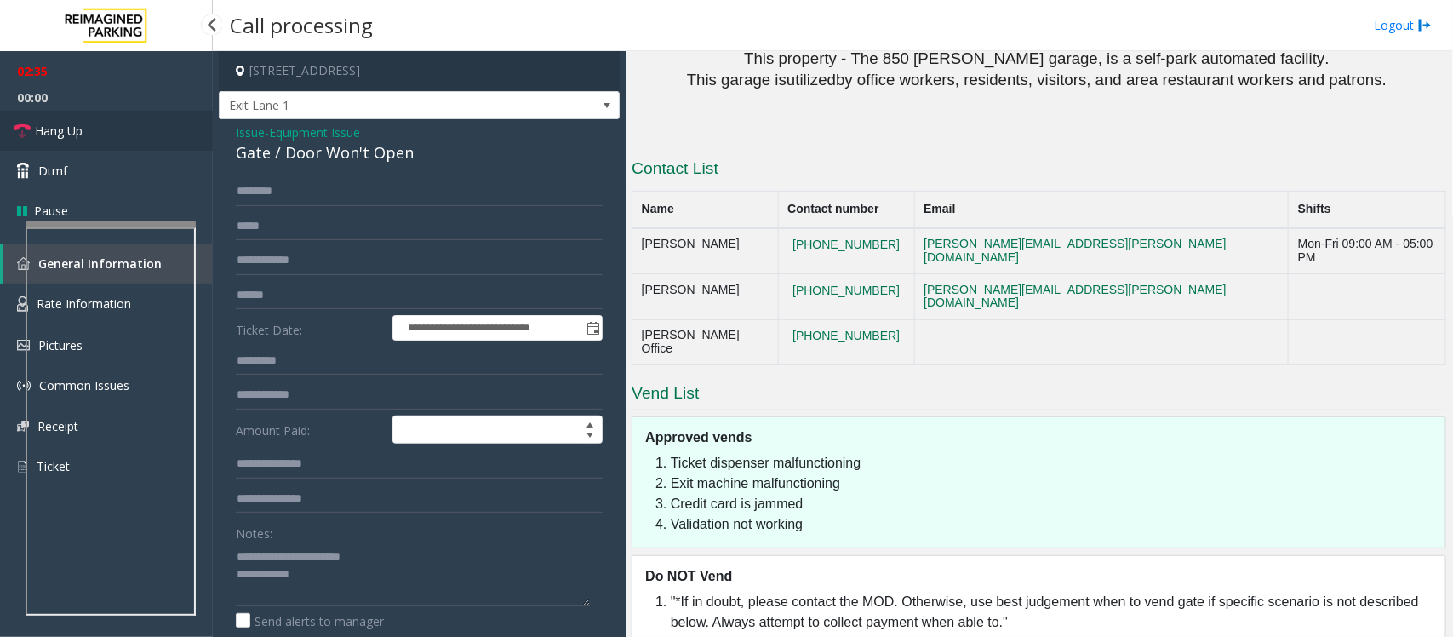
click at [130, 113] on link "Hang Up" at bounding box center [106, 131] width 213 height 40
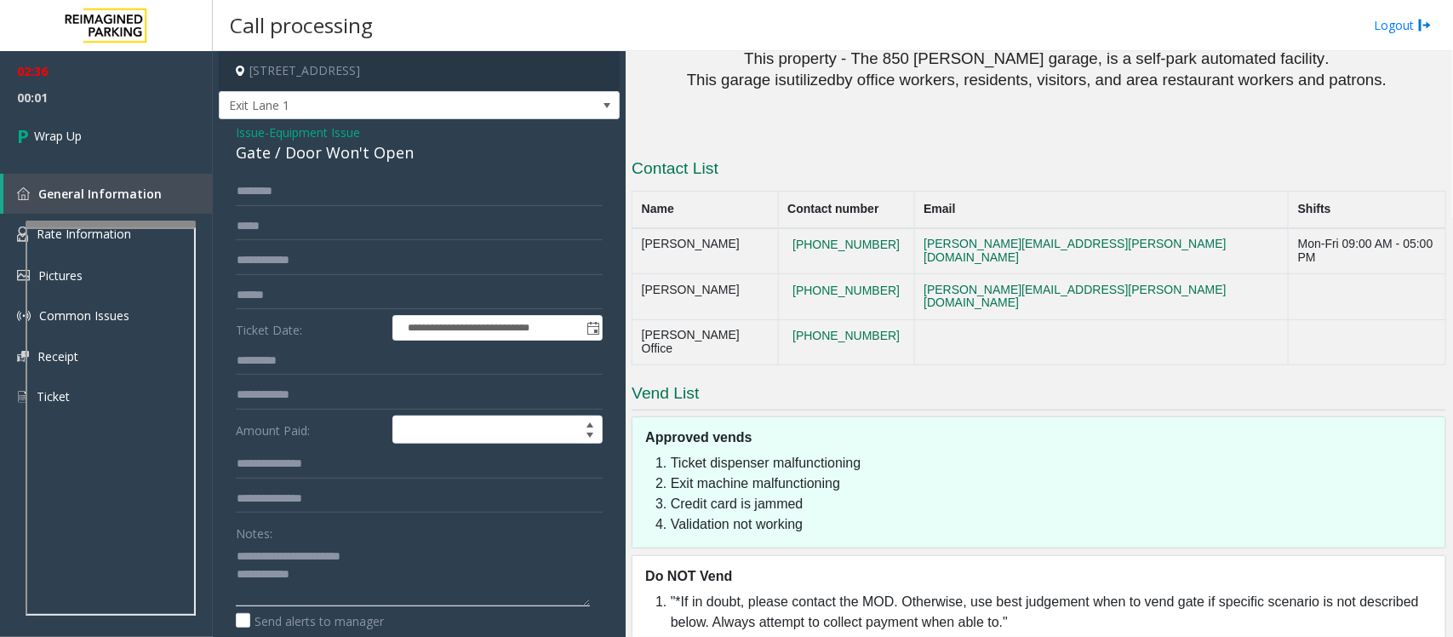
click at [362, 509] on textarea at bounding box center [413, 574] width 354 height 64
click at [346, 509] on textarea at bounding box center [413, 574] width 354 height 64
paste textarea "**********"
type textarea "**********"
click at [112, 112] on link "Wrap Up" at bounding box center [106, 136] width 213 height 50
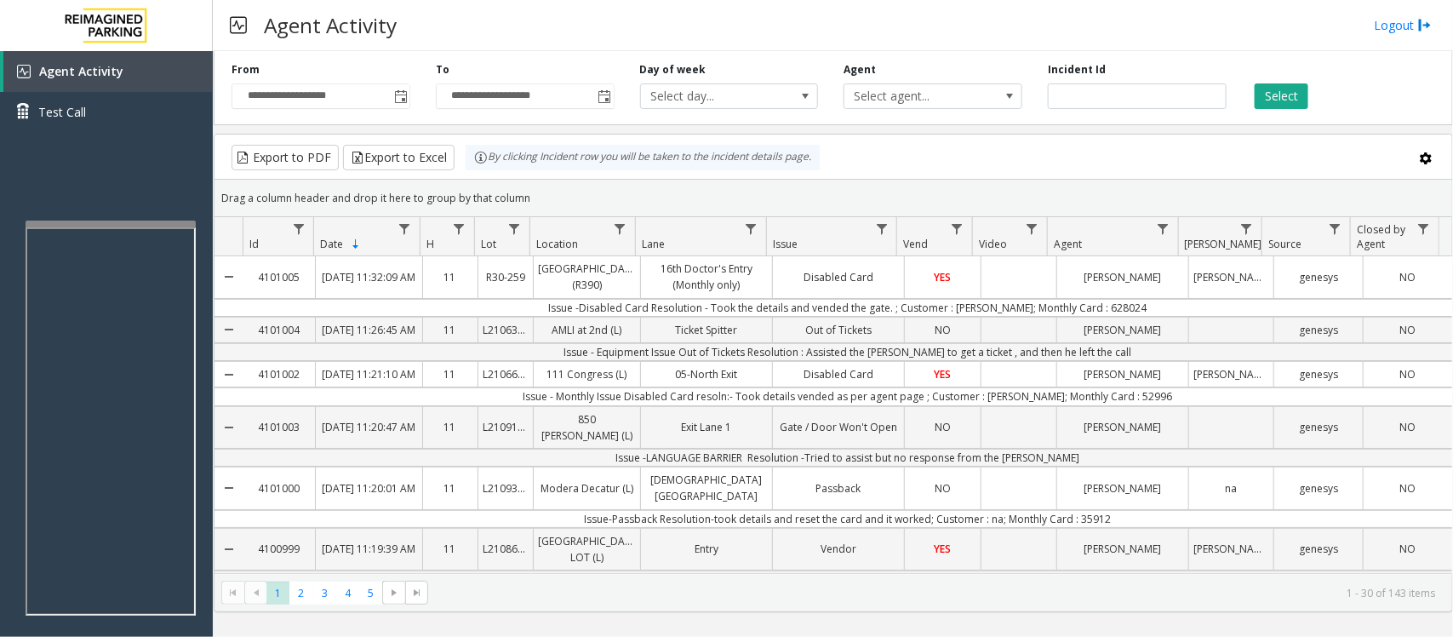
click at [617, 31] on div "Agent Activity Logout" at bounding box center [833, 25] width 1240 height 51
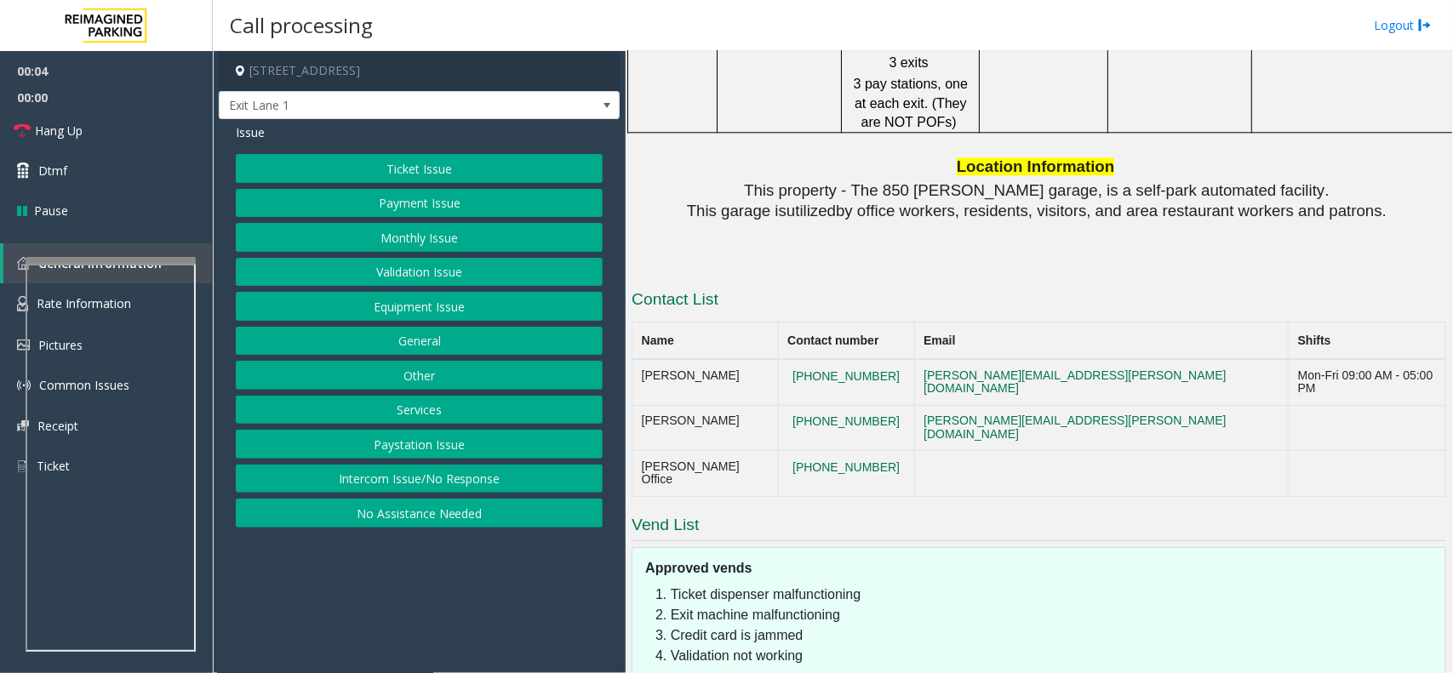
scroll to position [1977, 0]
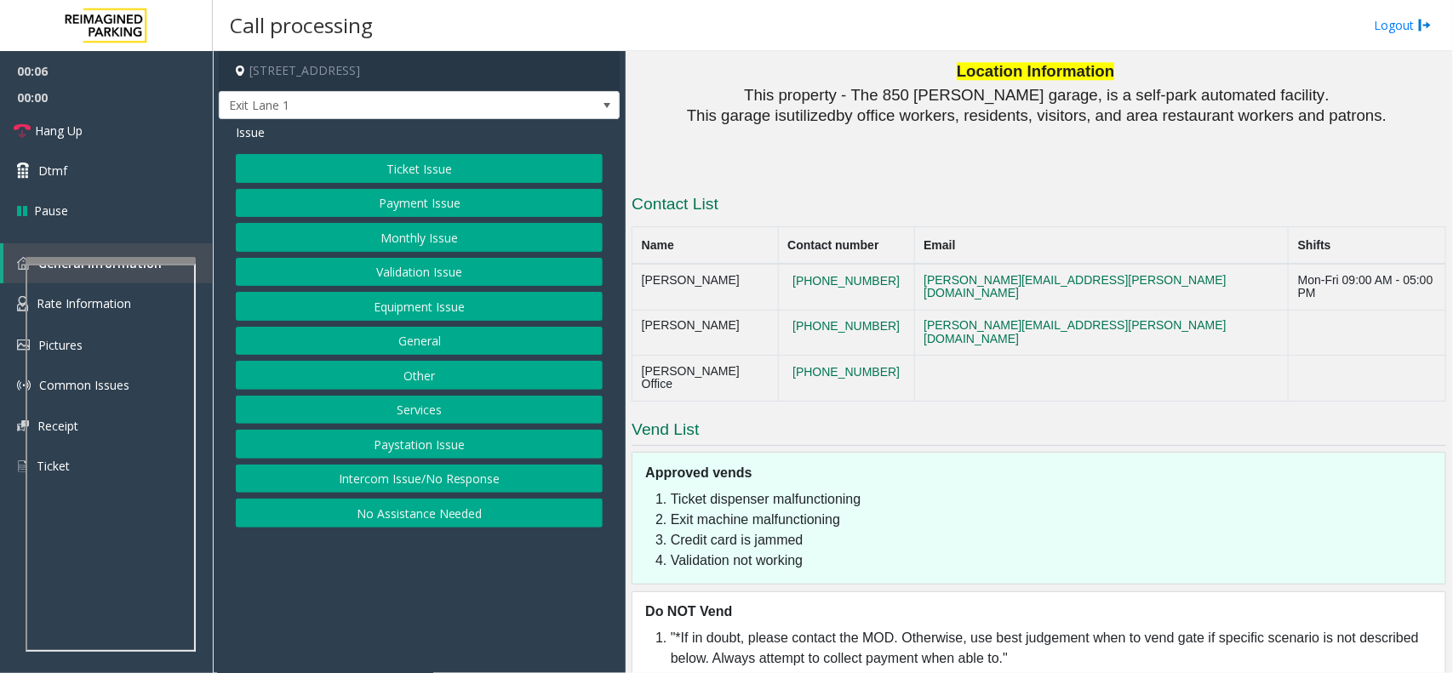
click at [417, 312] on button "Equipment Issue" at bounding box center [419, 306] width 367 height 29
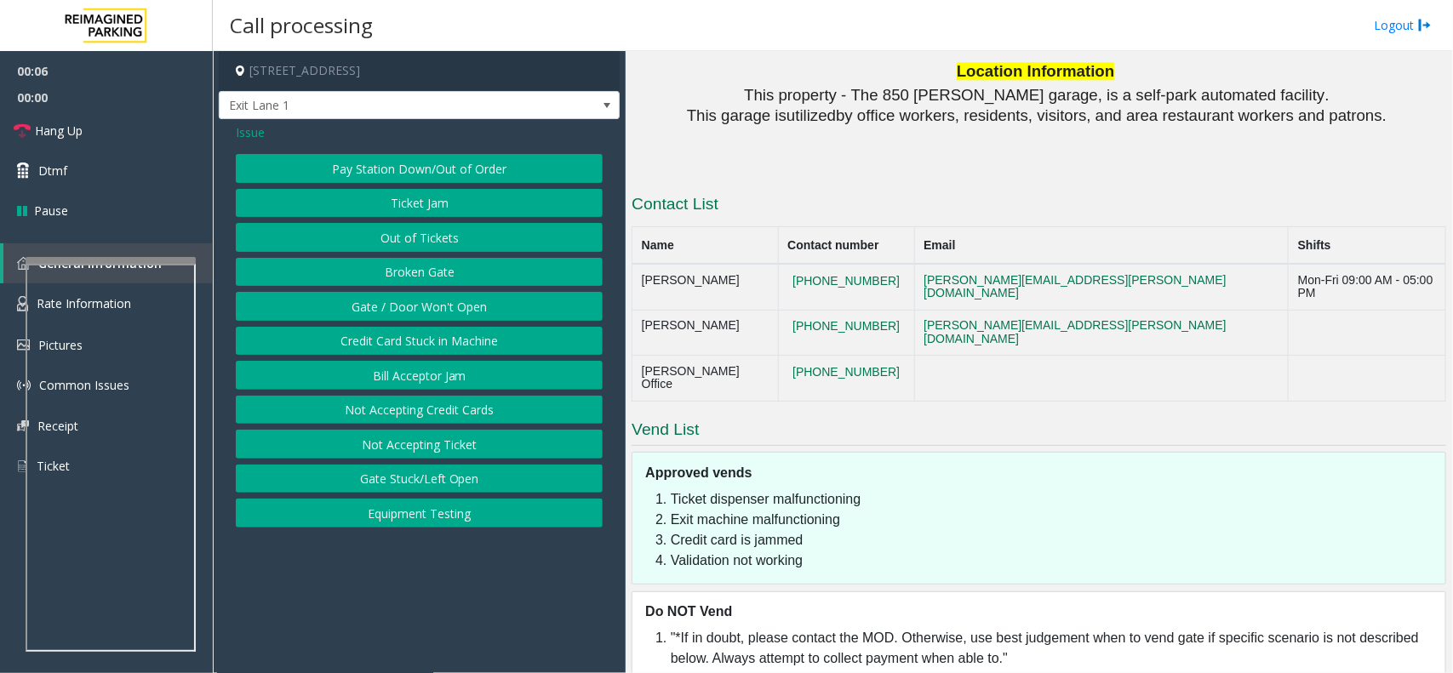
drag, startPoint x: 426, startPoint y: 307, endPoint x: 611, endPoint y: 346, distance: 189.7
click at [428, 311] on button "Gate / Door Won't Open" at bounding box center [419, 306] width 367 height 29
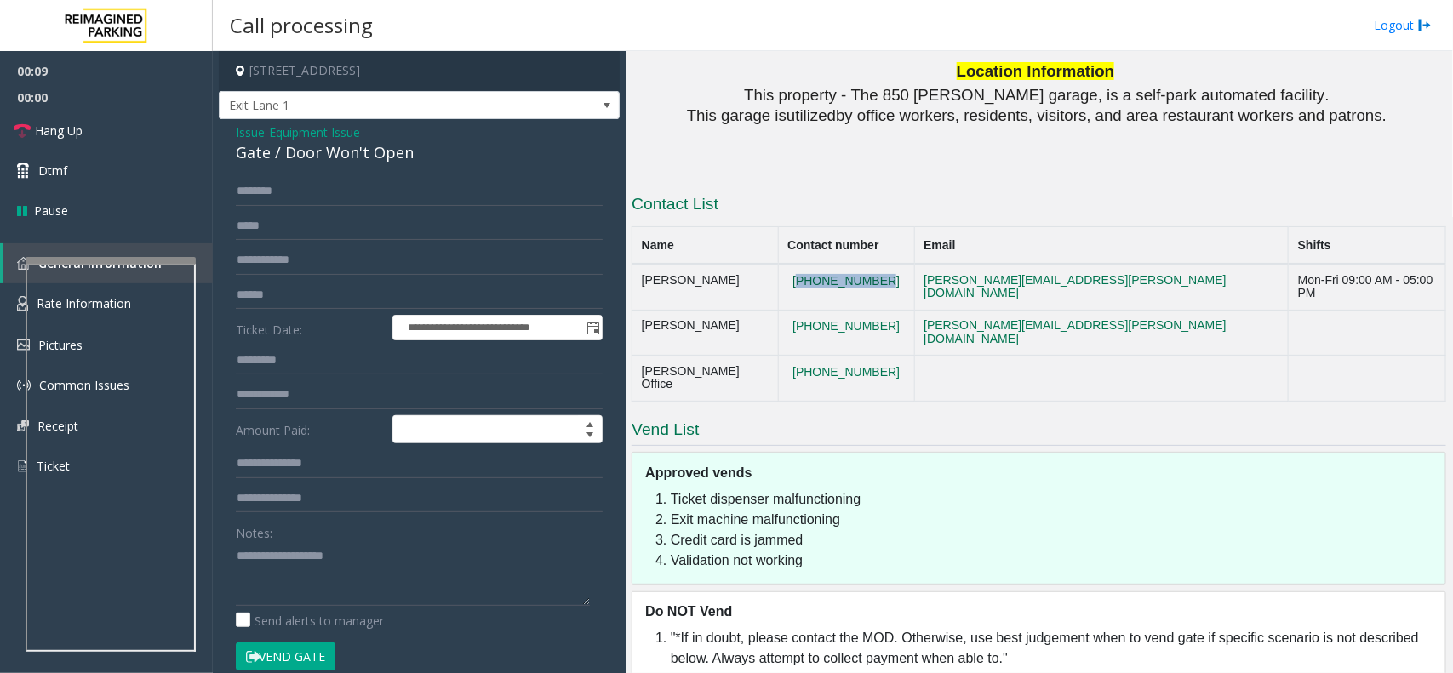
drag, startPoint x: 875, startPoint y: 282, endPoint x: 790, endPoint y: 281, distance: 85.1
click at [790, 281] on td "[PHONE_NUMBER]" at bounding box center [846, 287] width 136 height 46
copy button "[PHONE_NUMBER]"
click at [396, 509] on textarea at bounding box center [413, 574] width 354 height 64
paste textarea "**********"
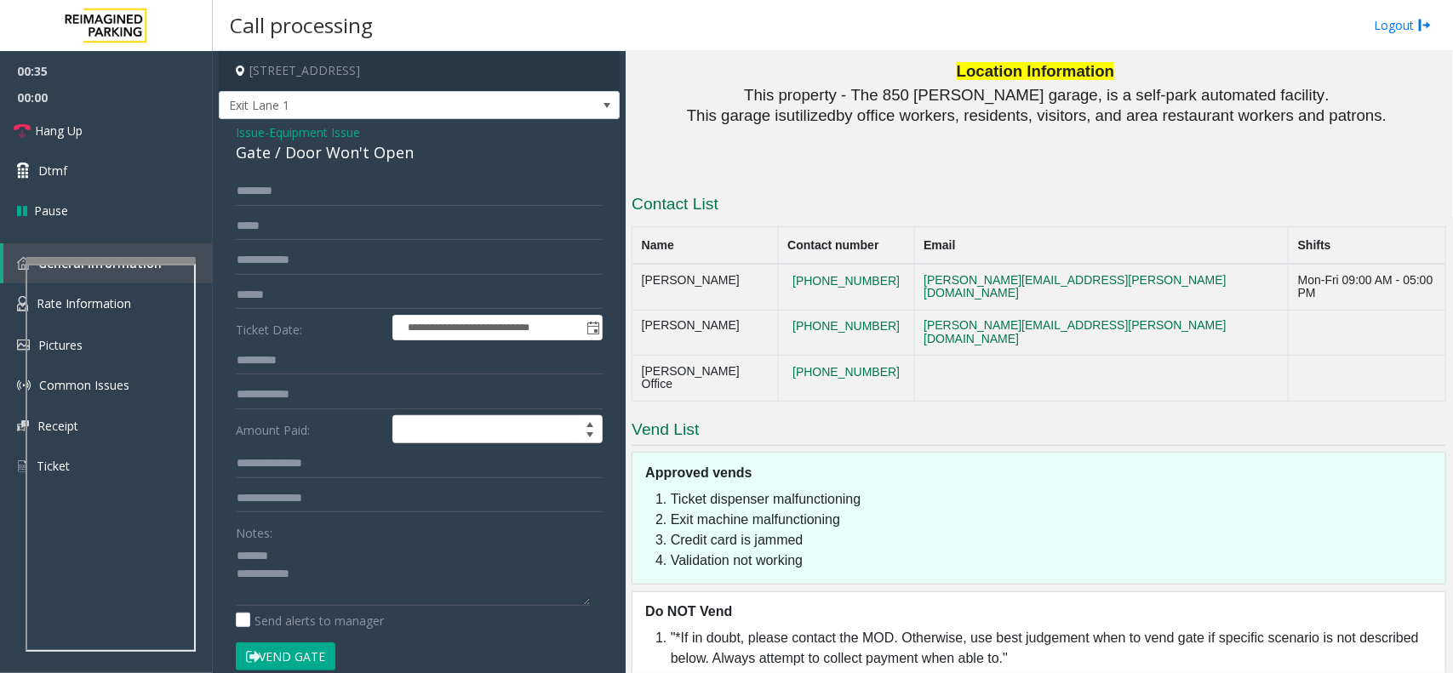
drag, startPoint x: 887, startPoint y: 347, endPoint x: 786, endPoint y: 355, distance: 101.6
click at [786, 356] on td "[PHONE_NUMBER]" at bounding box center [846, 379] width 136 height 46
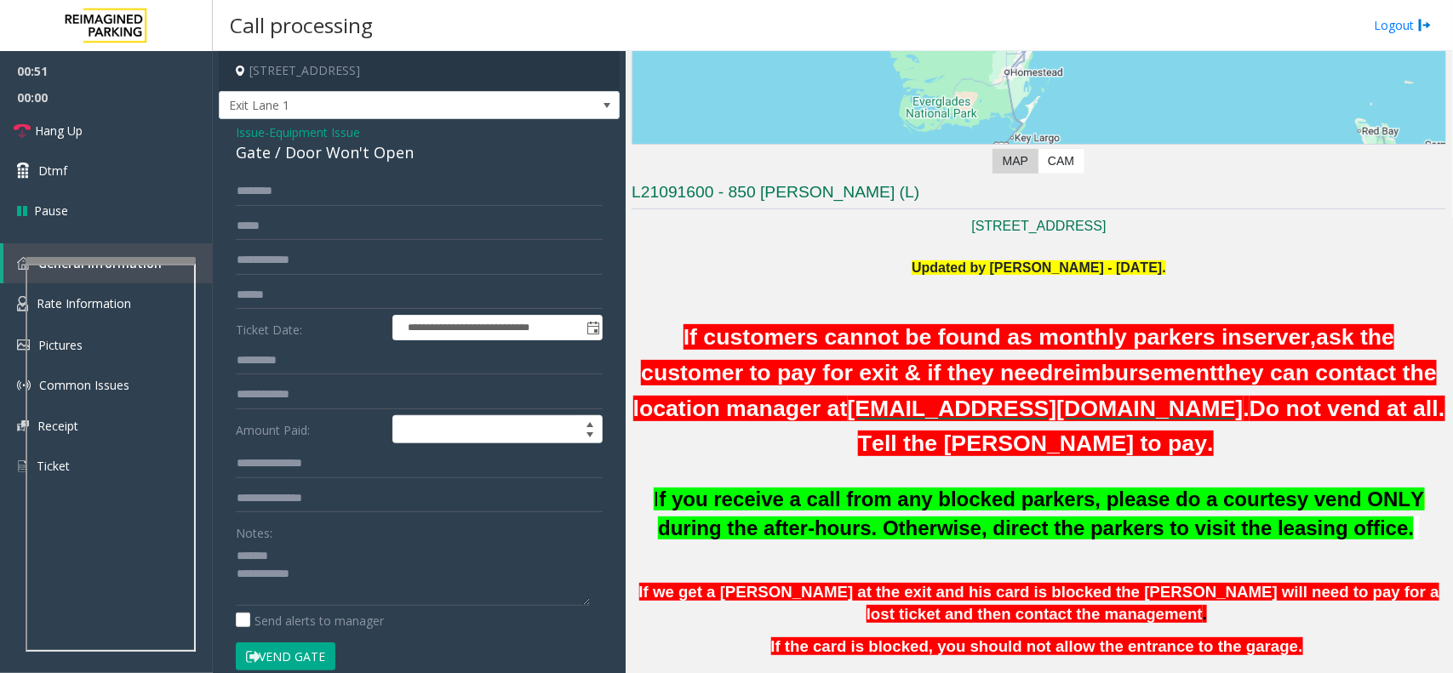
scroll to position [1064, 0]
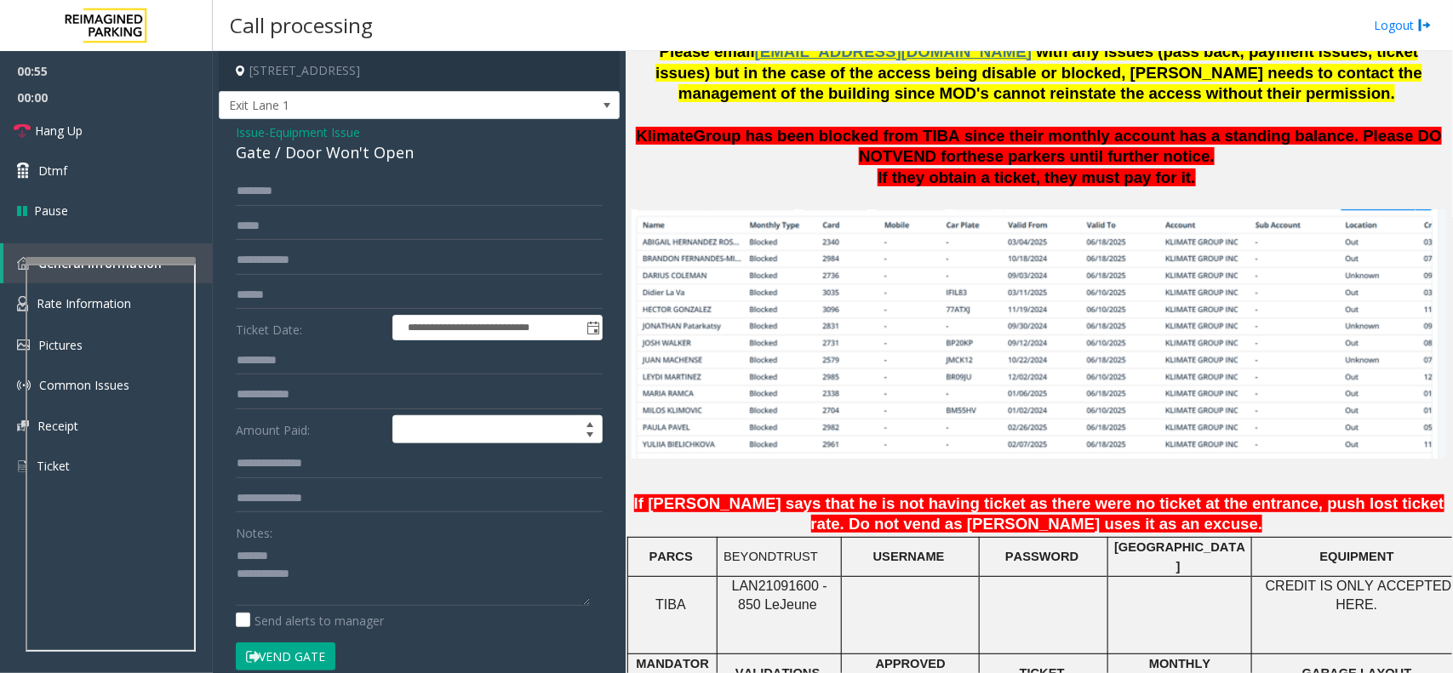
click at [381, 509] on div "Notes:" at bounding box center [419, 562] width 367 height 88
click at [373, 509] on textarea at bounding box center [413, 574] width 354 height 64
paste textarea "**********"
click at [404, 509] on textarea at bounding box center [413, 574] width 354 height 64
drag, startPoint x: 833, startPoint y: 581, endPoint x: 724, endPoint y: 575, distance: 109.1
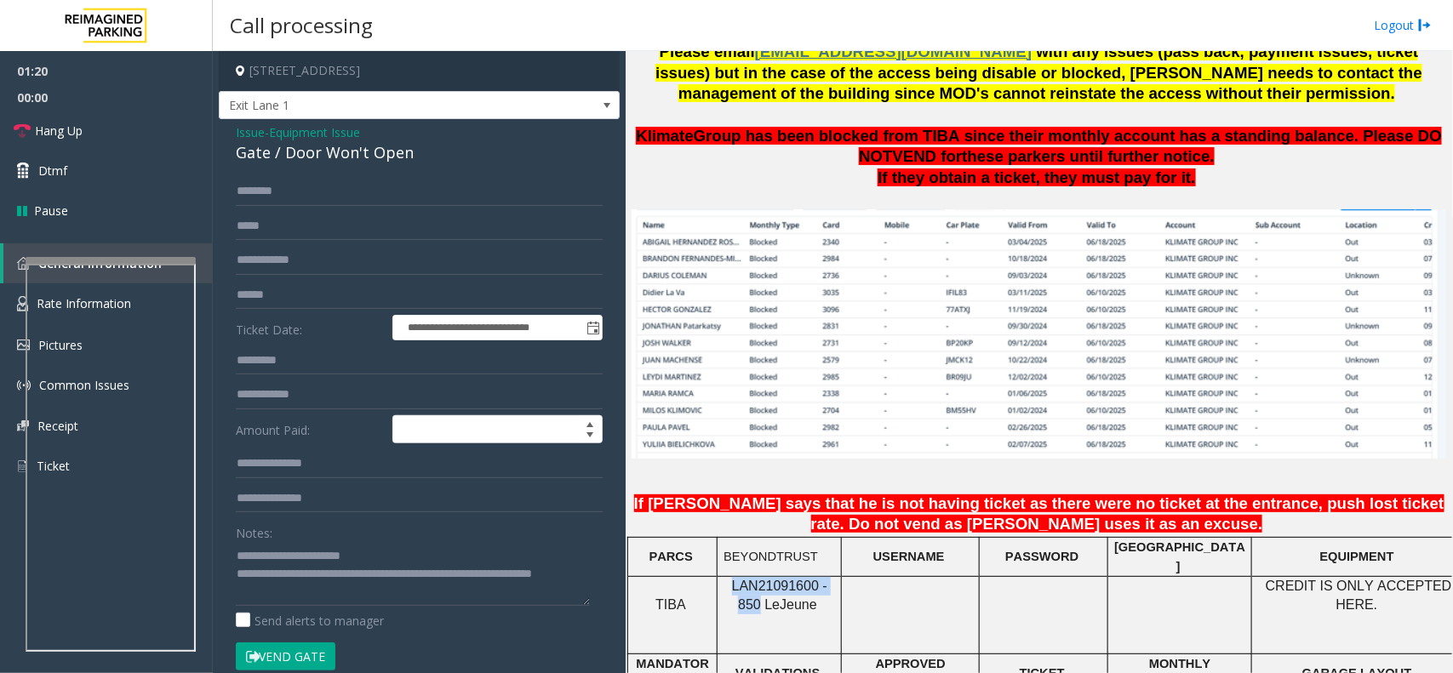
click at [724, 509] on p "LAN21091600 - 850 Le Jeune" at bounding box center [780, 596] width 112 height 38
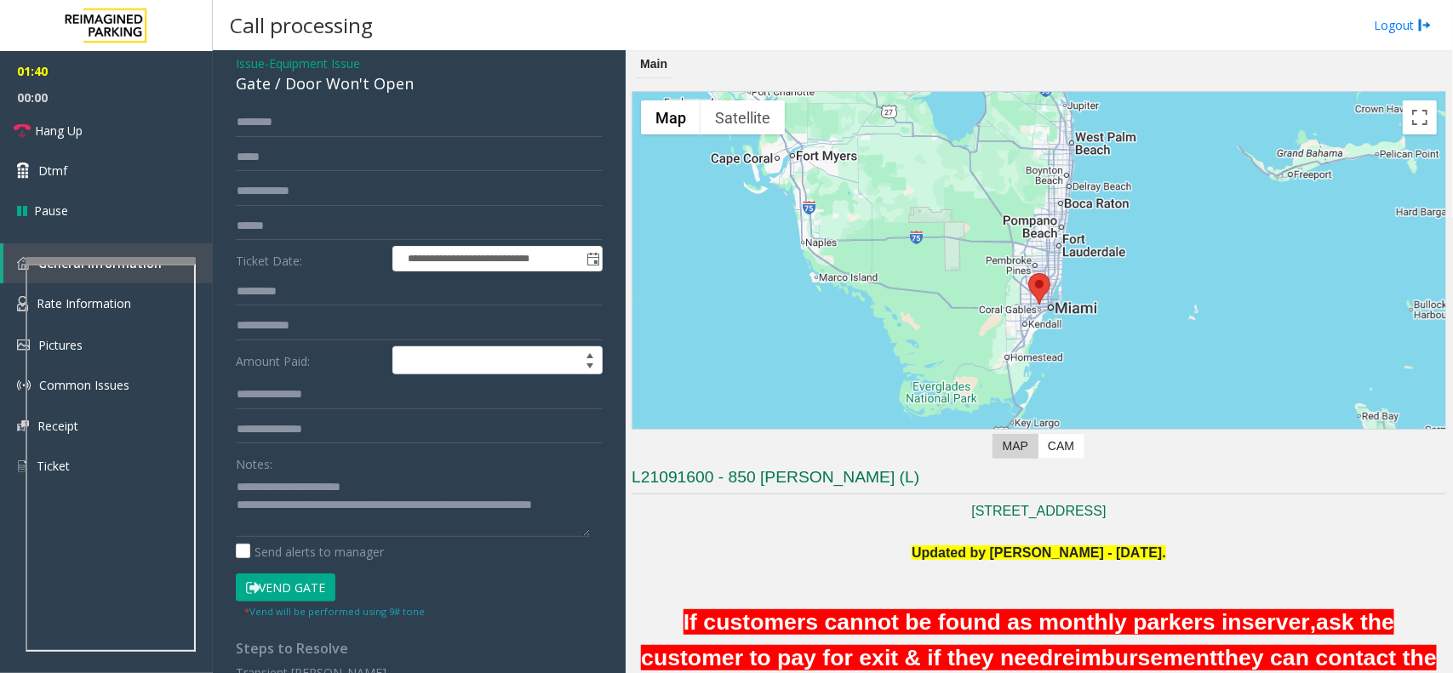
scroll to position [106, 0]
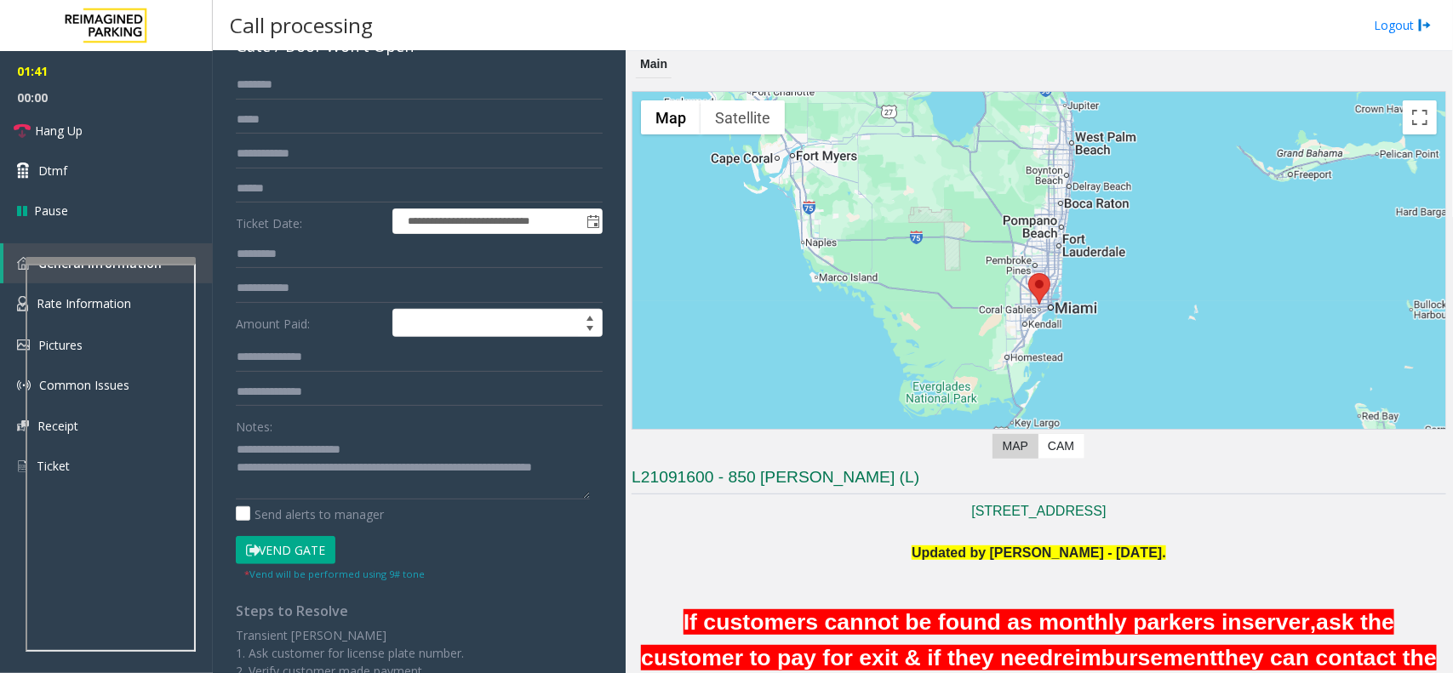
click at [278, 509] on button "Vend Gate" at bounding box center [286, 550] width 100 height 29
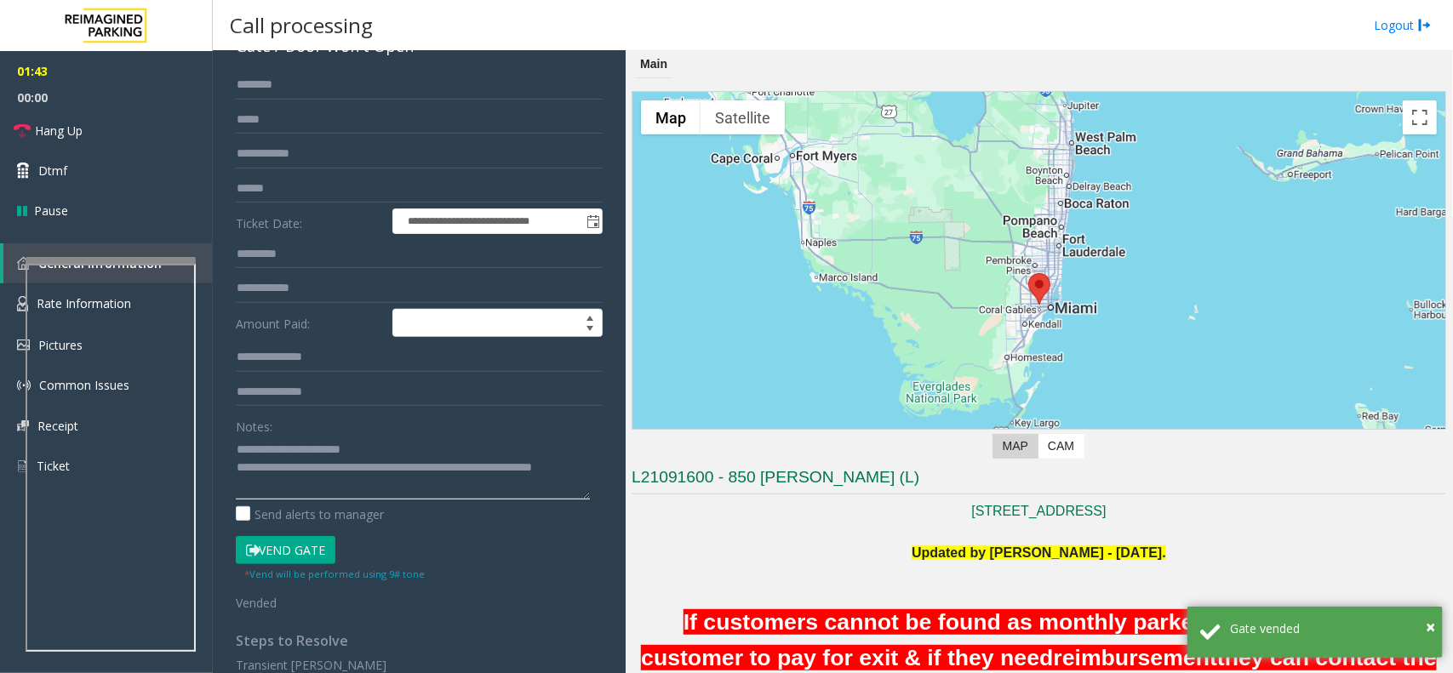
click at [305, 489] on textarea at bounding box center [413, 468] width 354 height 64
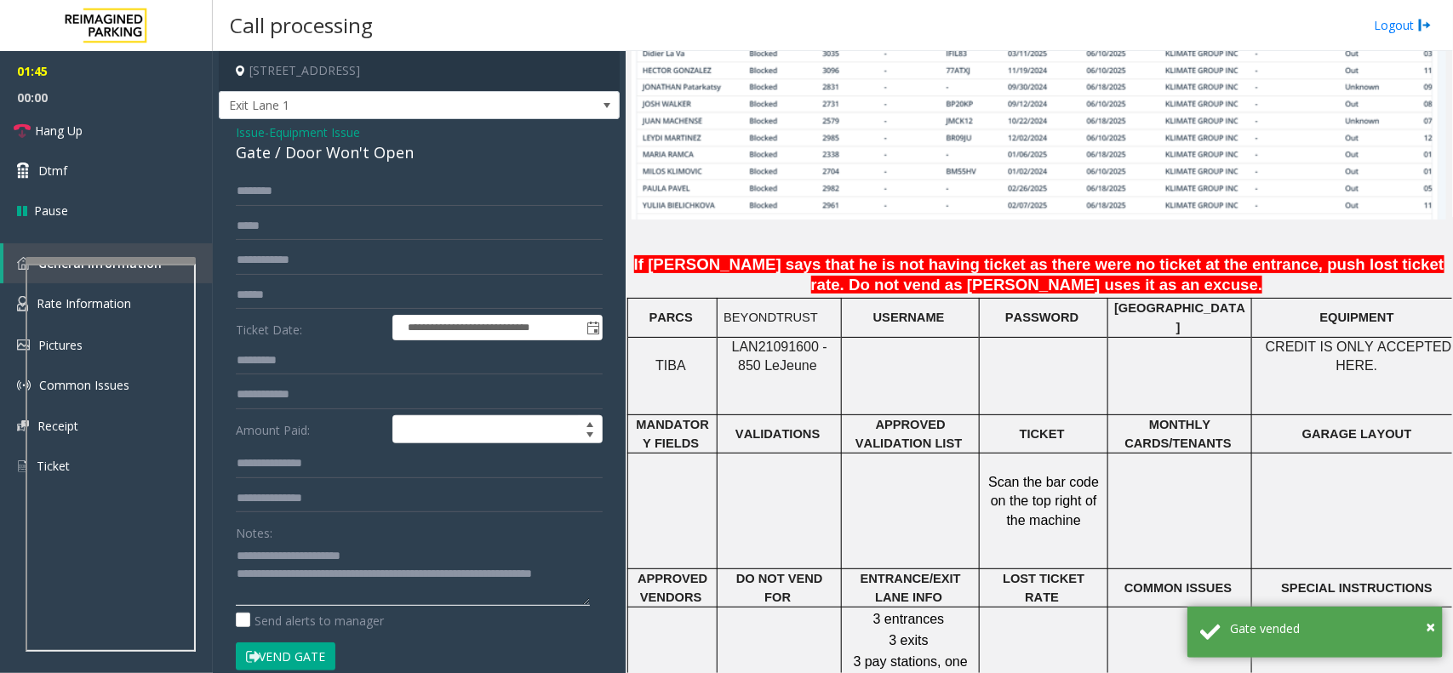
scroll to position [1596, 0]
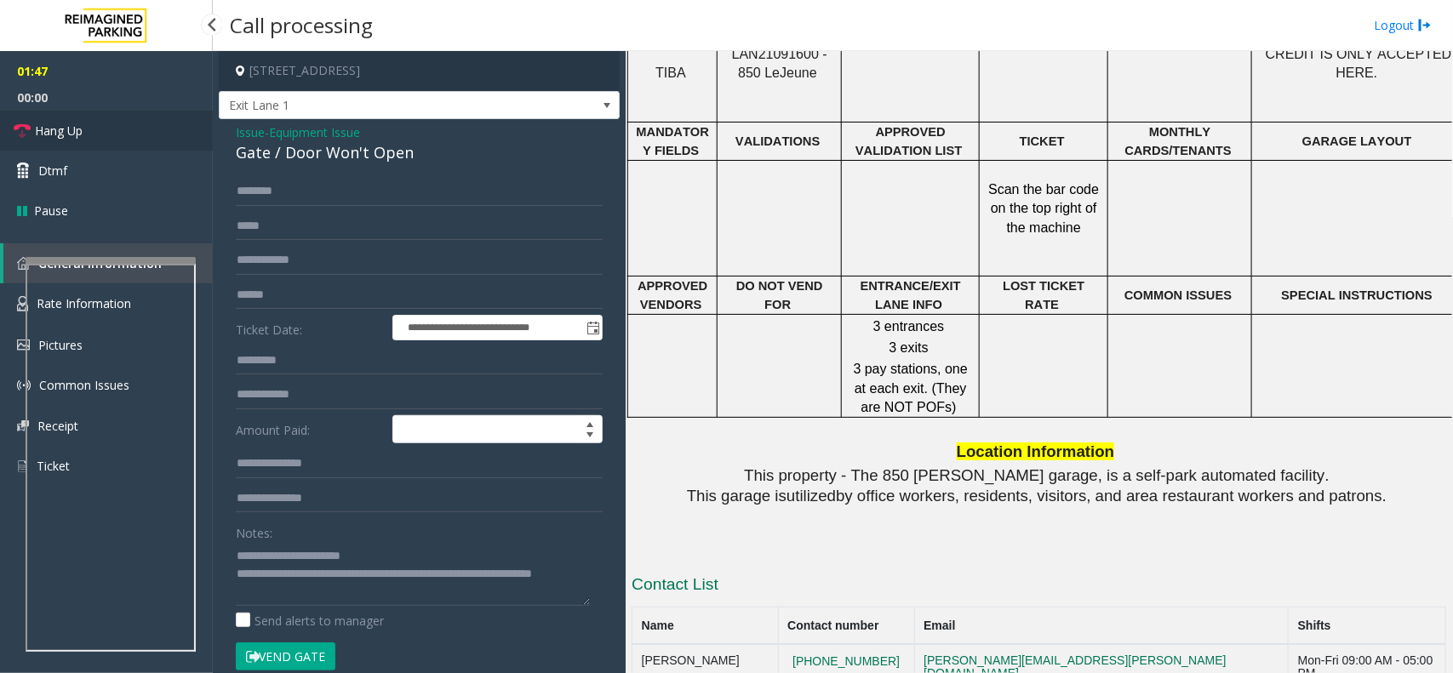
click at [119, 135] on link "Hang Up" at bounding box center [106, 131] width 213 height 40
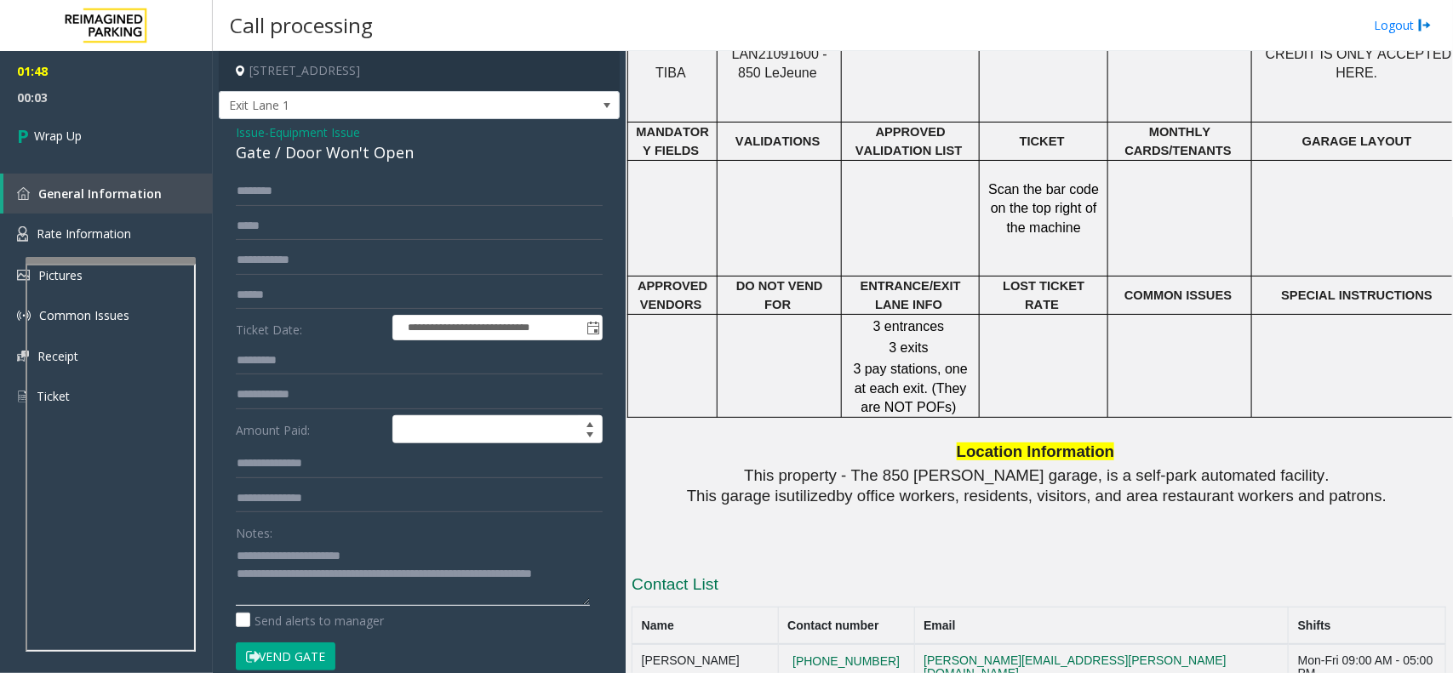
drag, startPoint x: 440, startPoint y: 575, endPoint x: 468, endPoint y: 598, distance: 36.8
click at [468, 509] on textarea at bounding box center [413, 574] width 354 height 64
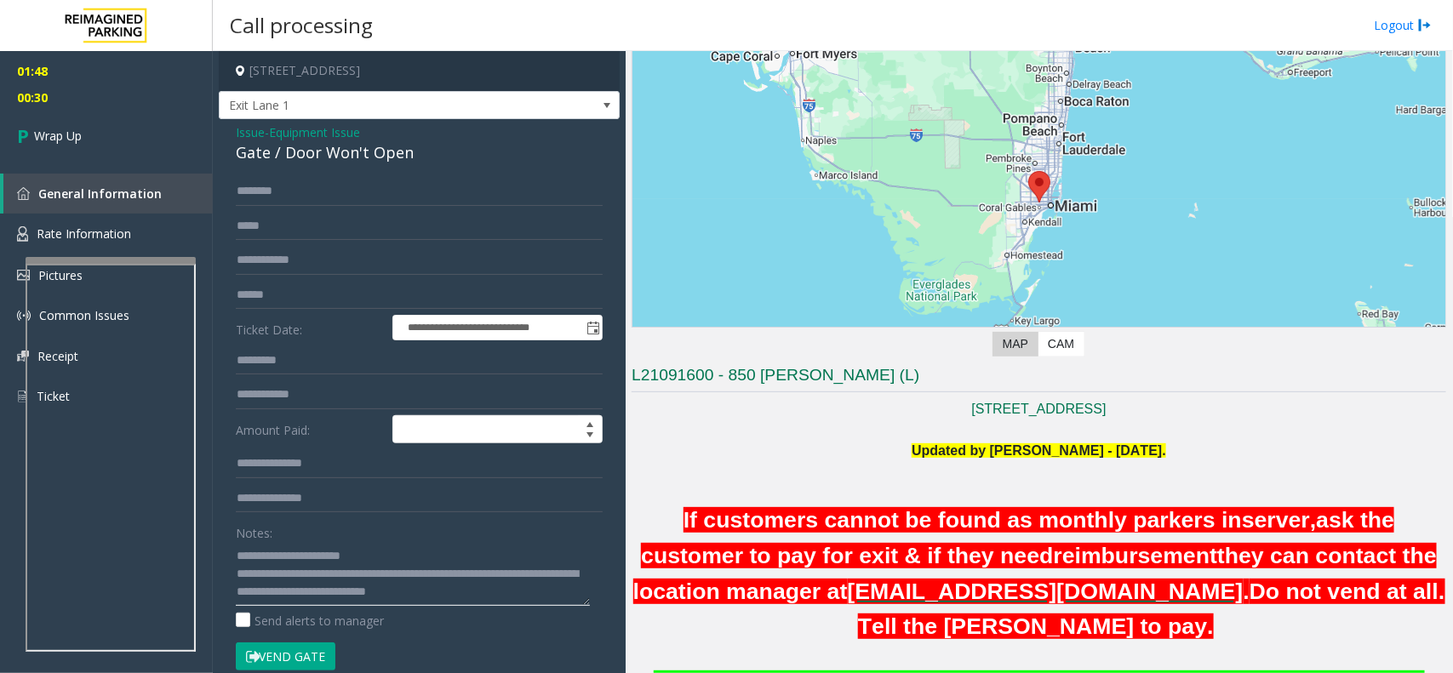
scroll to position [0, 0]
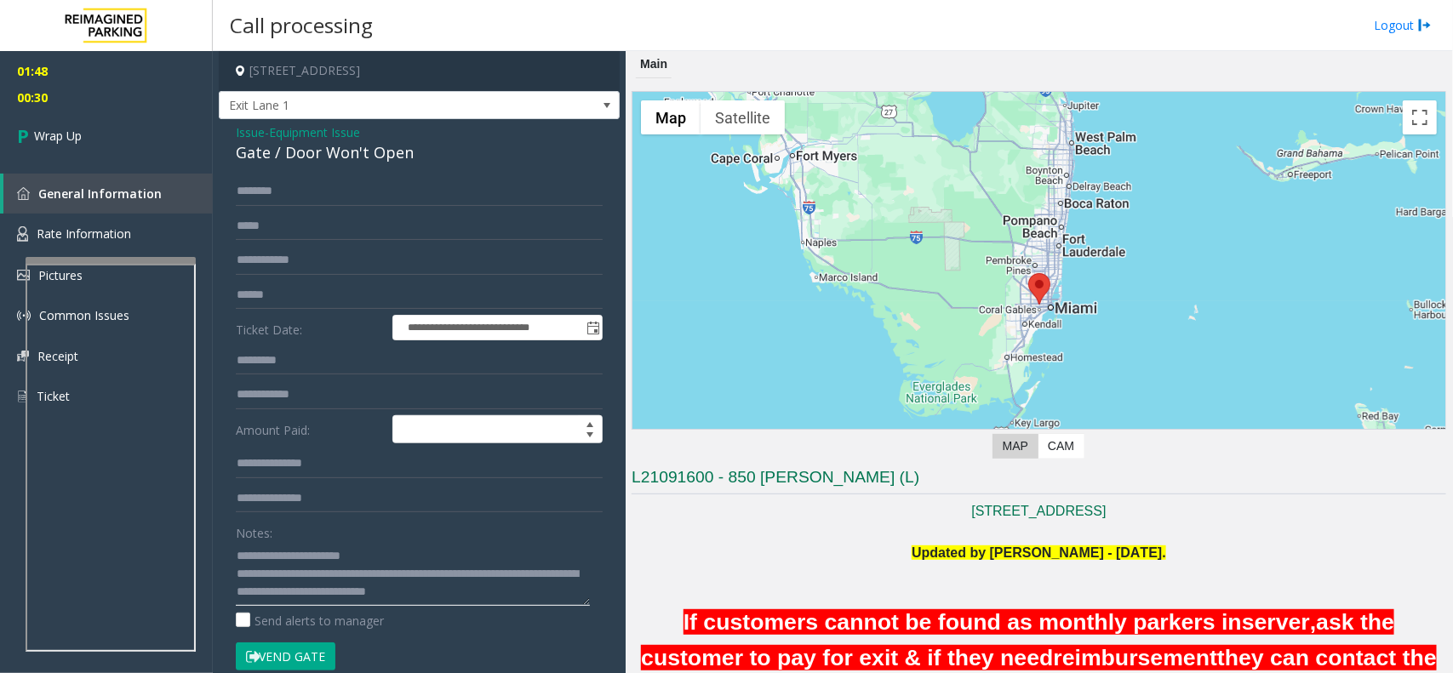
type textarea "**********"
drag, startPoint x: 873, startPoint y: 484, endPoint x: 1354, endPoint y: 367, distance: 495.7
click at [630, 479] on div "Main ← Move left → Move right ↑ Move up ↓ Move down + Zoom in - Zoom out Home J…" at bounding box center [1039, 362] width 827 height 622
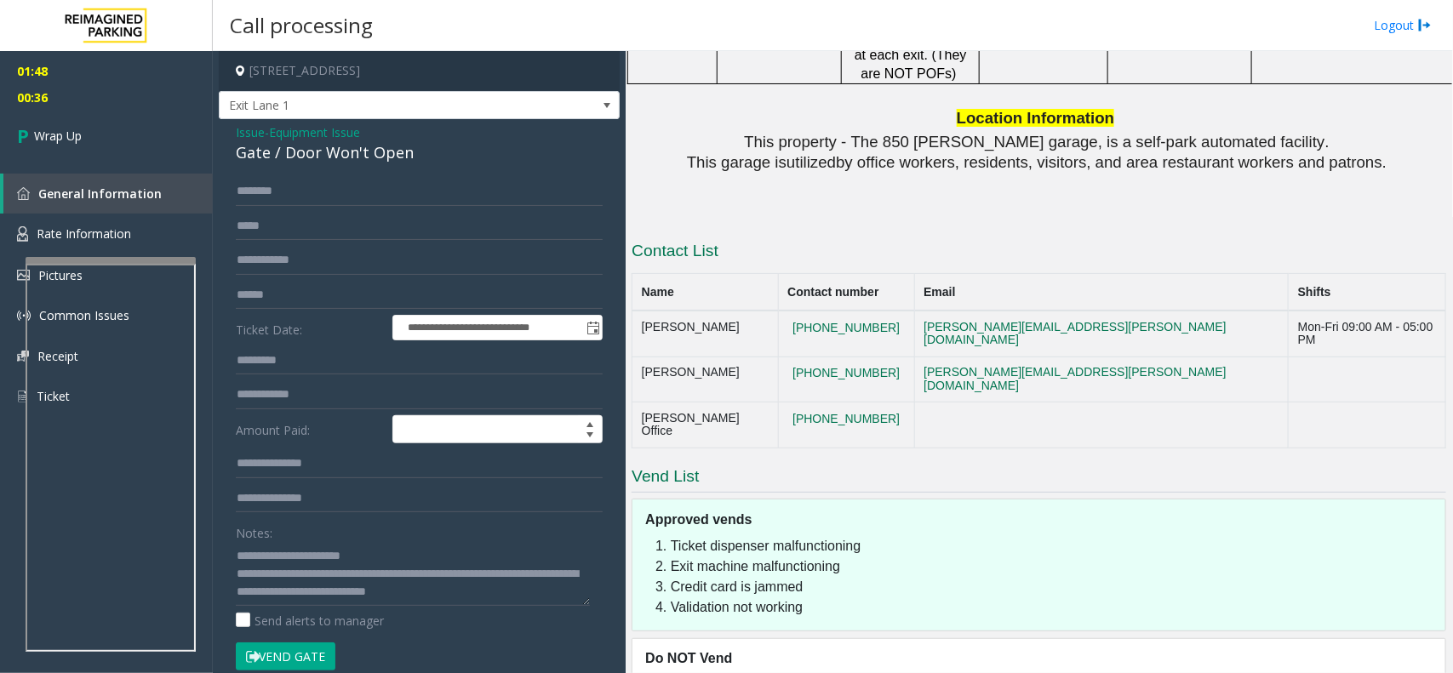
scroll to position [1977, 0]
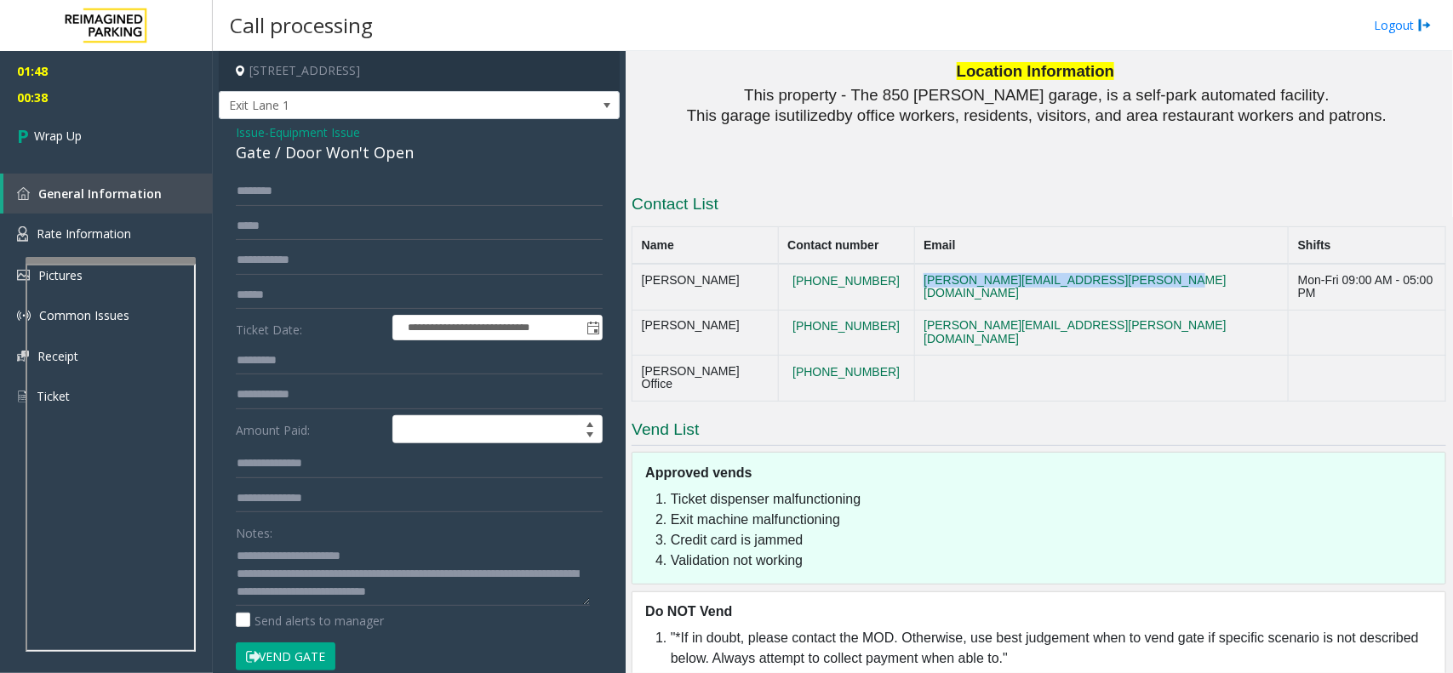
drag, startPoint x: 1162, startPoint y: 269, endPoint x: 909, endPoint y: 273, distance: 252.9
click at [909, 273] on tr "[PERSON_NAME] [PHONE_NUMBER] [PERSON_NAME][EMAIL_ADDRESS][PERSON_NAME][DOMAIN_N…" at bounding box center [1039, 287] width 814 height 46
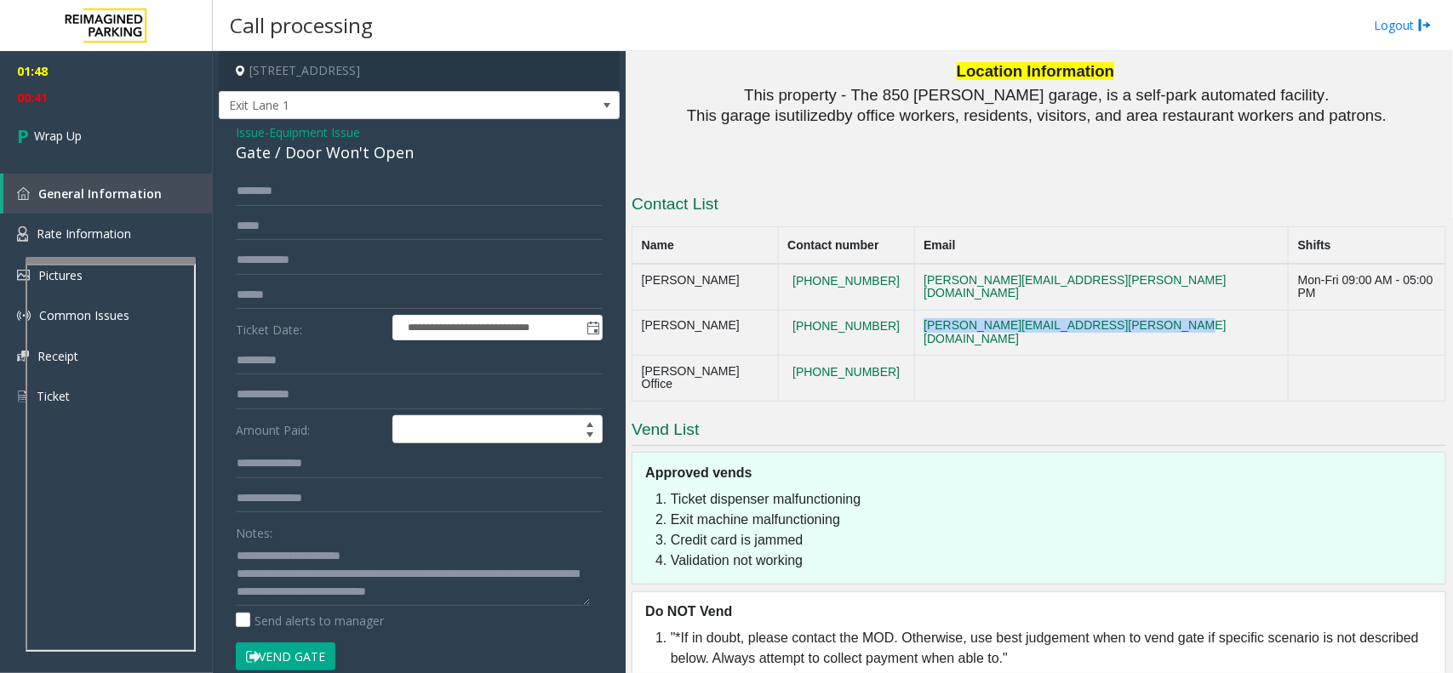
drag, startPoint x: 1207, startPoint y: 309, endPoint x: 915, endPoint y: 315, distance: 292.0
click at [915, 315] on td "[PERSON_NAME][EMAIL_ADDRESS][PERSON_NAME][DOMAIN_NAME]" at bounding box center [1101, 333] width 375 height 46
drag, startPoint x: 95, startPoint y: 145, endPoint x: 129, endPoint y: 145, distance: 33.2
click at [95, 145] on link "Wrap Up" at bounding box center [106, 136] width 213 height 50
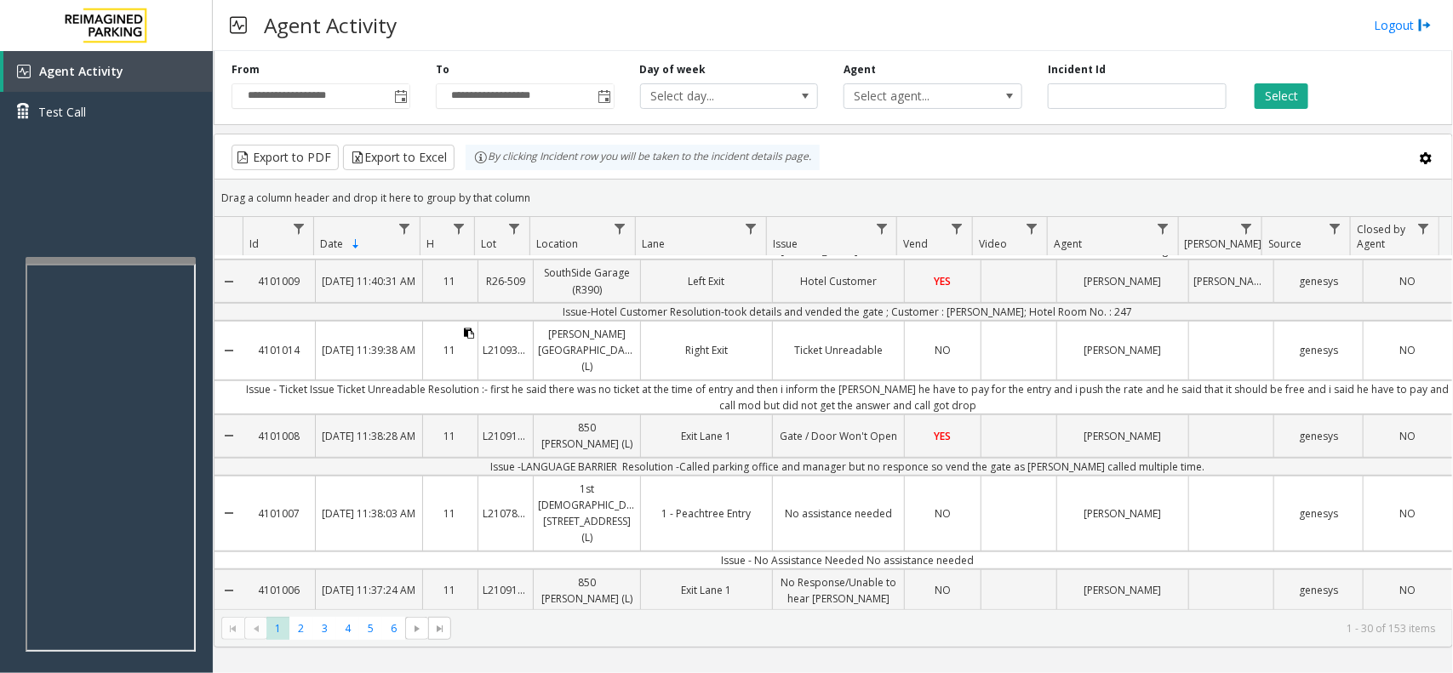
scroll to position [319, 0]
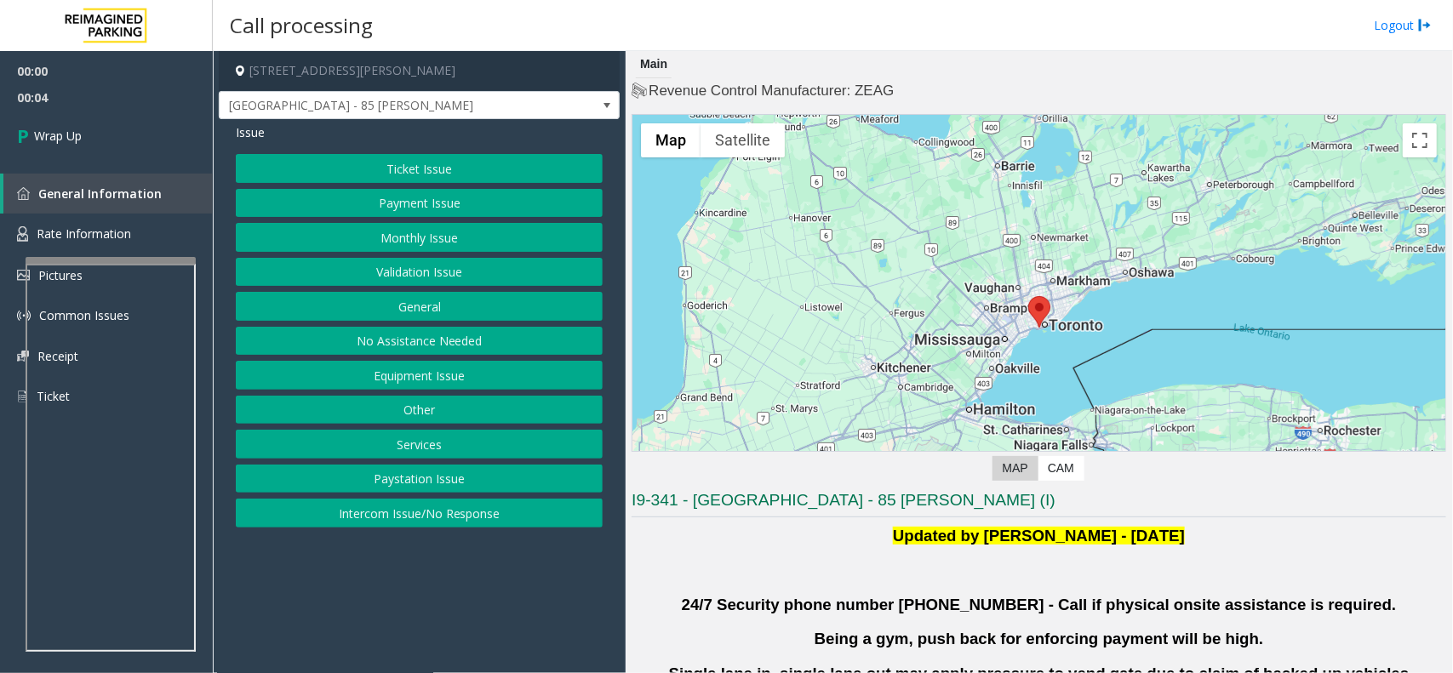
click at [360, 509] on button "Intercom Issue/No Response" at bounding box center [419, 513] width 367 height 29
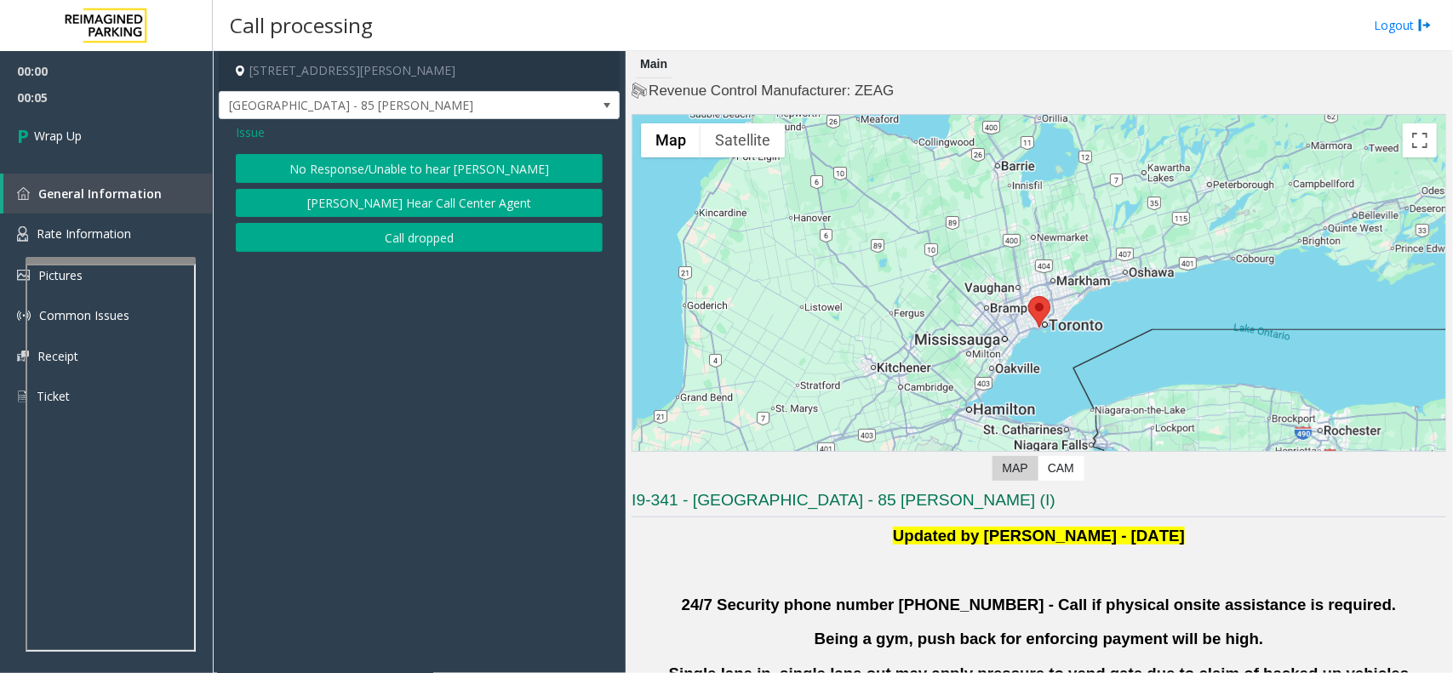
click at [404, 248] on button "Call dropped" at bounding box center [419, 237] width 367 height 29
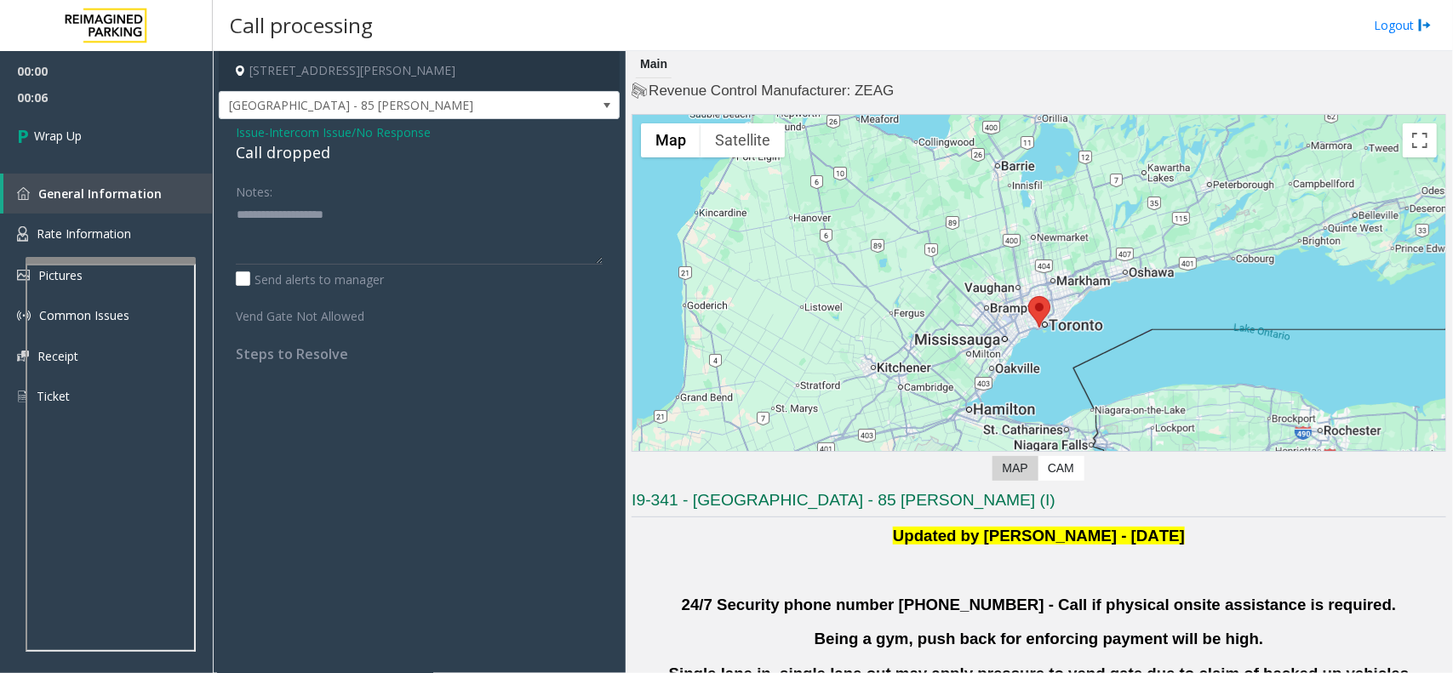
click at [302, 151] on div "Call dropped" at bounding box center [419, 152] width 367 height 23
paste textarea "**********"
click at [355, 236] on textarea at bounding box center [419, 233] width 367 height 64
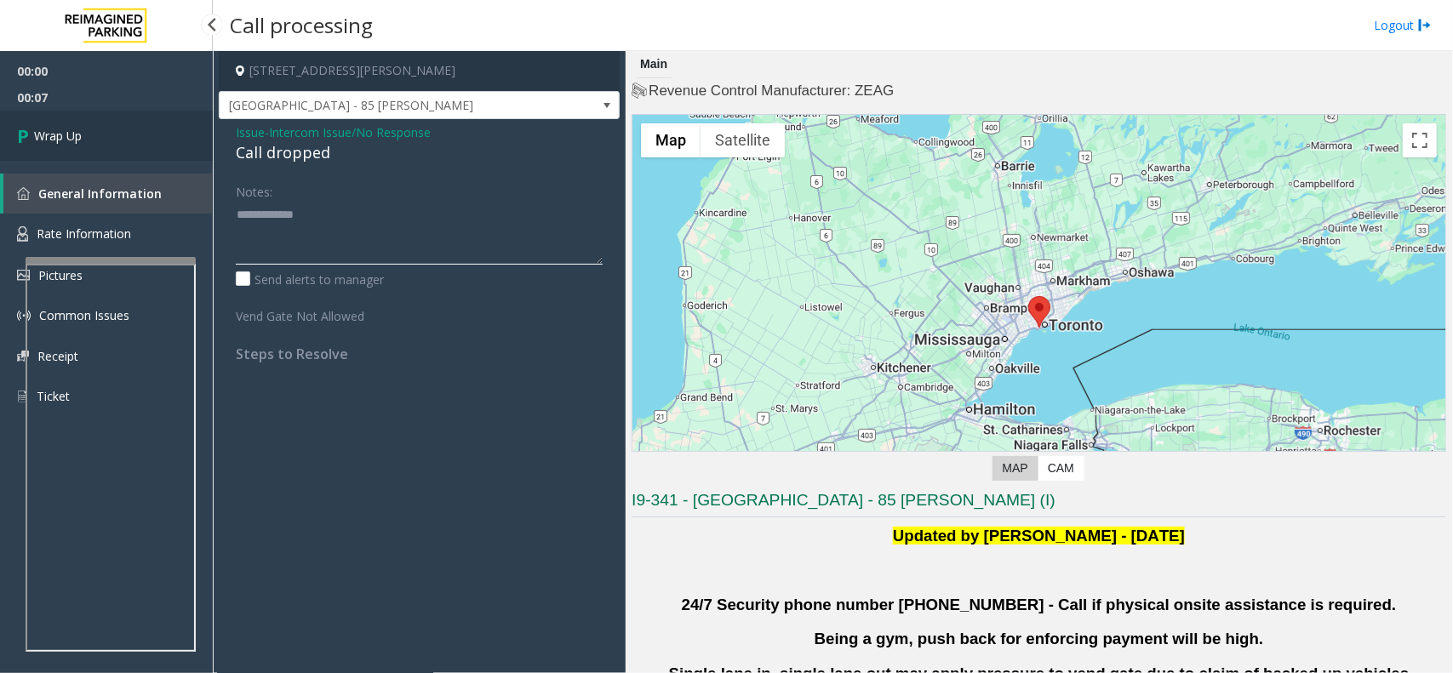
type textarea "**********"
click at [98, 122] on link "Wrap Up" at bounding box center [106, 136] width 213 height 50
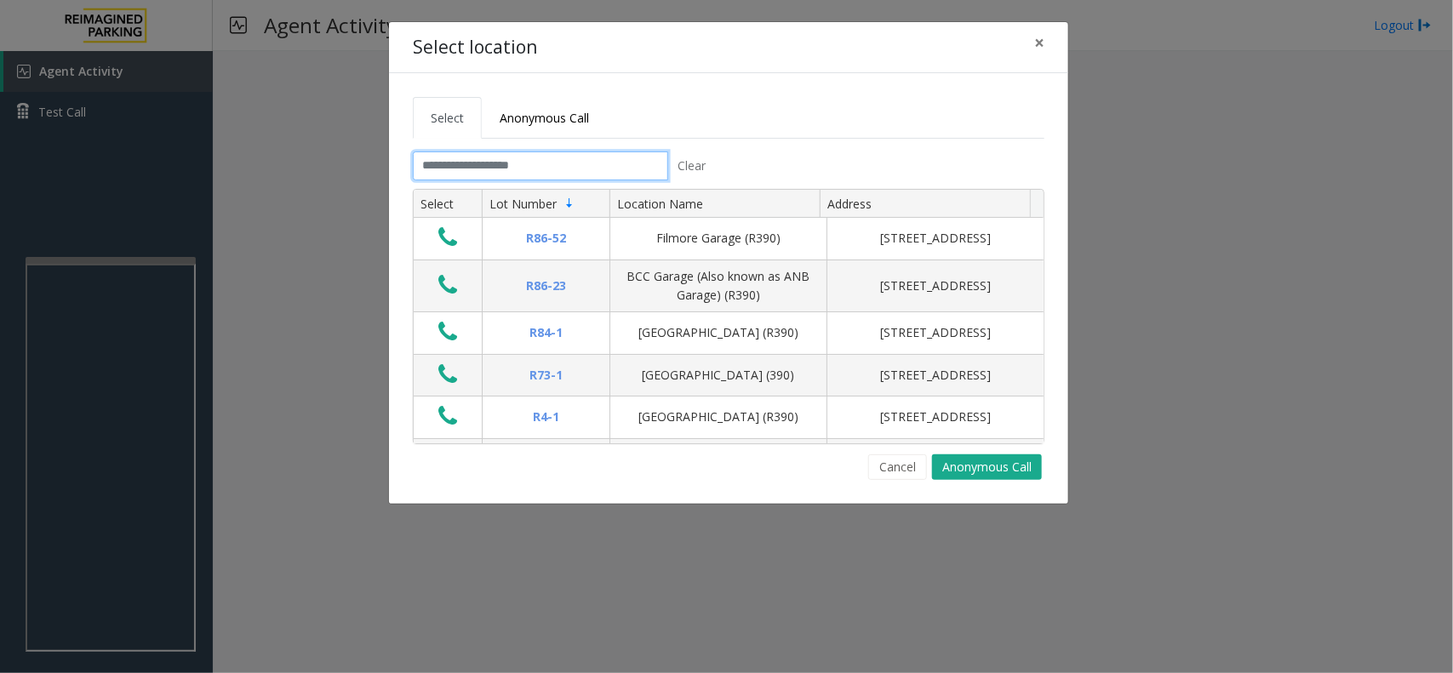
click at [522, 172] on input "text" at bounding box center [540, 166] width 255 height 29
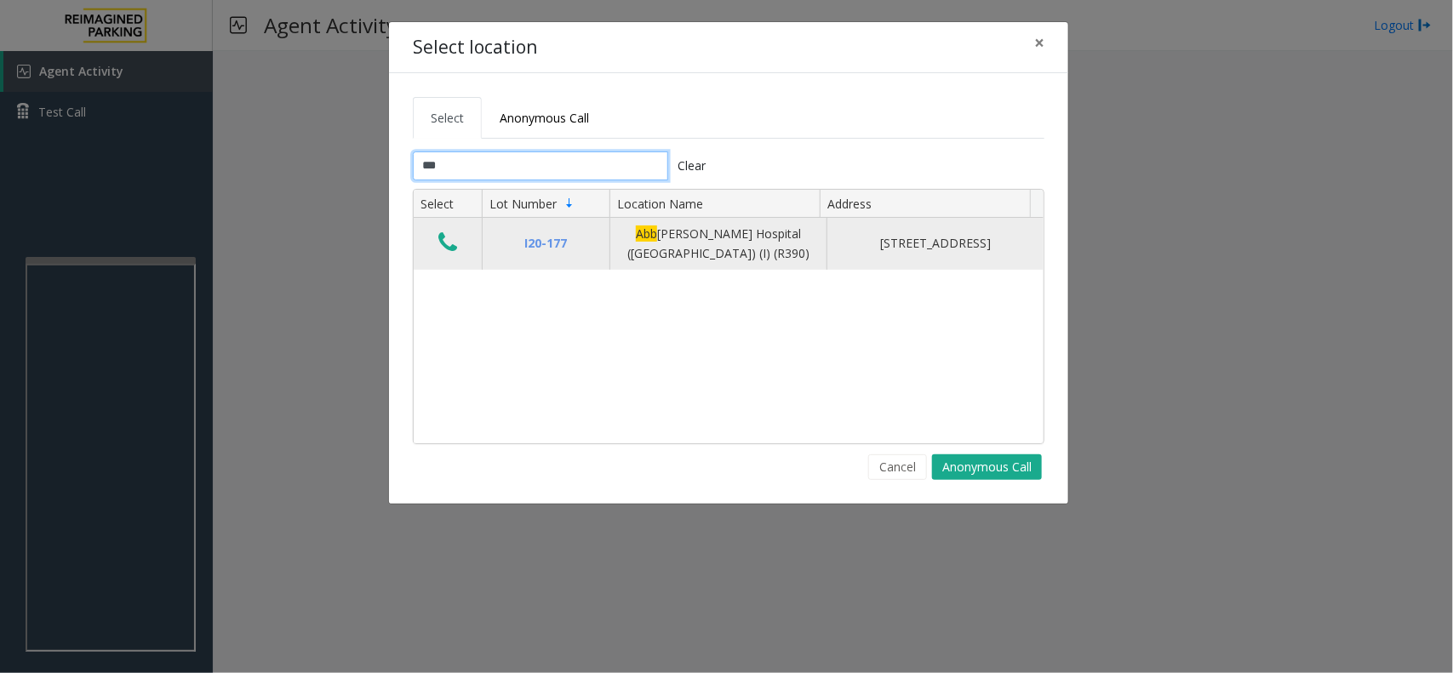
type input "***"
click at [452, 248] on icon "Data table" at bounding box center [447, 243] width 19 height 24
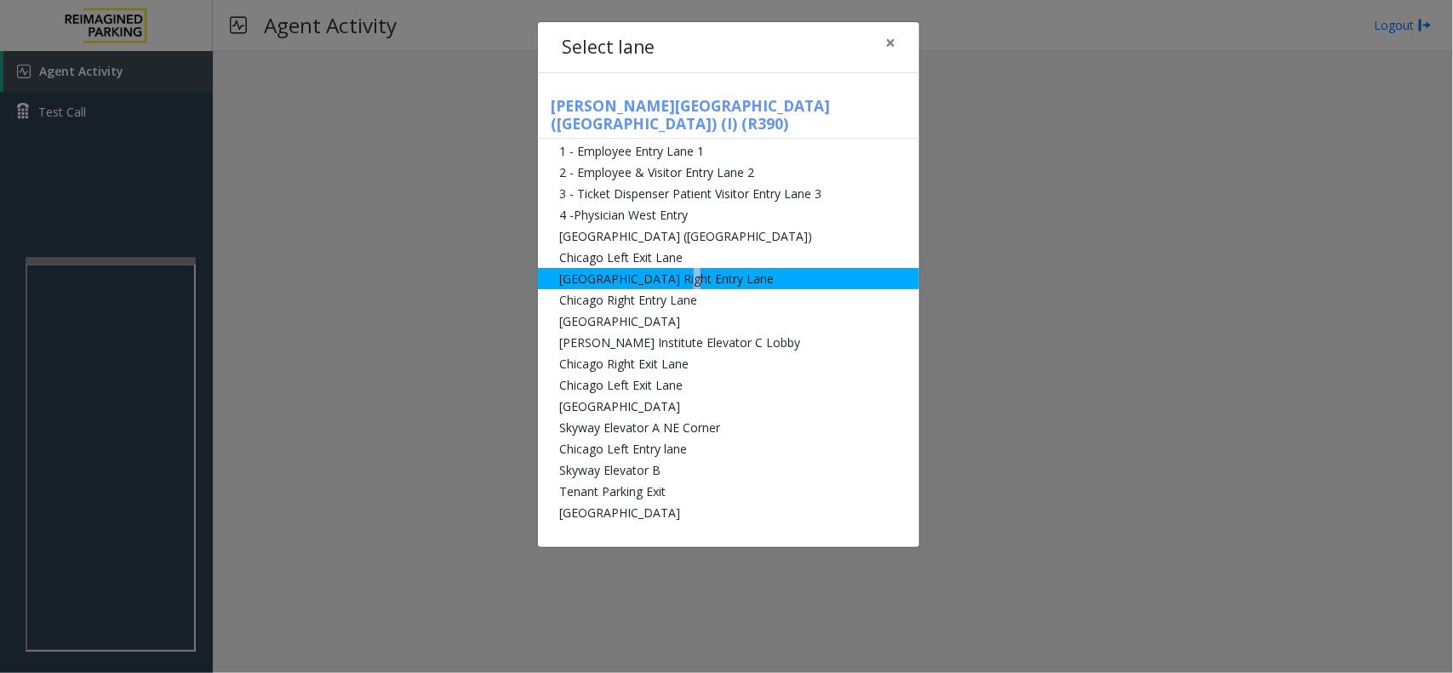
click at [671, 268] on li "[GEOGRAPHIC_DATA] Right Entry Lane" at bounding box center [728, 278] width 381 height 21
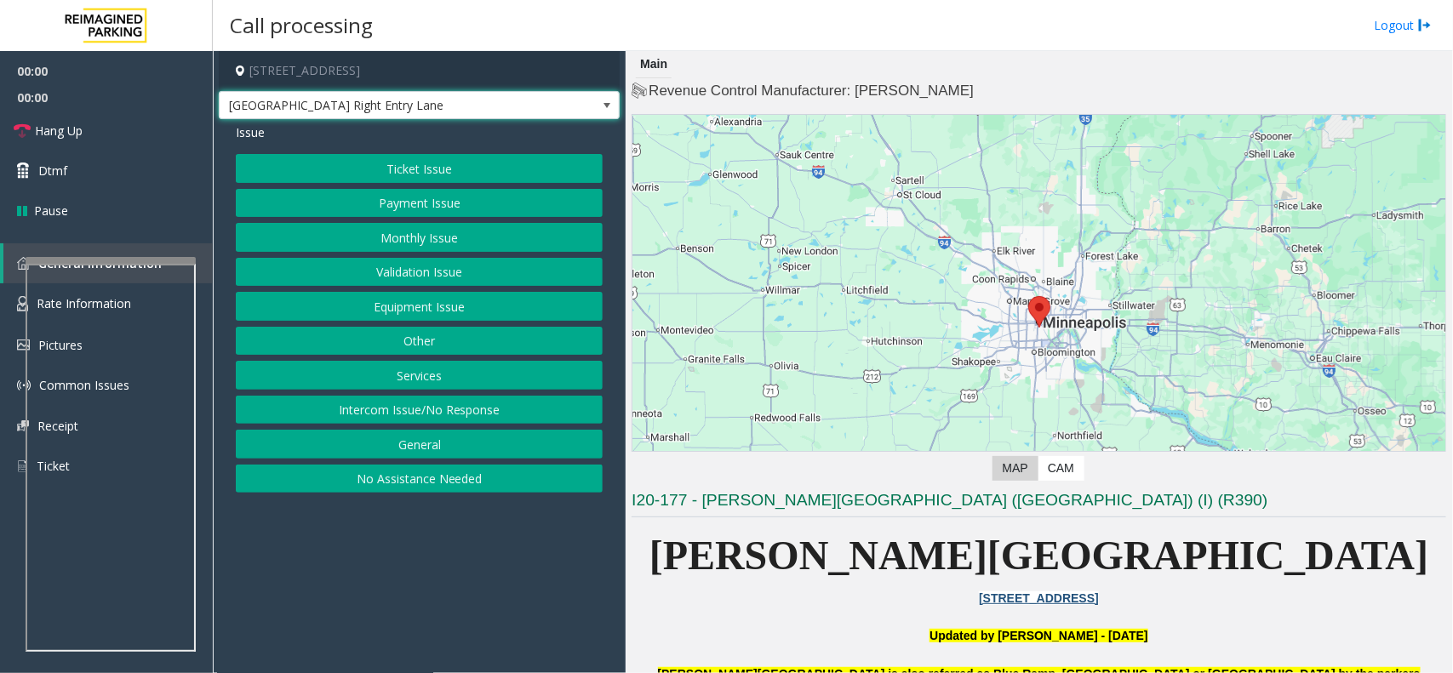
click at [413, 102] on span "[GEOGRAPHIC_DATA] Right Entry Lane" at bounding box center [379, 105] width 319 height 27
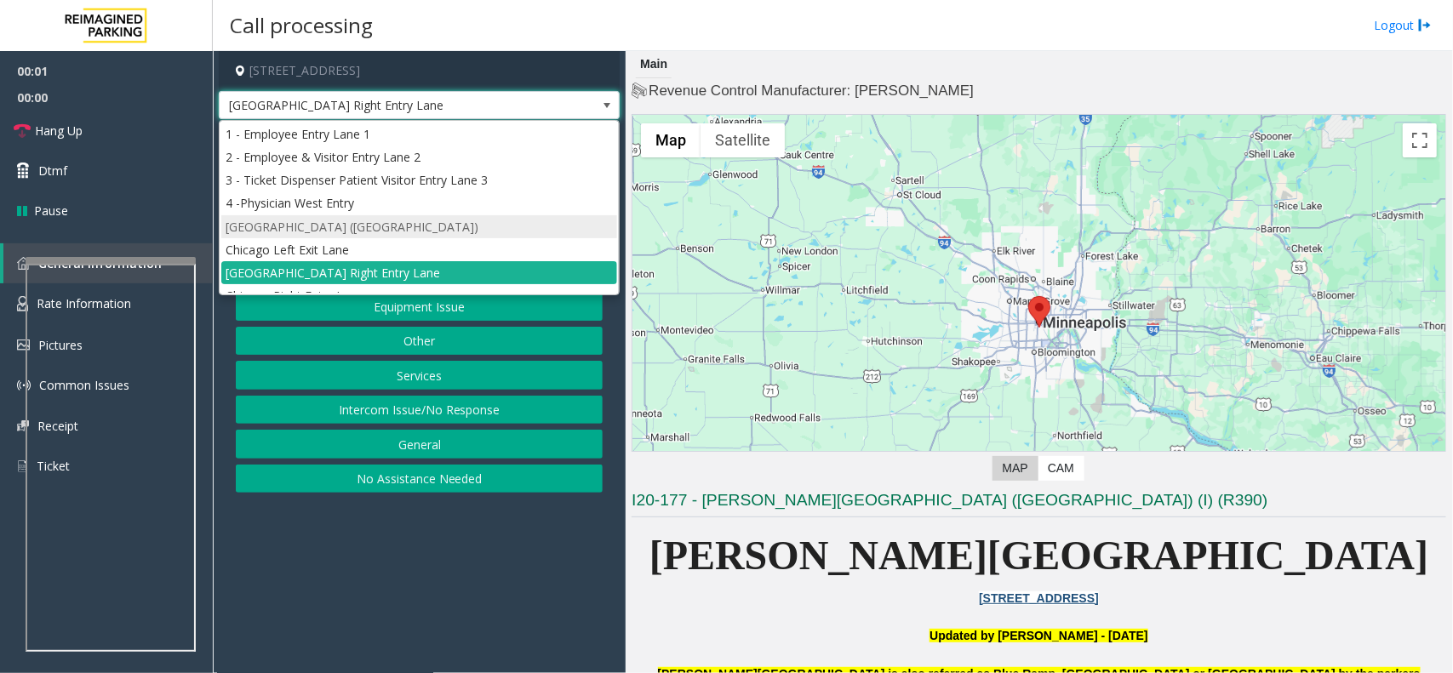
click at [407, 226] on li "[GEOGRAPHIC_DATA] ([GEOGRAPHIC_DATA])" at bounding box center [419, 226] width 396 height 23
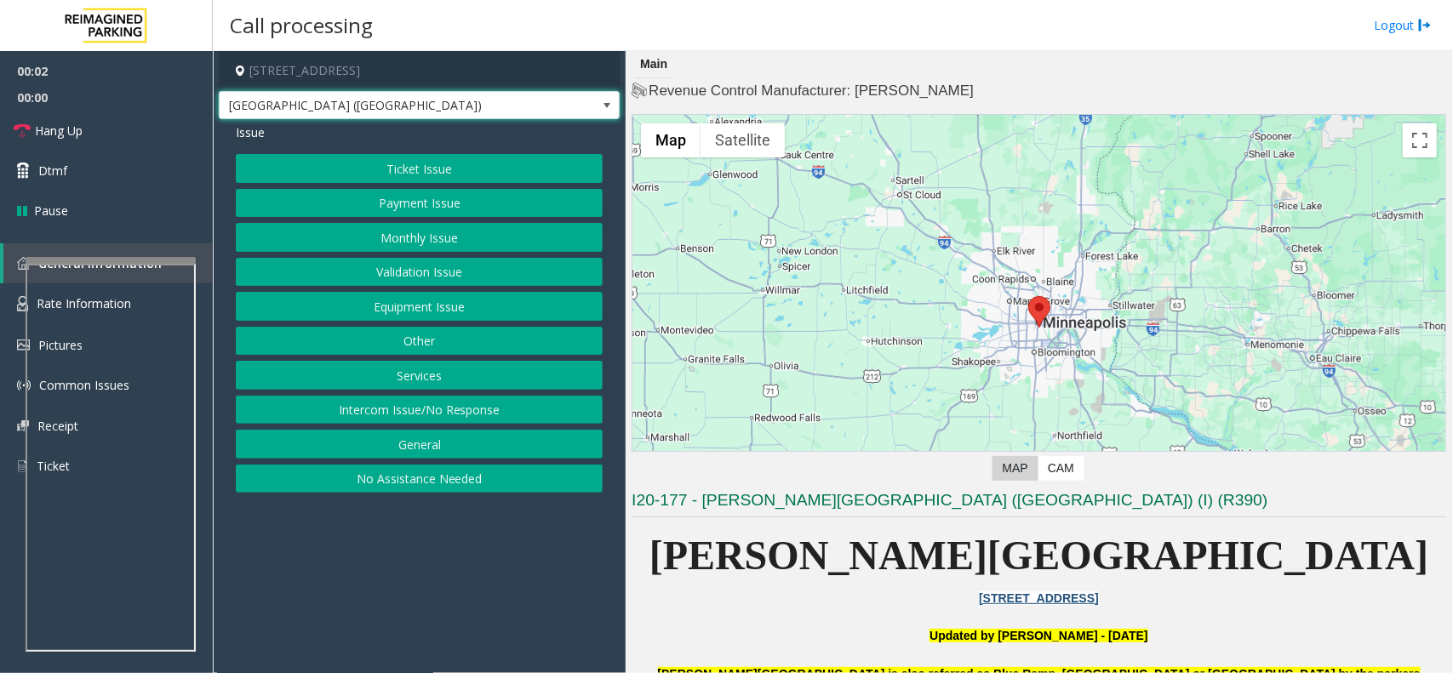
click at [426, 226] on button "Monthly Issue" at bounding box center [419, 237] width 367 height 29
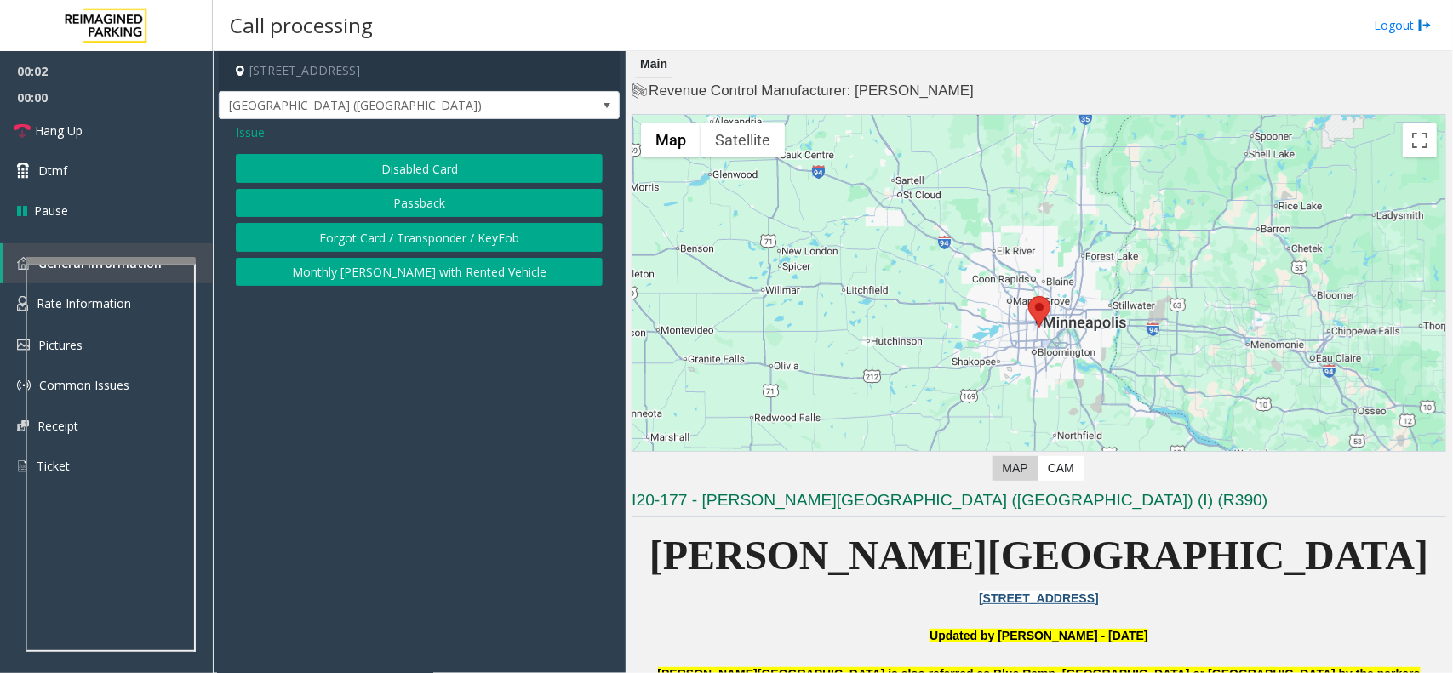
click at [431, 171] on button "Disabled Card" at bounding box center [419, 168] width 367 height 29
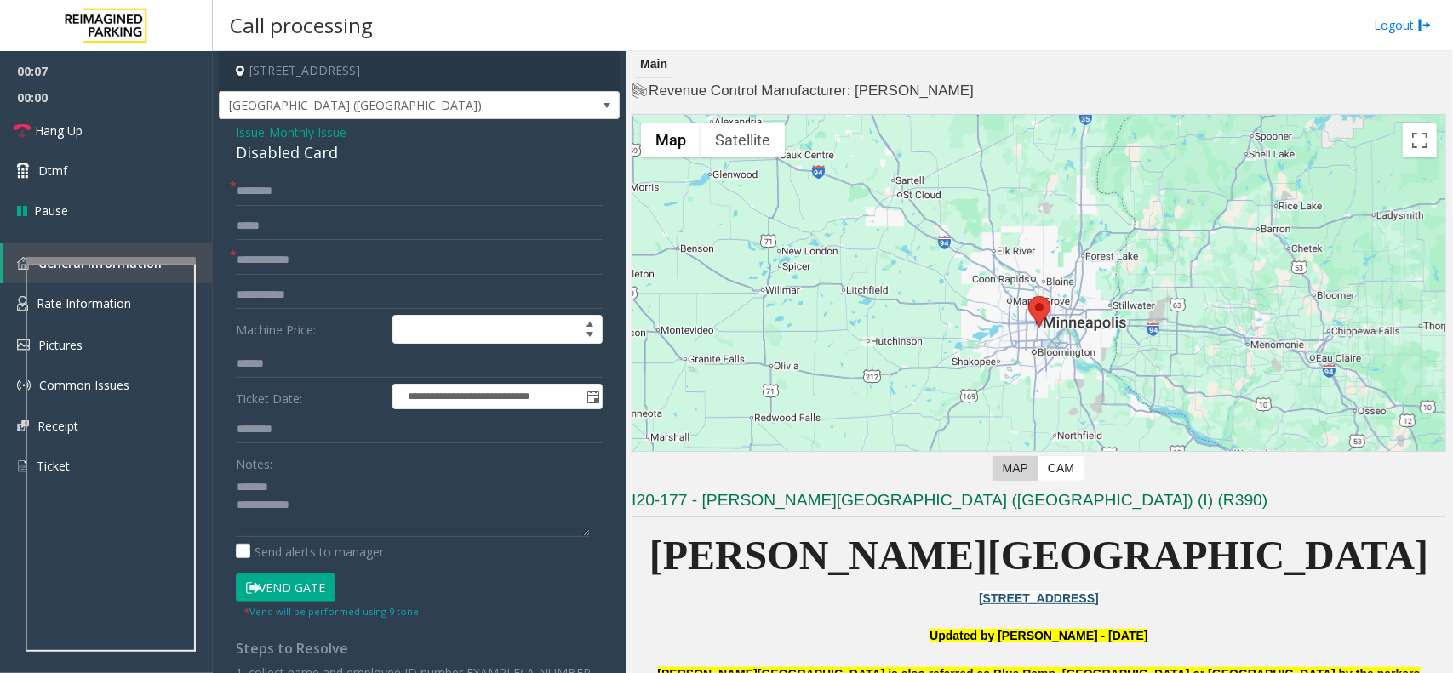
click at [313, 159] on div "Disabled Card" at bounding box center [419, 152] width 367 height 23
type textarea "**********"
click at [335, 197] on input "text" at bounding box center [419, 191] width 367 height 29
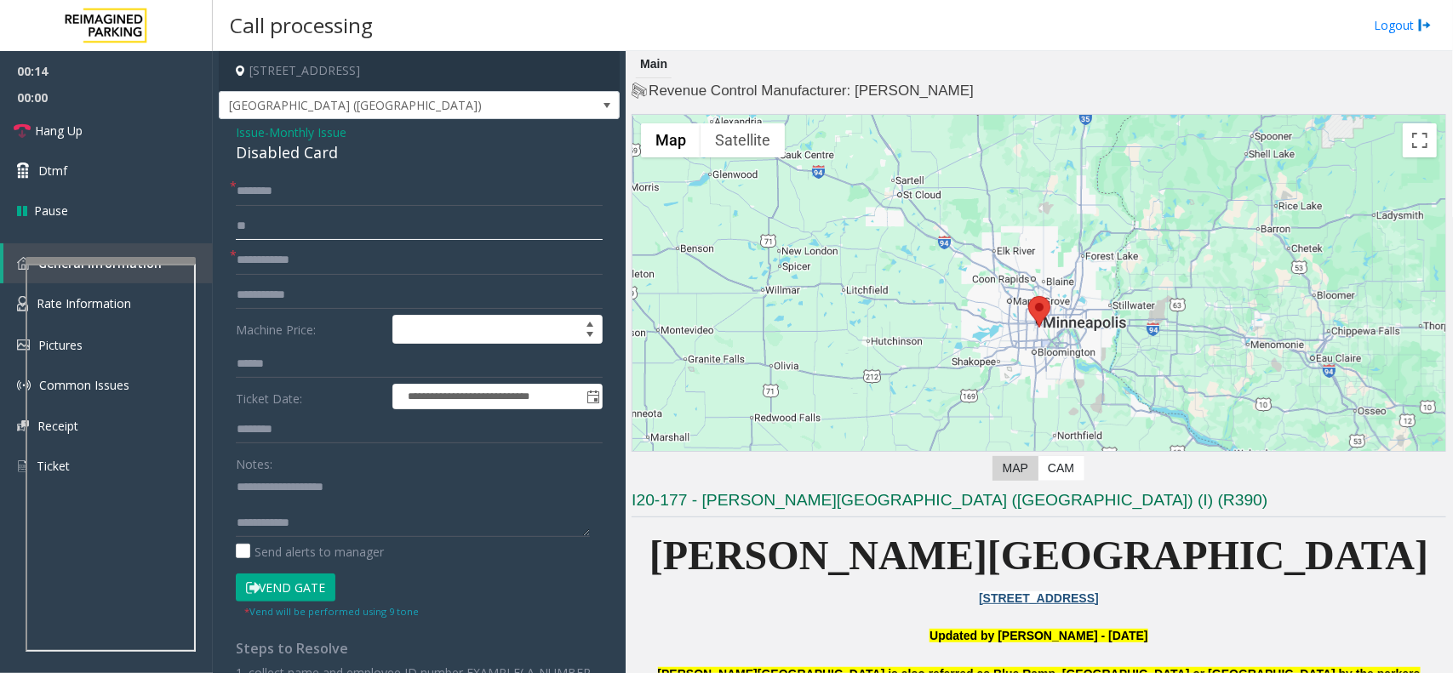
type input "*"
click at [377, 201] on input "text" at bounding box center [419, 191] width 367 height 29
type input "**"
click at [243, 509] on button "Vend Gate" at bounding box center [286, 588] width 100 height 29
click at [251, 509] on button "Vend Gate" at bounding box center [286, 588] width 100 height 29
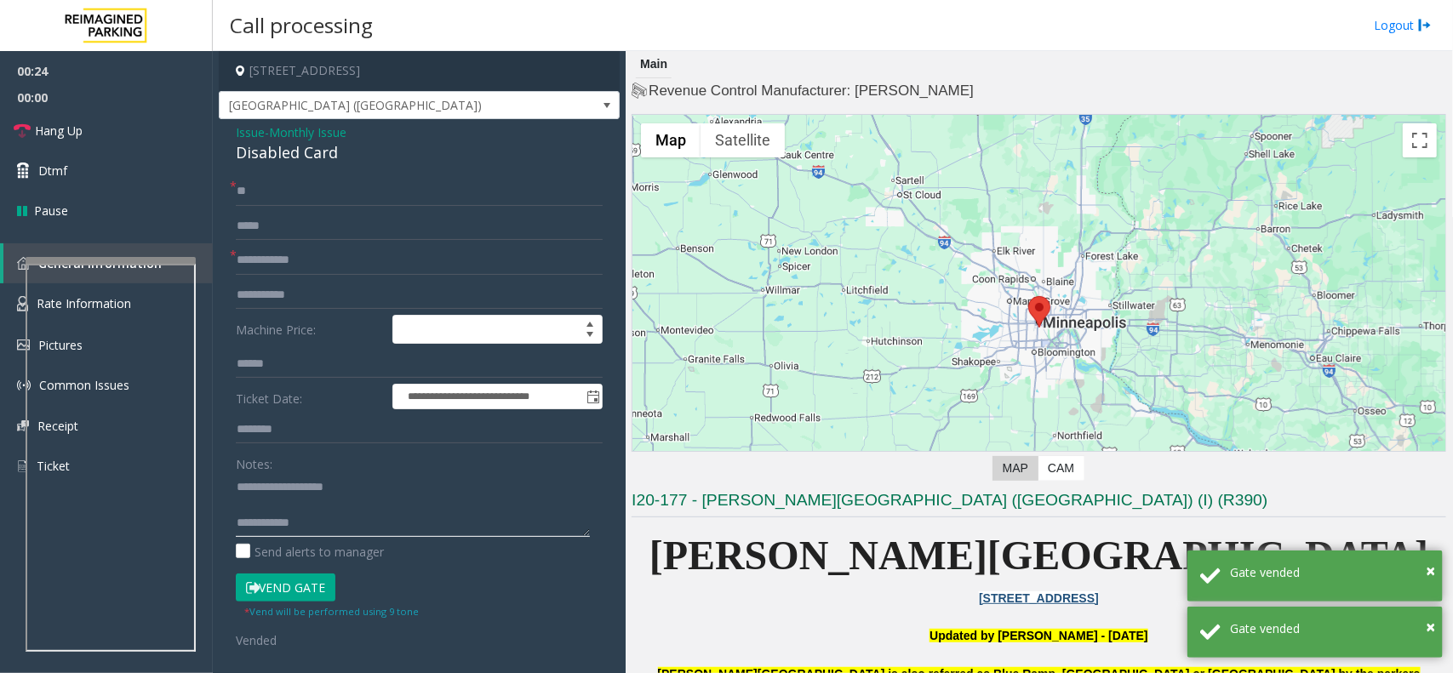
click at [390, 509] on textarea at bounding box center [413, 505] width 354 height 64
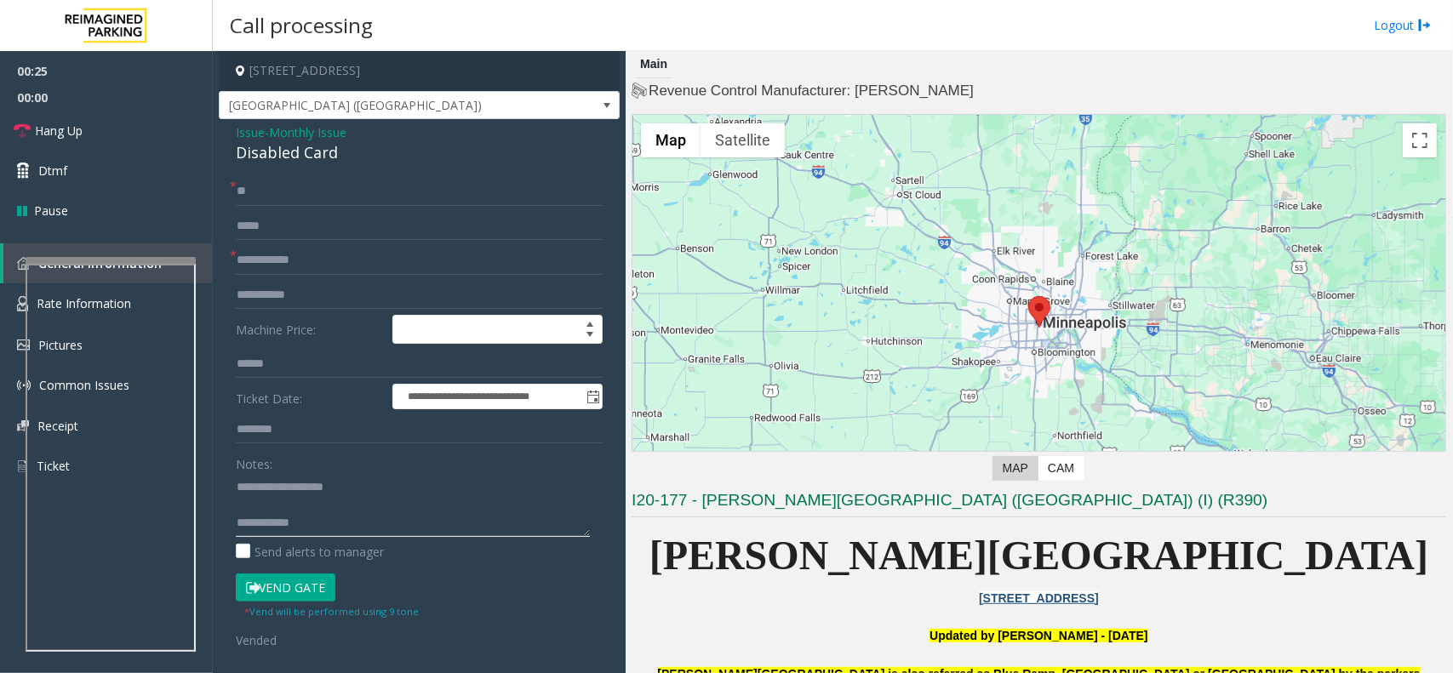
paste textarea "**********"
click at [300, 509] on textarea at bounding box center [413, 505] width 354 height 64
click at [300, 502] on textarea at bounding box center [413, 505] width 354 height 64
type textarea "**********"
click at [328, 258] on input "text" at bounding box center [419, 260] width 367 height 29
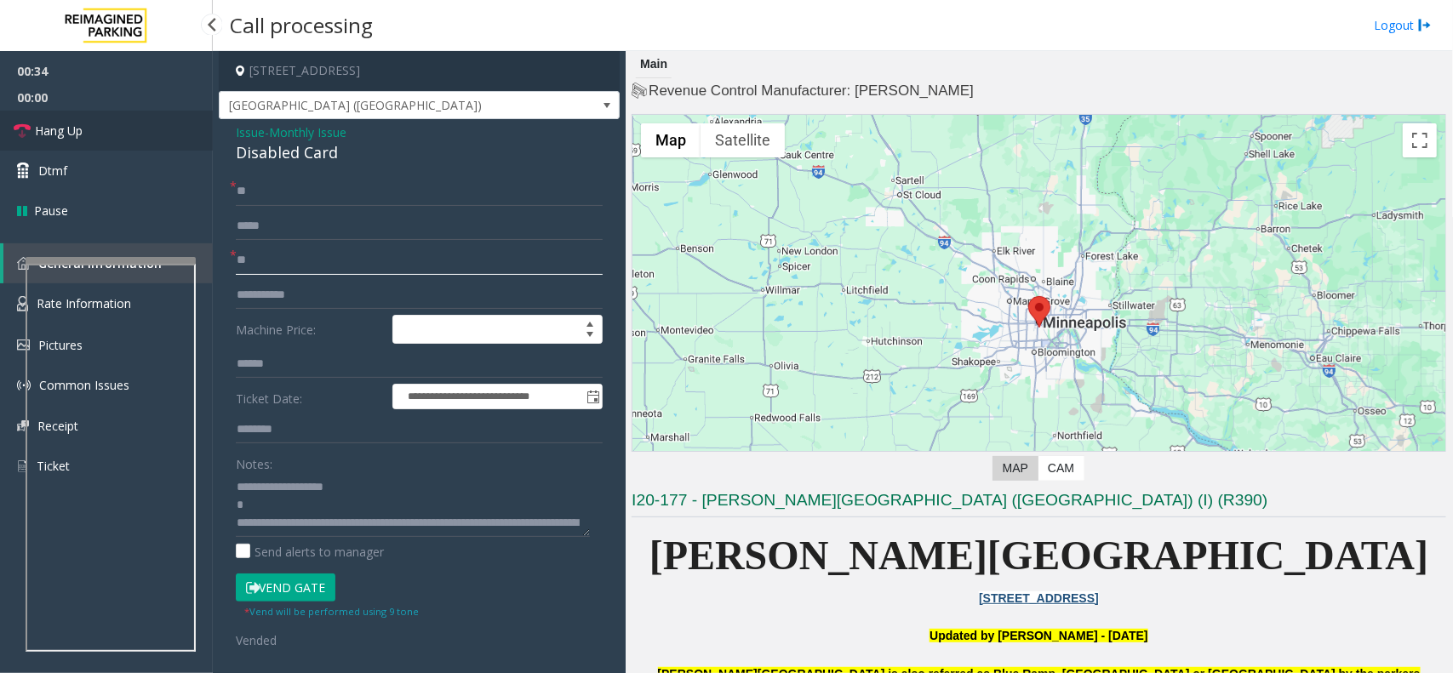
type input "**"
click at [86, 140] on link "Hang Up" at bounding box center [106, 131] width 213 height 40
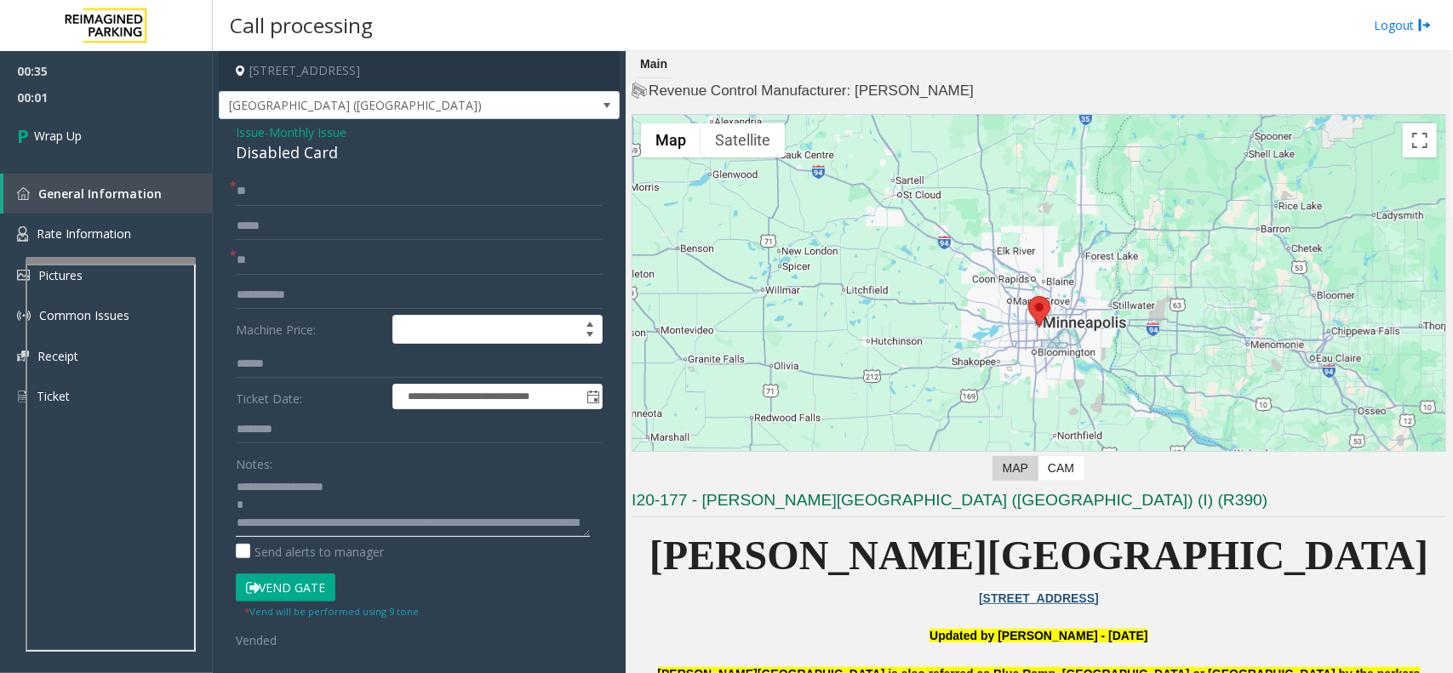
click at [282, 509] on textarea at bounding box center [413, 505] width 354 height 64
click at [300, 508] on textarea at bounding box center [413, 505] width 354 height 64
click at [292, 509] on textarea at bounding box center [413, 505] width 354 height 64
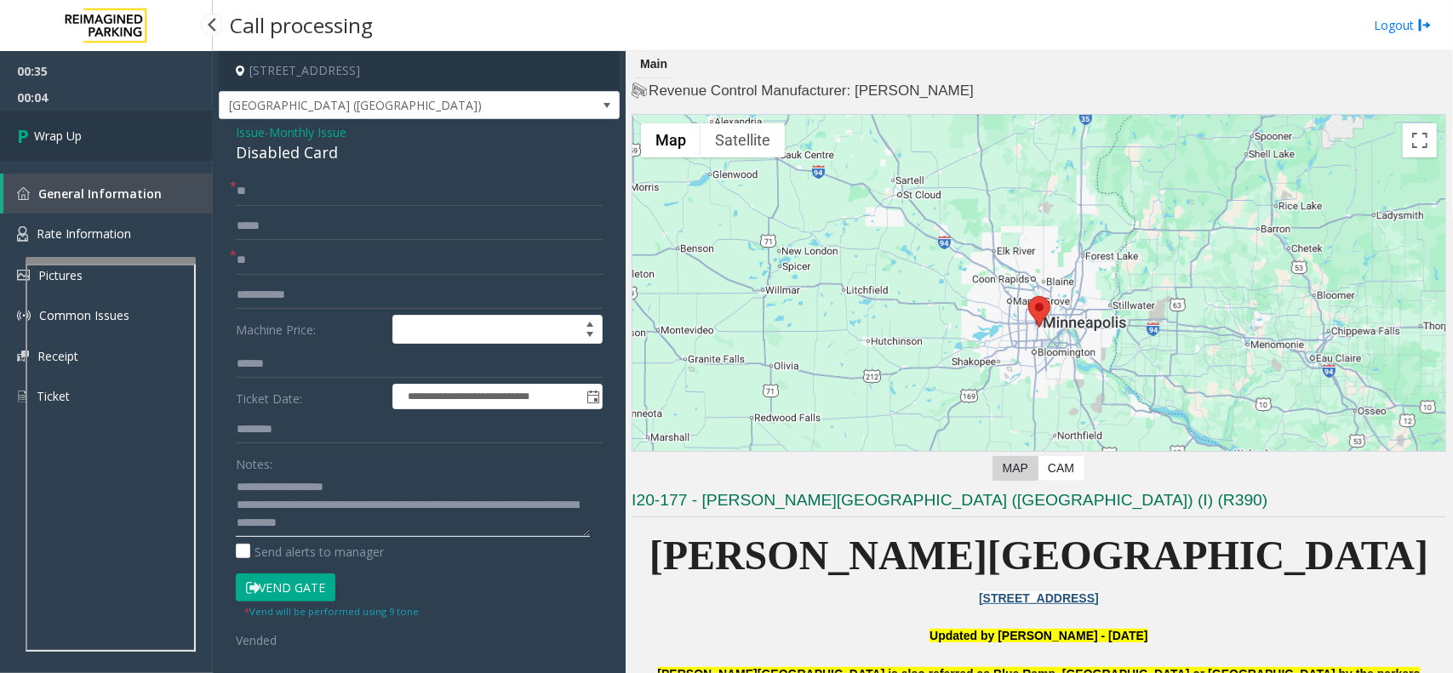
type textarea "**********"
click at [100, 134] on link "Wrap Up" at bounding box center [106, 136] width 213 height 50
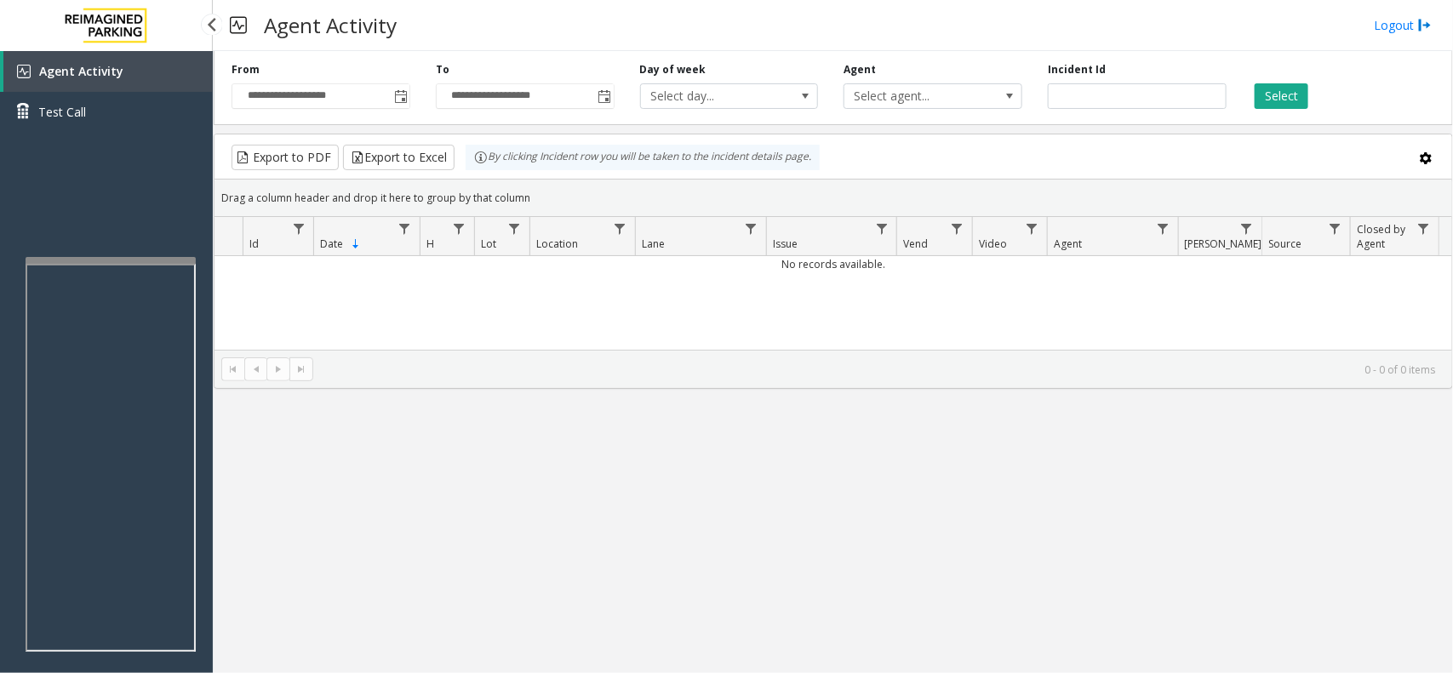
click at [100, 73] on span "Agent Activity" at bounding box center [81, 71] width 84 height 16
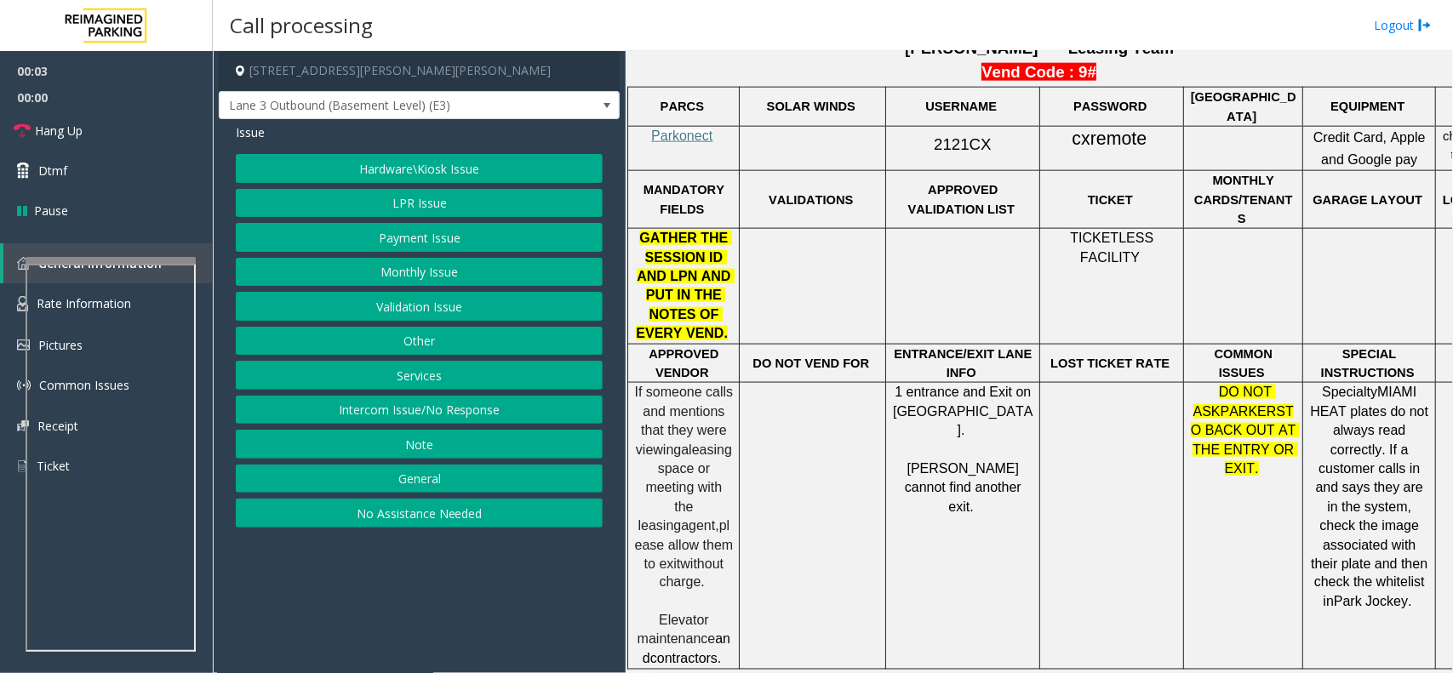
scroll to position [958, 0]
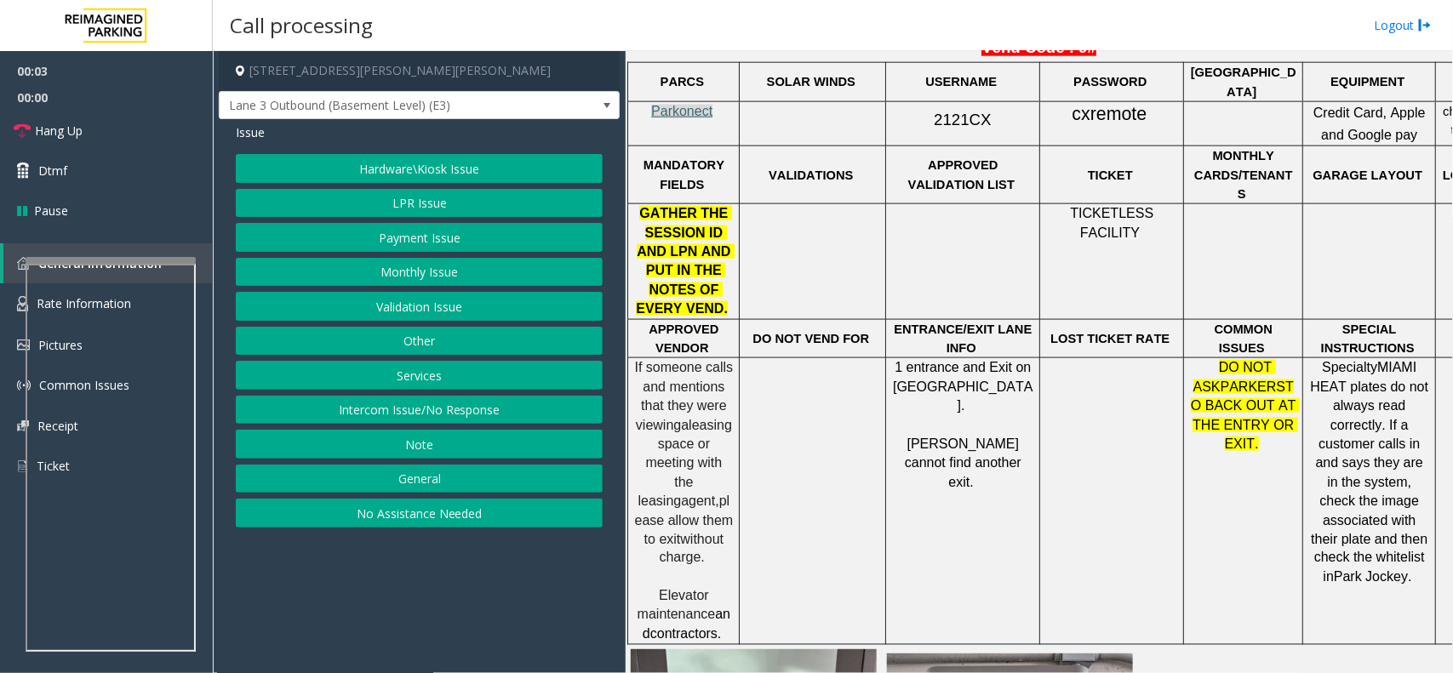
click at [701, 112] on span "Parkonect" at bounding box center [681, 111] width 61 height 14
click at [444, 413] on button "Intercom Issue/No Response" at bounding box center [419, 410] width 367 height 29
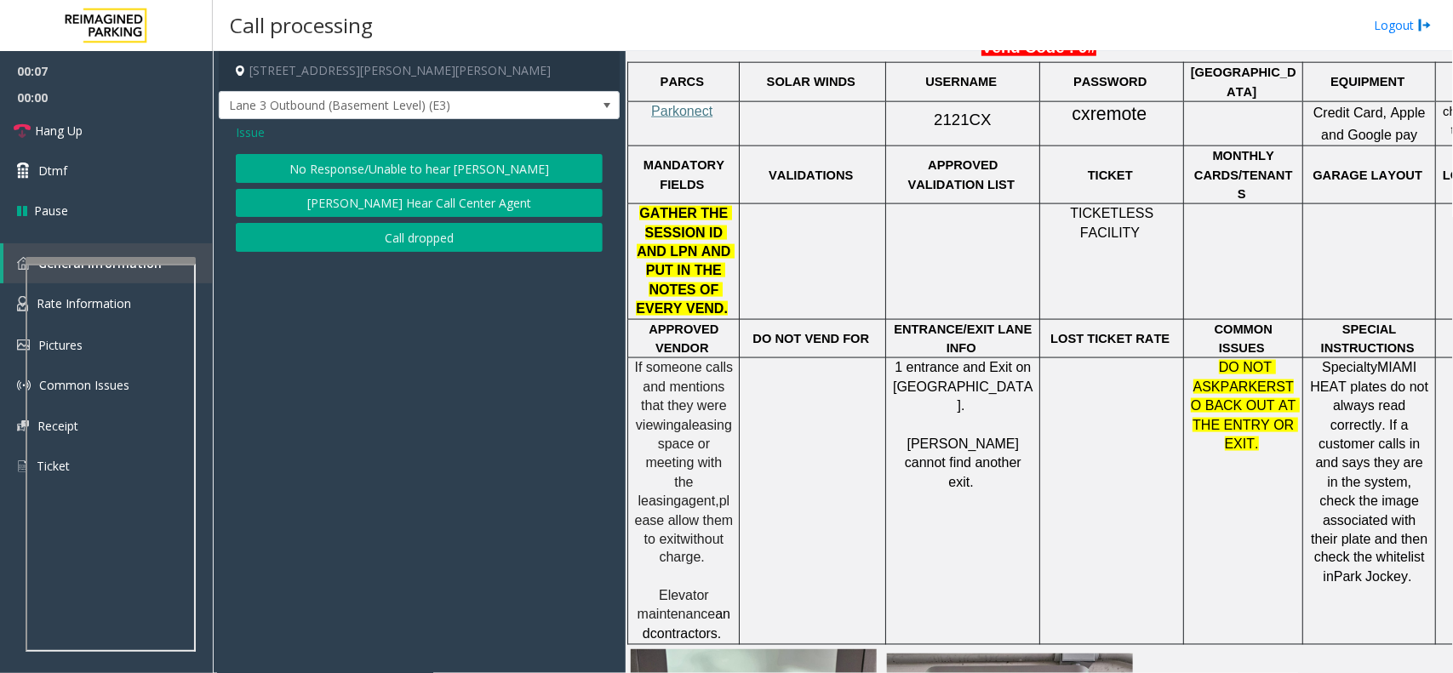
click at [414, 163] on button "No Response/Unable to hear [PERSON_NAME]" at bounding box center [419, 168] width 367 height 29
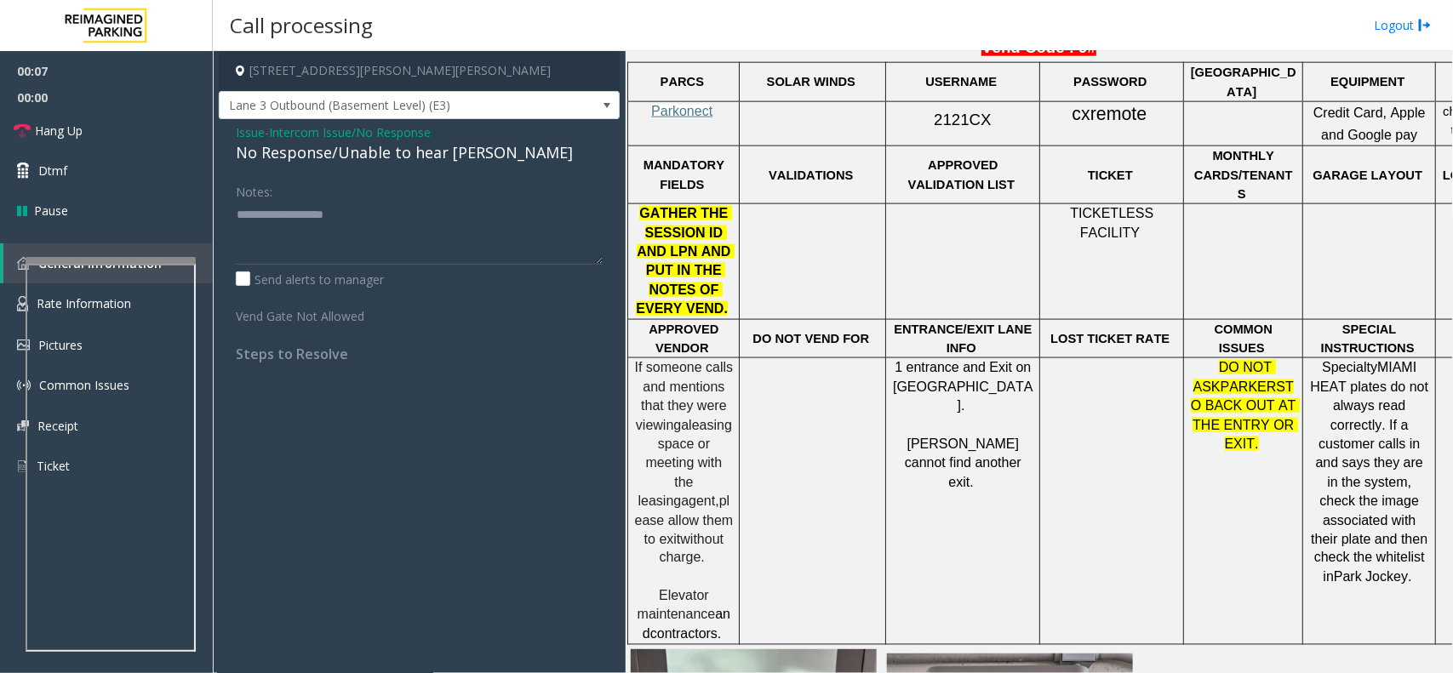
click at [410, 141] on div "No Response/Unable to hear [PERSON_NAME]" at bounding box center [419, 152] width 367 height 23
click at [407, 149] on div "No Response/Unable to hear [PERSON_NAME]" at bounding box center [419, 152] width 367 height 23
click at [439, 213] on textarea at bounding box center [419, 233] width 367 height 64
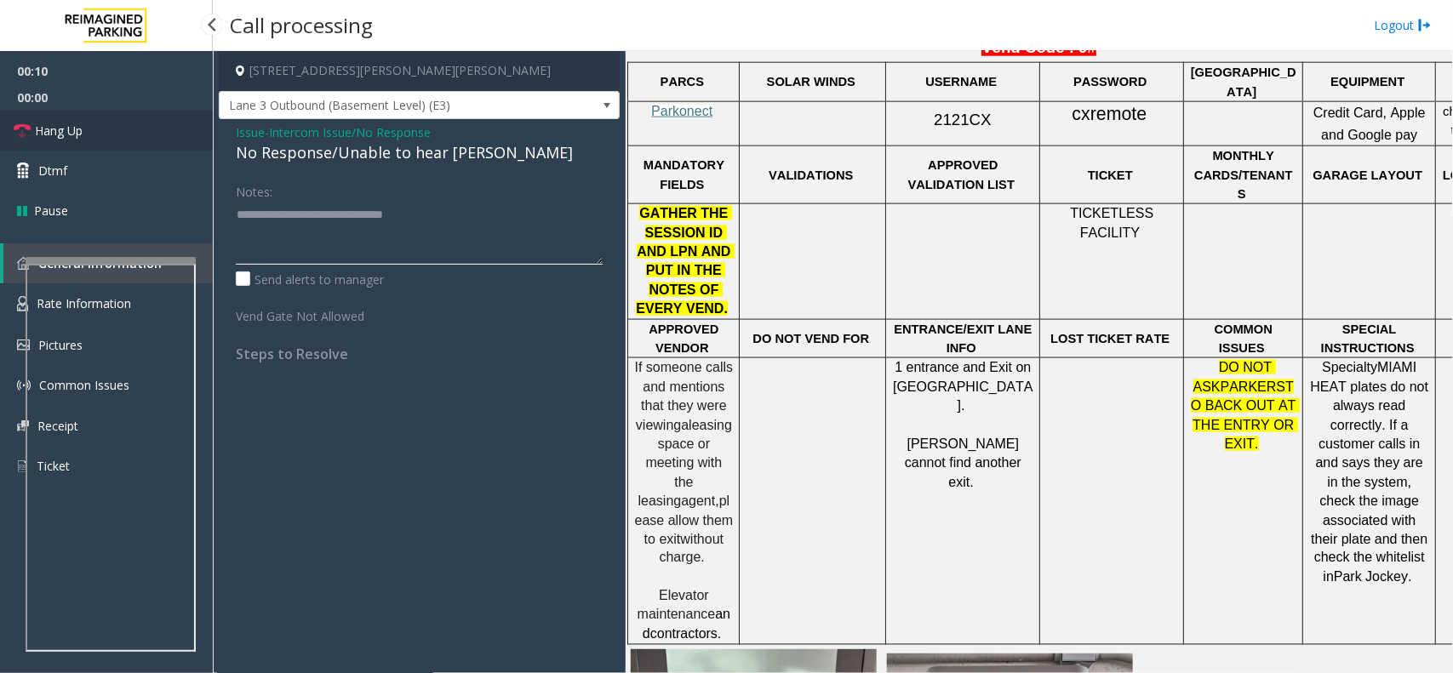
type textarea "**********"
click at [49, 117] on link "Hang Up" at bounding box center [106, 131] width 213 height 40
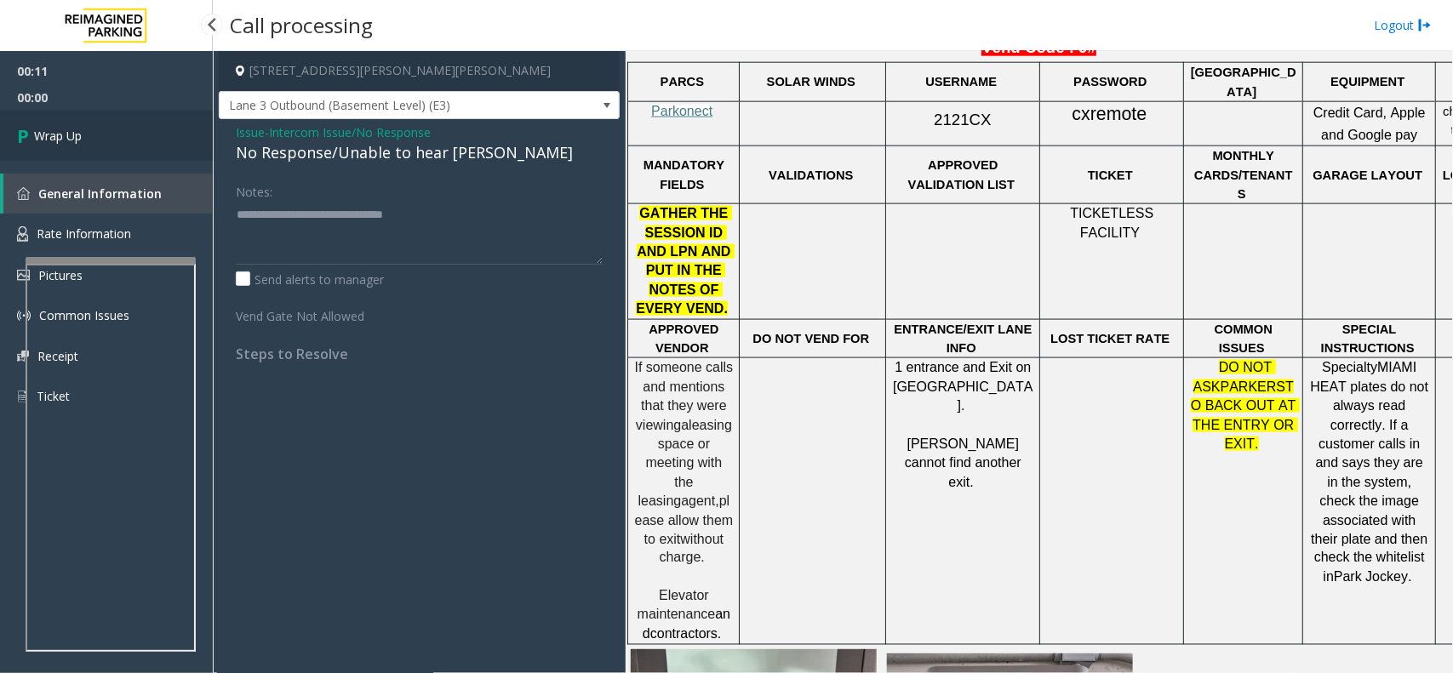
click at [98, 120] on link "Wrap Up" at bounding box center [106, 136] width 213 height 50
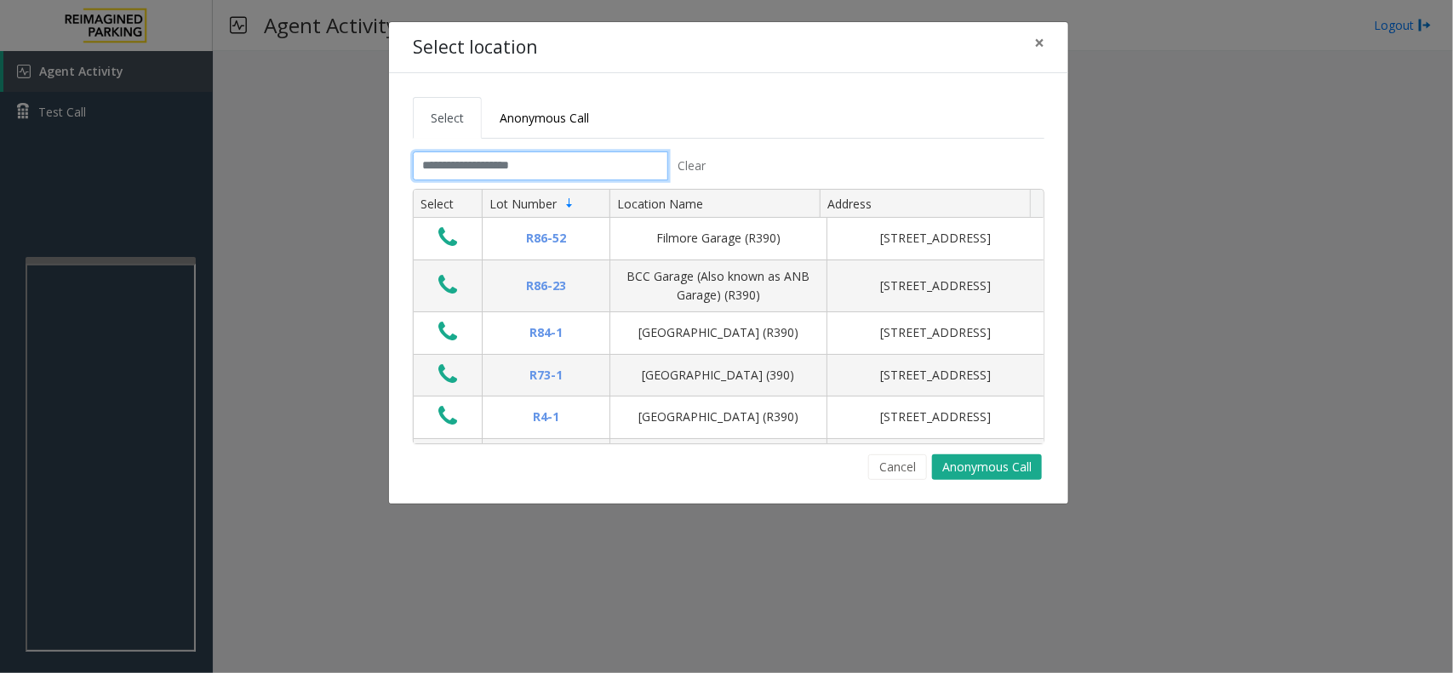
click at [492, 166] on input "text" at bounding box center [540, 166] width 255 height 29
click at [1035, 47] on span "×" at bounding box center [1039, 43] width 10 height 24
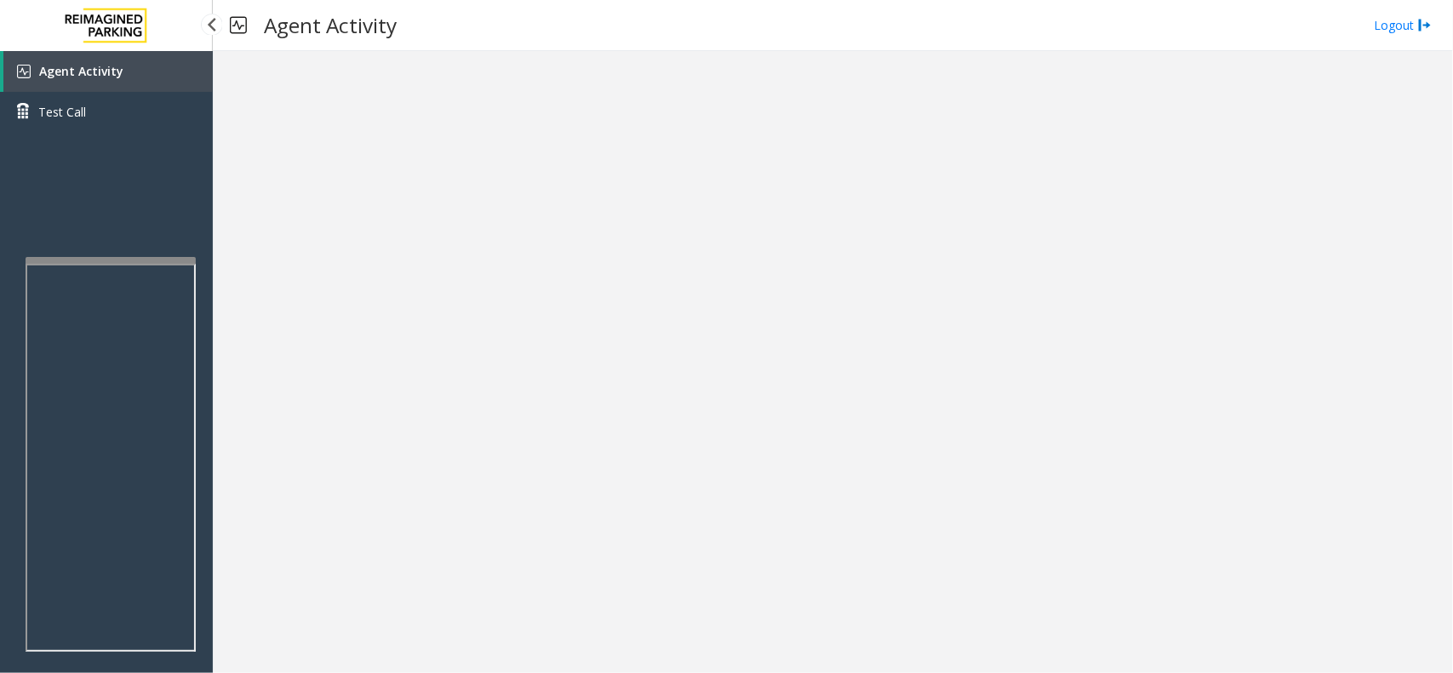
click at [43, 65] on span "Agent Activity" at bounding box center [81, 71] width 84 height 16
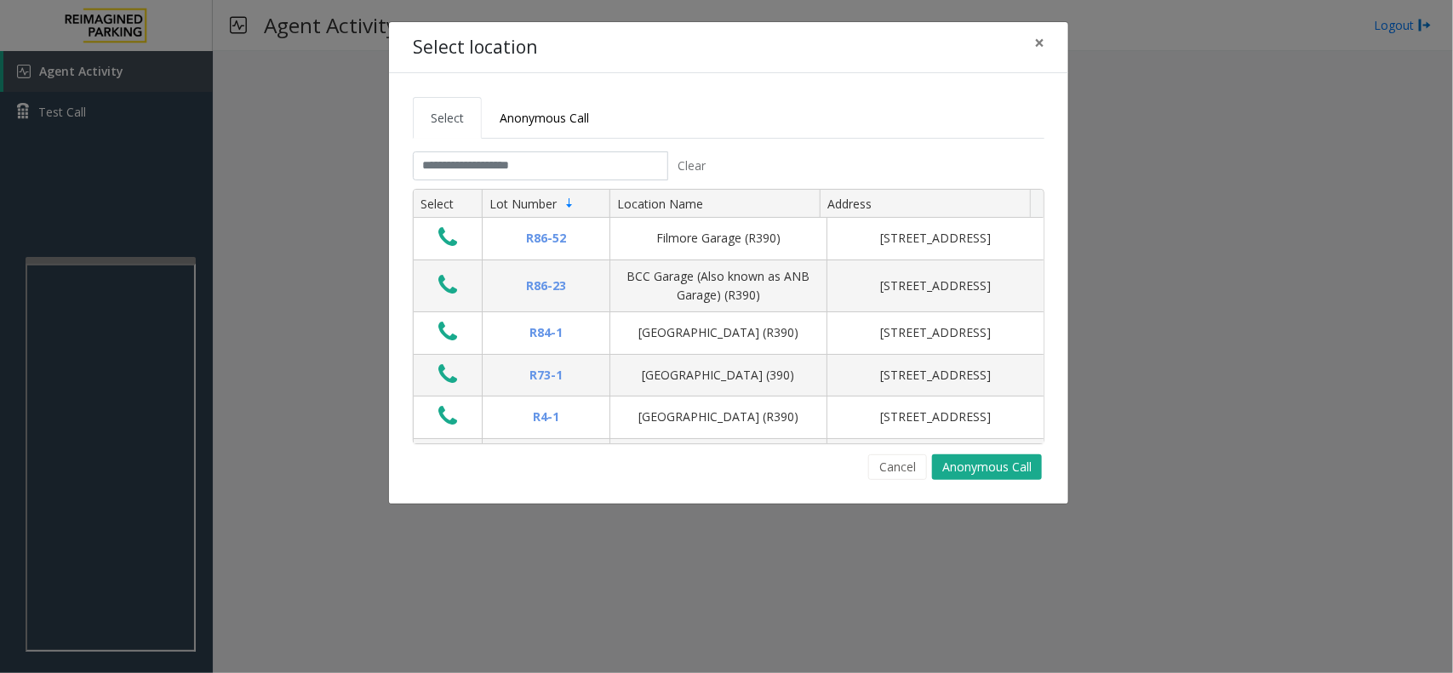
click at [532, 151] on tabset "Select Anonymous Call Clear Select Lot Number Location Name Address R86-52 Film…" at bounding box center [729, 288] width 632 height 383
click at [534, 176] on input "text" at bounding box center [540, 166] width 255 height 29
click at [1045, 39] on button "×" at bounding box center [1039, 43] width 34 height 42
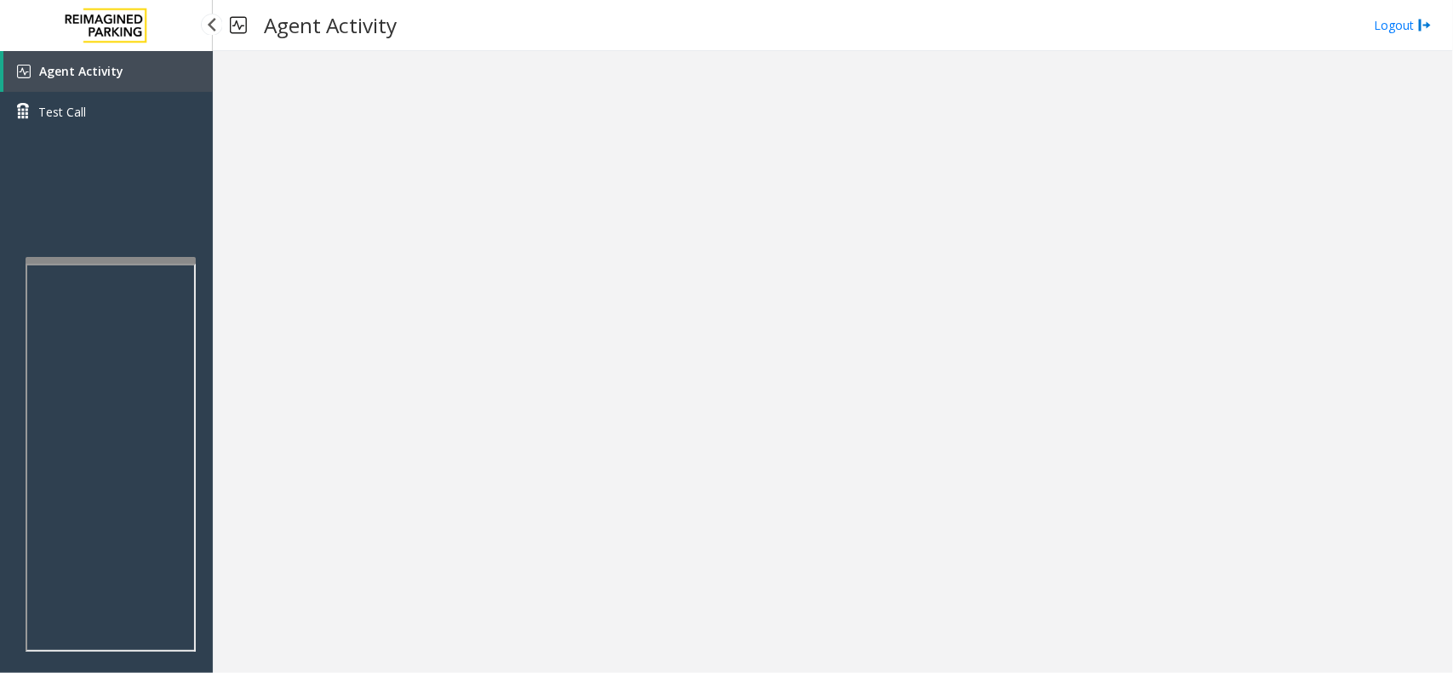
click at [112, 72] on span "Agent Activity" at bounding box center [81, 71] width 84 height 16
